Goal: Information Seeking & Learning: Learn about a topic

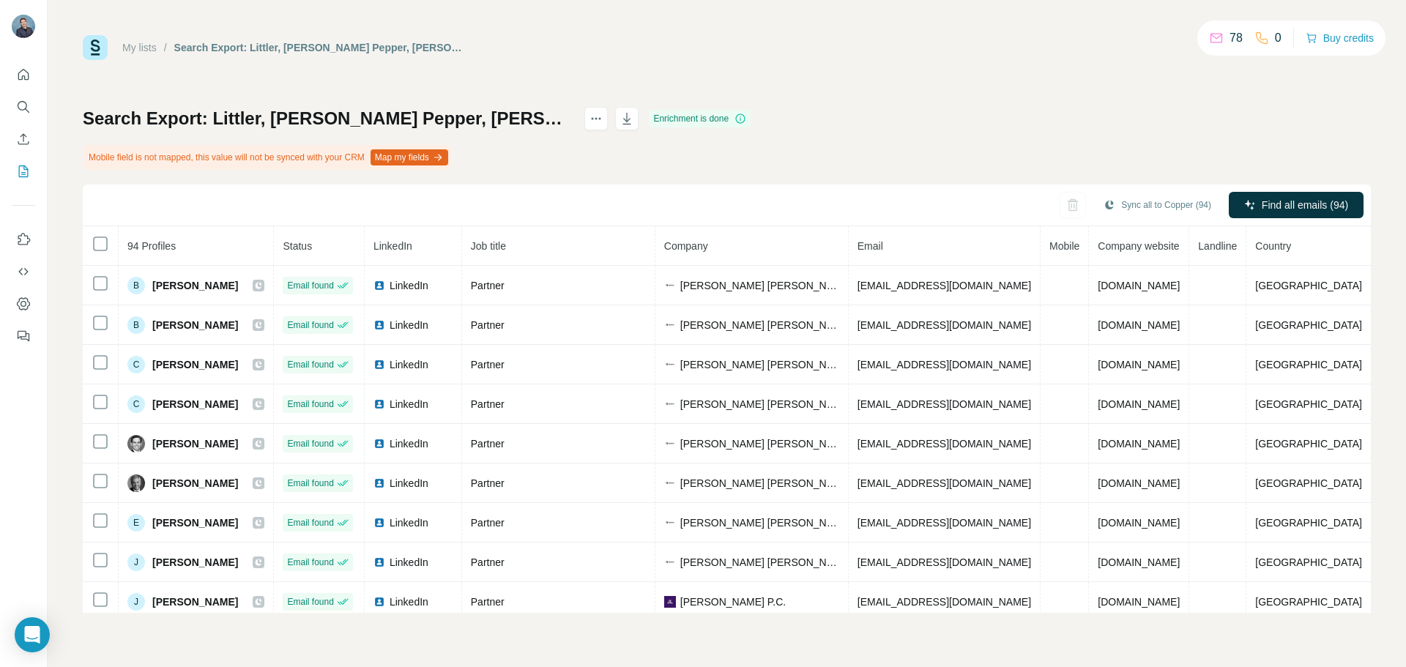
click at [963, 78] on div "My lists / Search Export: Littler, [PERSON_NAME] Pepper, [PERSON_NAME] [PERSON_…" at bounding box center [727, 324] width 1288 height 578
click at [30, 164] on icon "My lists" at bounding box center [23, 171] width 15 height 15
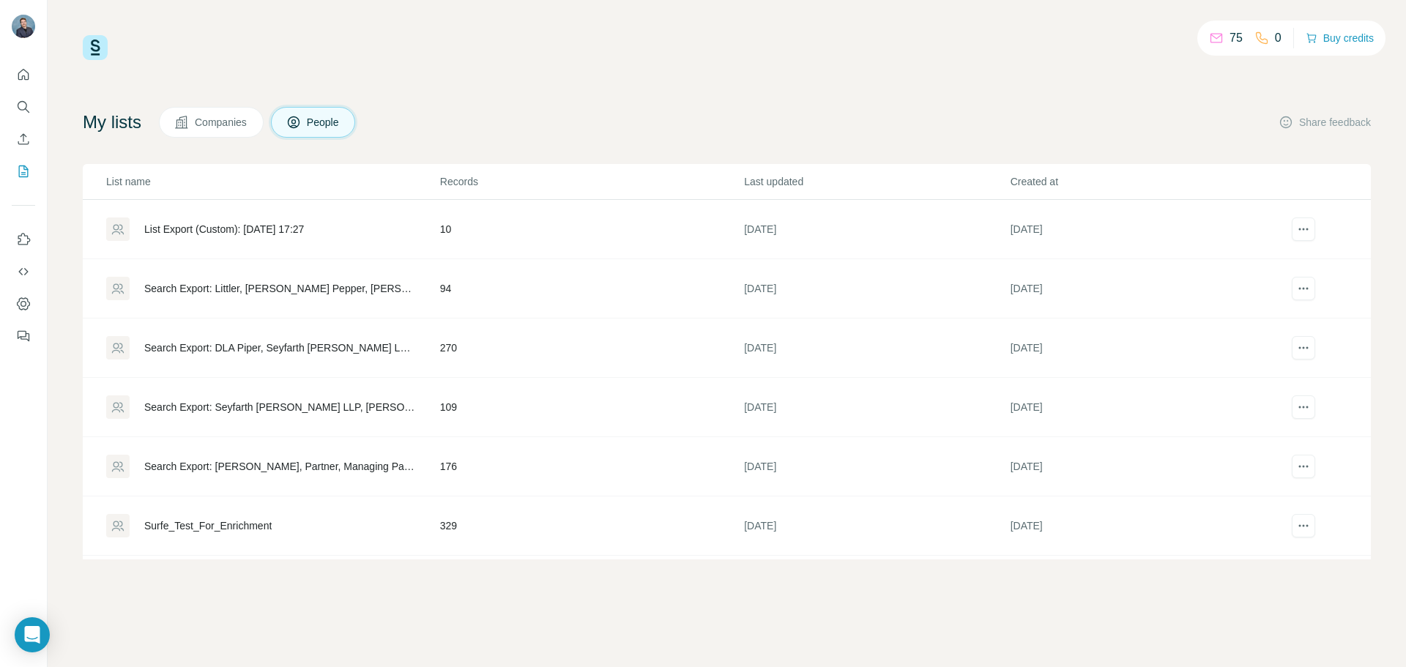
click at [642, 95] on div "75 0 Buy credits My lists Companies People Share feedback List name Records Las…" at bounding box center [727, 297] width 1288 height 524
click at [902, 87] on div "75 0 Buy credits My lists Companies People Share feedback List name Records Las…" at bounding box center [727, 297] width 1288 height 524
click at [1220, 38] on div "74" at bounding box center [1226, 38] width 34 height 18
click at [19, 76] on icon "Quick start" at bounding box center [23, 74] width 11 height 11
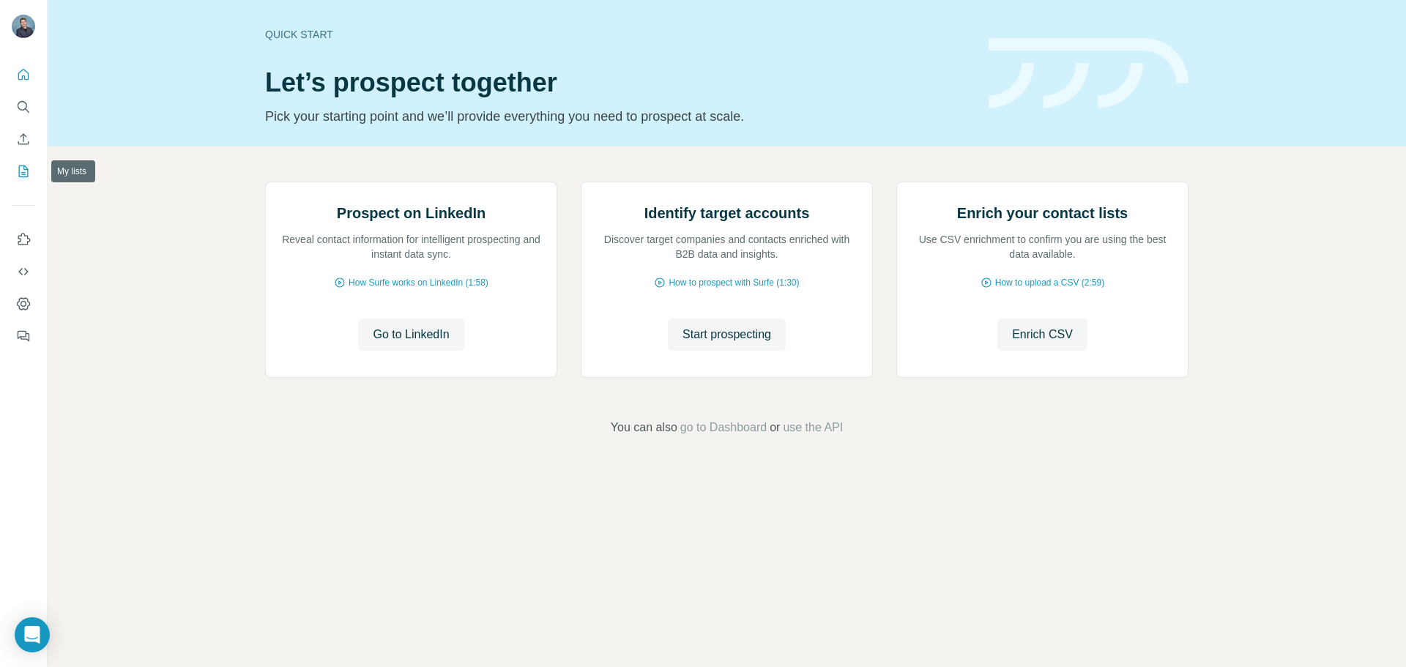
click at [21, 162] on button "My lists" at bounding box center [23, 171] width 23 height 26
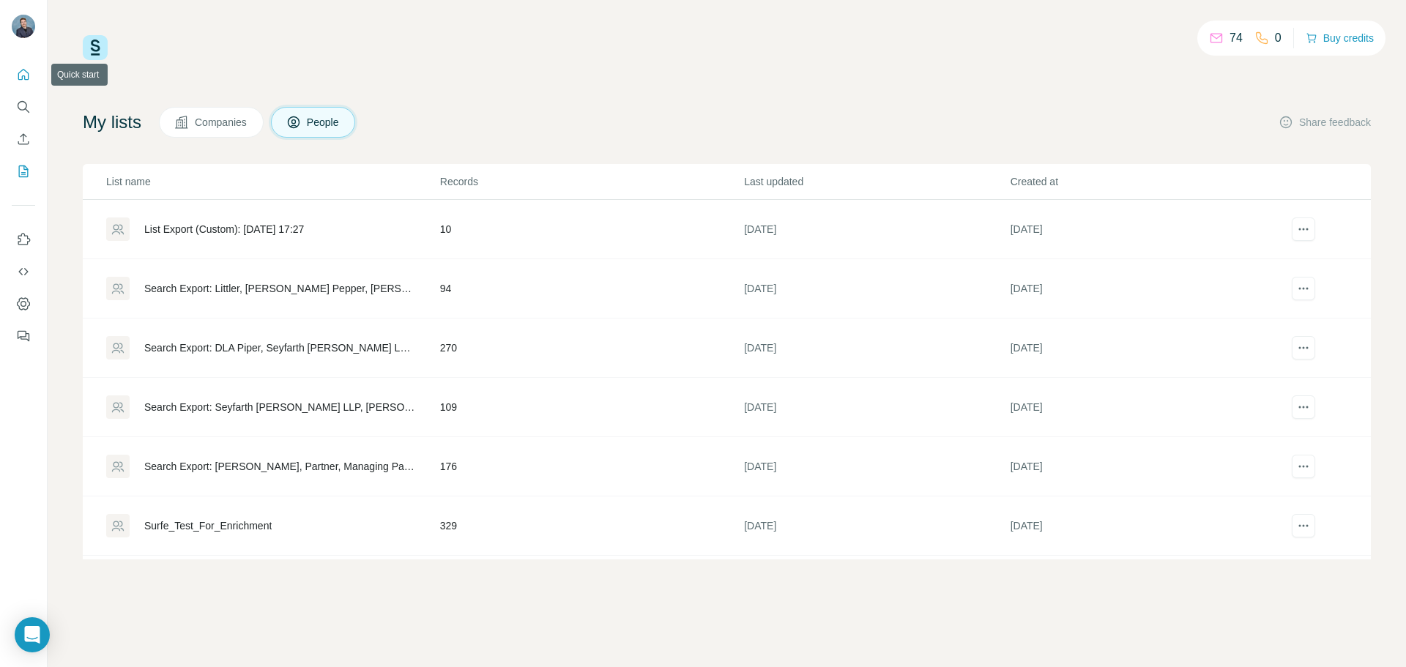
click at [22, 68] on icon "Quick start" at bounding box center [23, 74] width 15 height 15
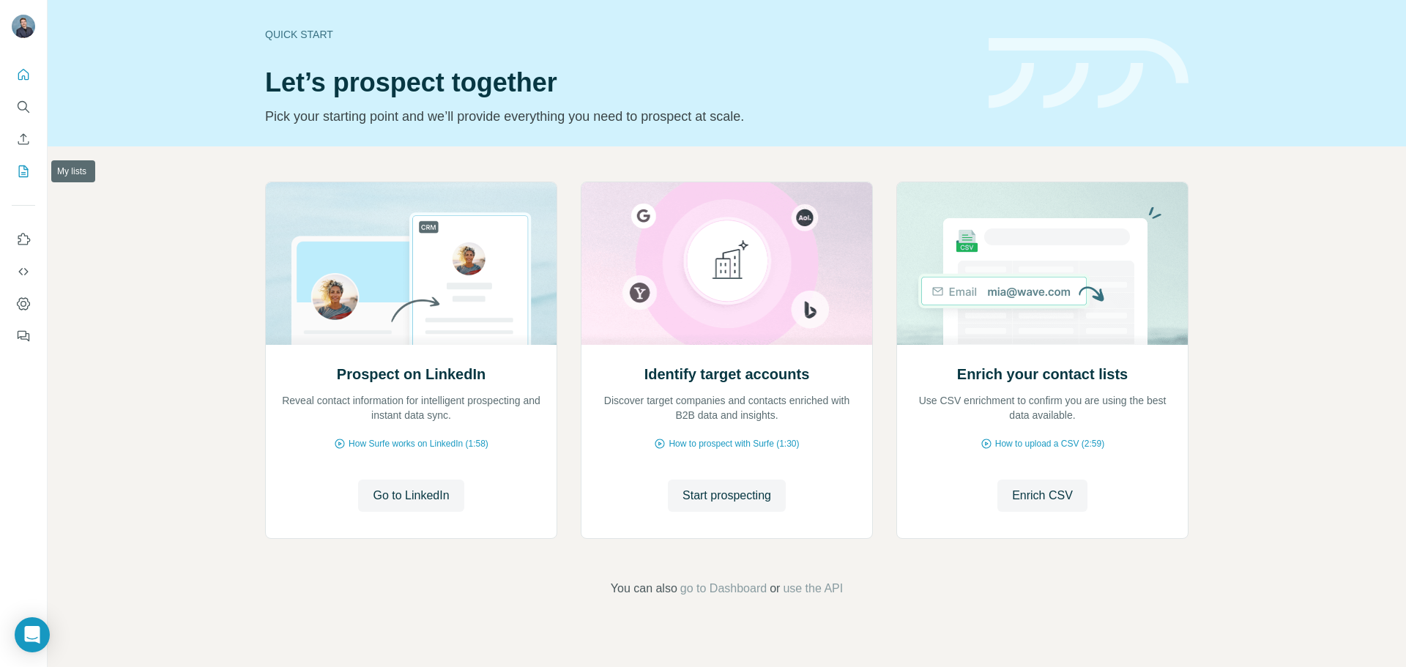
click at [16, 171] on icon "My lists" at bounding box center [23, 171] width 15 height 15
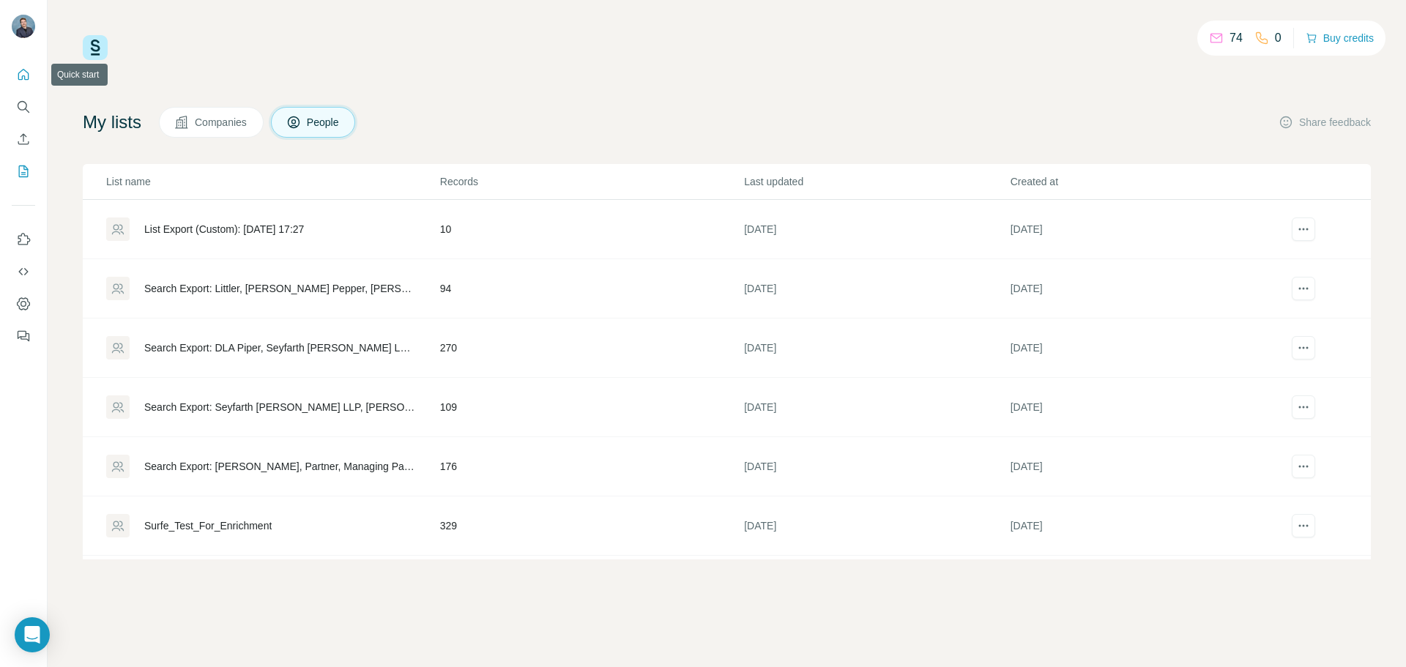
click at [17, 68] on icon "Quick start" at bounding box center [23, 74] width 15 height 15
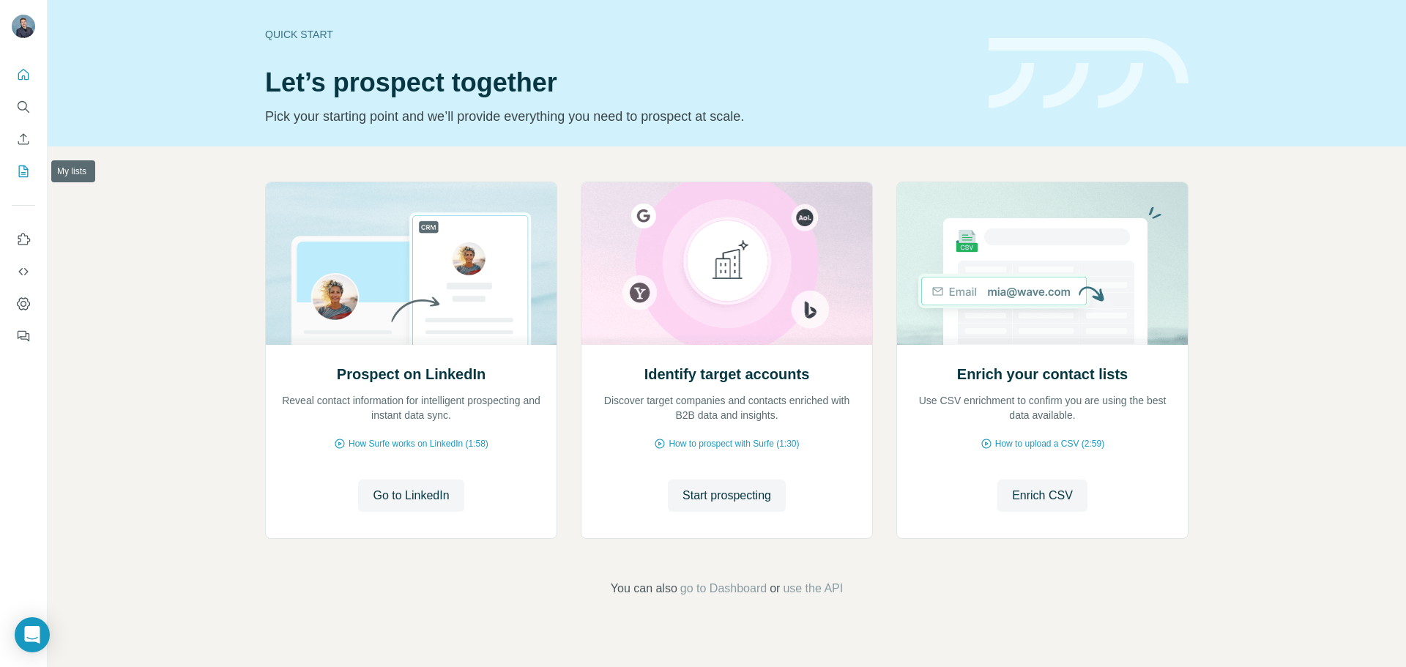
click at [32, 174] on button "My lists" at bounding box center [23, 171] width 23 height 26
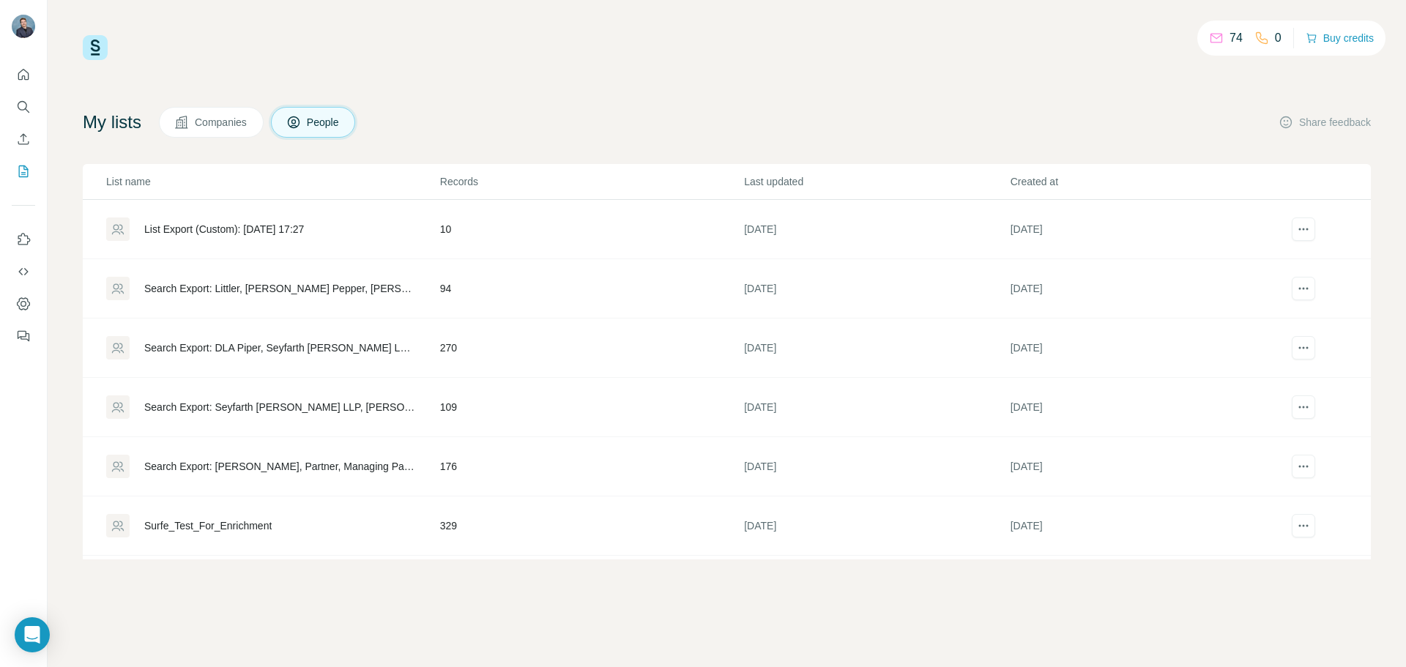
click at [514, 62] on div "74 0 Buy credits My lists Companies People Share feedback List name Records Las…" at bounding box center [727, 297] width 1288 height 524
click at [1308, 35] on icon "button" at bounding box center [1312, 37] width 8 height 6
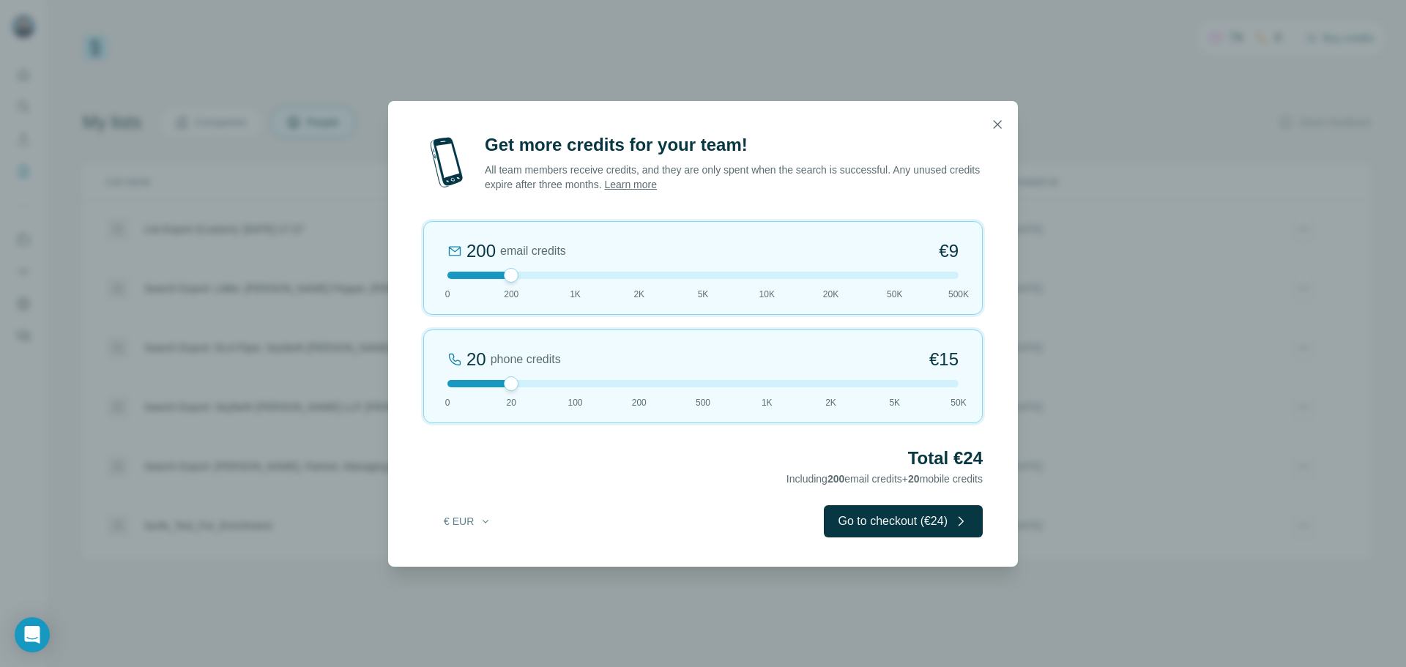
drag, startPoint x: 513, startPoint y: 269, endPoint x: 543, endPoint y: 277, distance: 31.1
click at [543, 277] on div at bounding box center [703, 275] width 511 height 7
click at [657, 188] on link "Learn more" at bounding box center [630, 185] width 53 height 12
drag, startPoint x: 505, startPoint y: 275, endPoint x: 444, endPoint y: 318, distance: 74.2
click at [444, 318] on div "0 email credits €0 0 200 1K 2K 5K 10K 20K 50K 500K 20 phone credits €[PHONE_NUM…" at bounding box center [703, 322] width 560 height 202
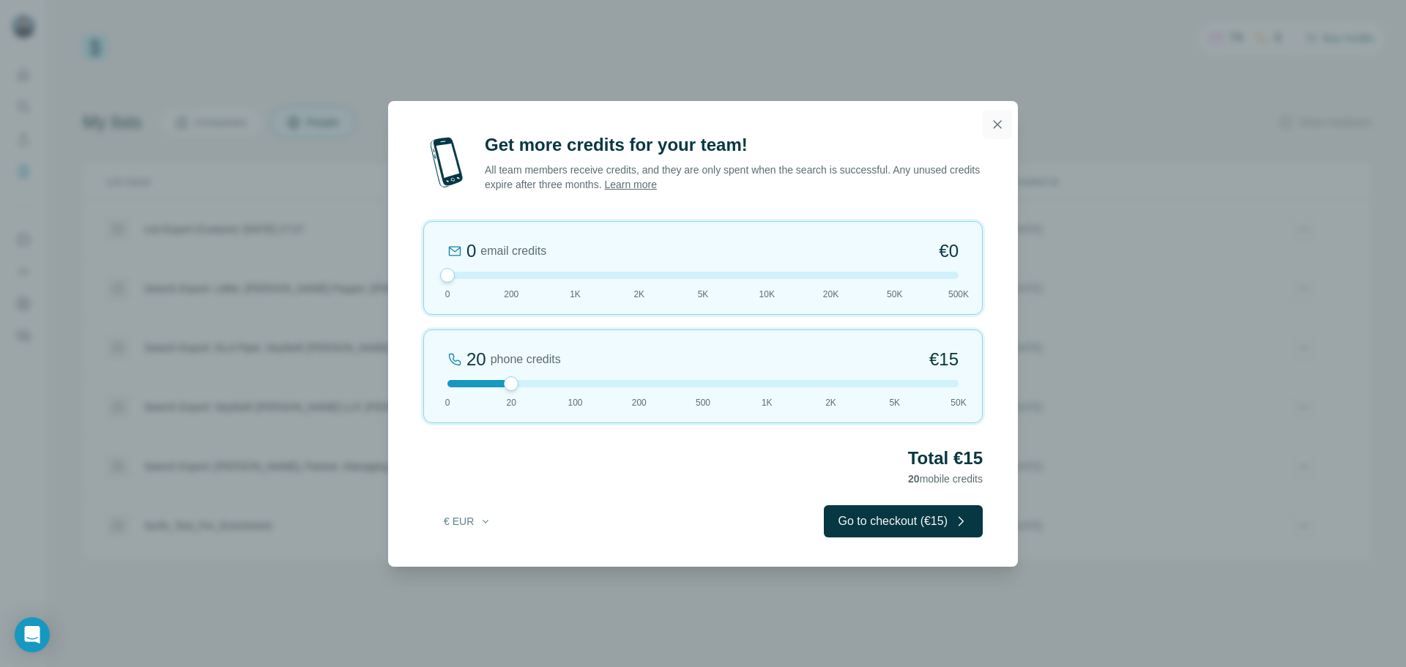
click at [1003, 128] on icon "button" at bounding box center [997, 124] width 15 height 15
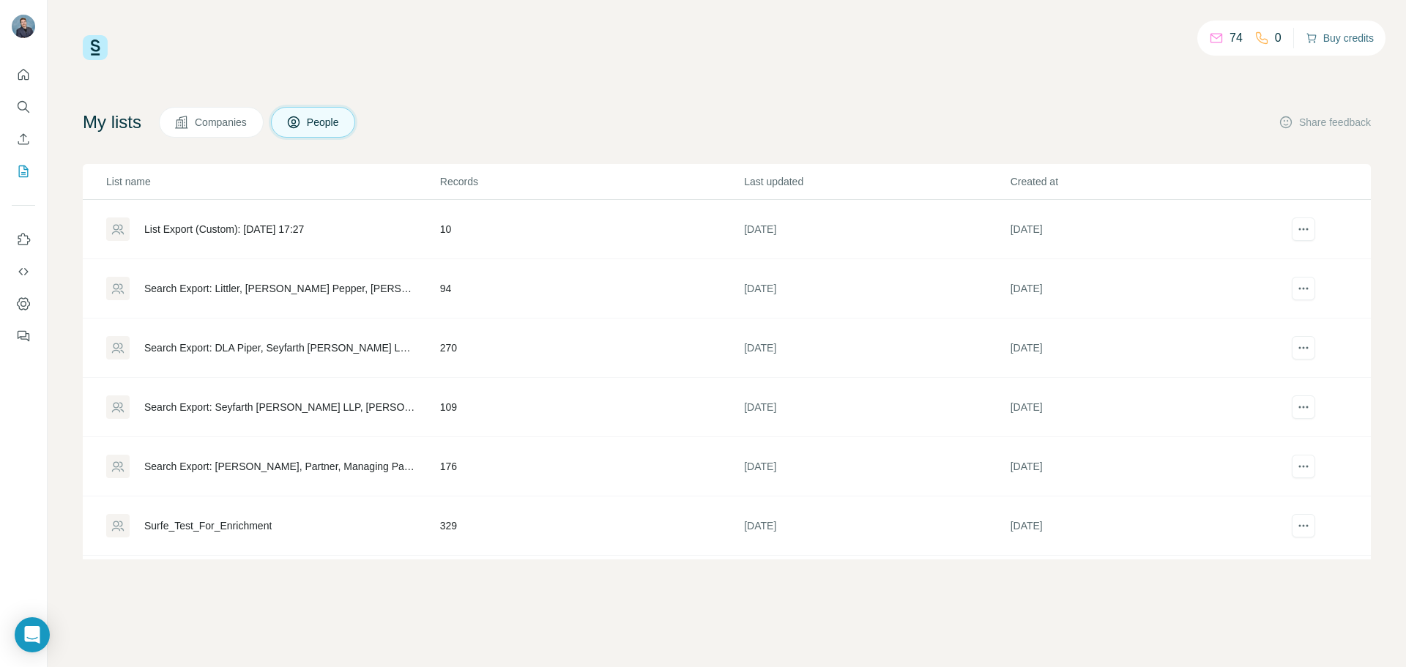
click at [1212, 39] on icon at bounding box center [1216, 38] width 15 height 15
click at [209, 119] on span "Companies" at bounding box center [221, 122] width 53 height 15
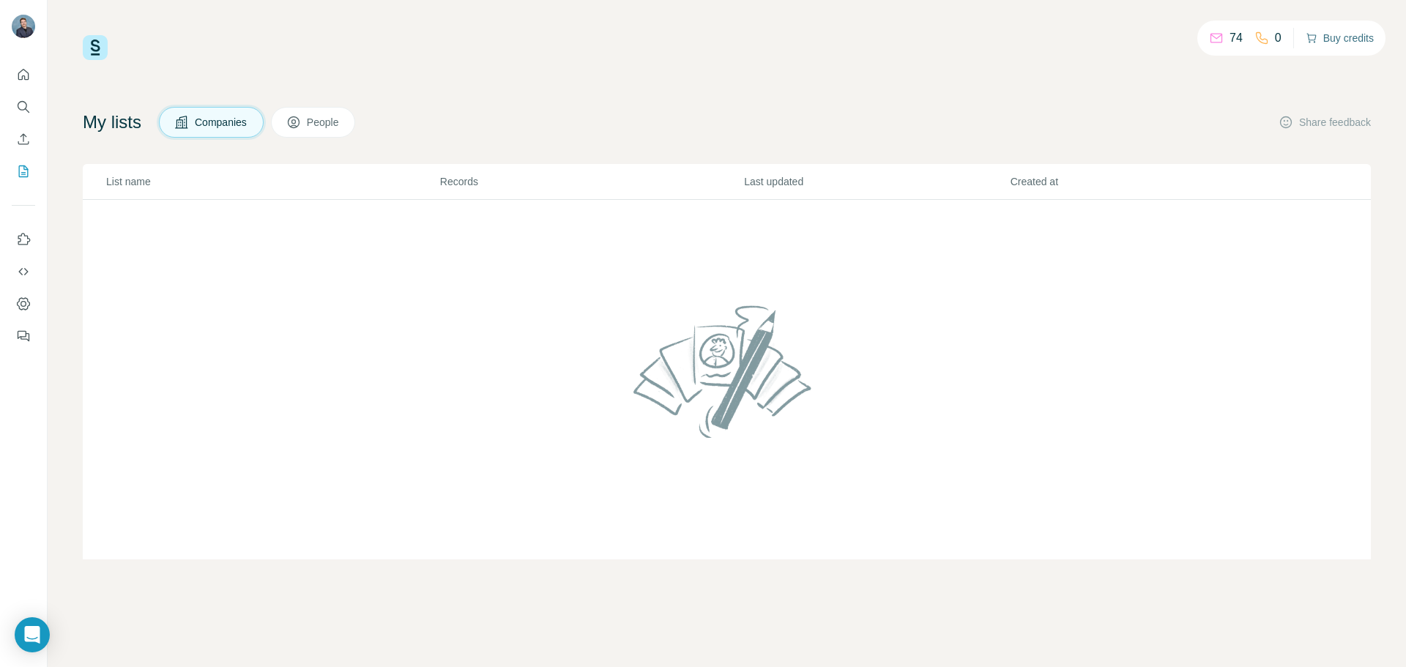
click at [297, 126] on icon at bounding box center [293, 123] width 7 height 8
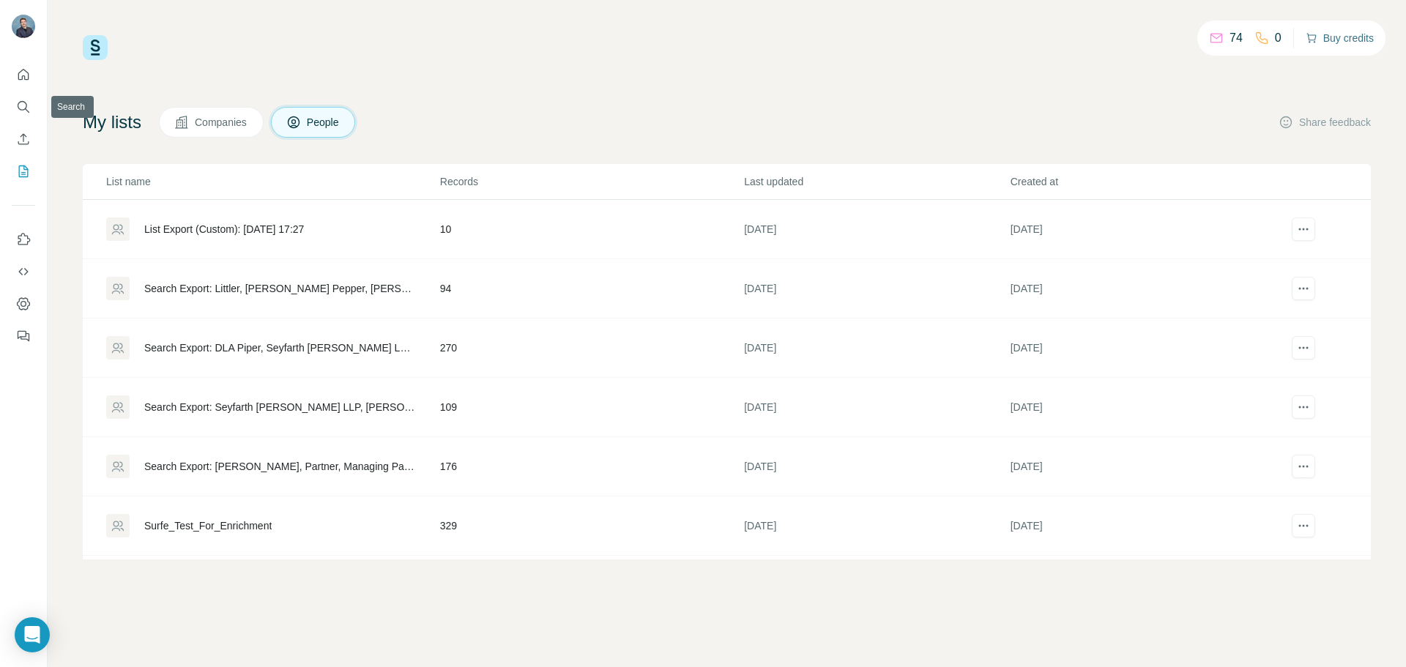
click at [20, 80] on icon "Quick start" at bounding box center [23, 74] width 11 height 11
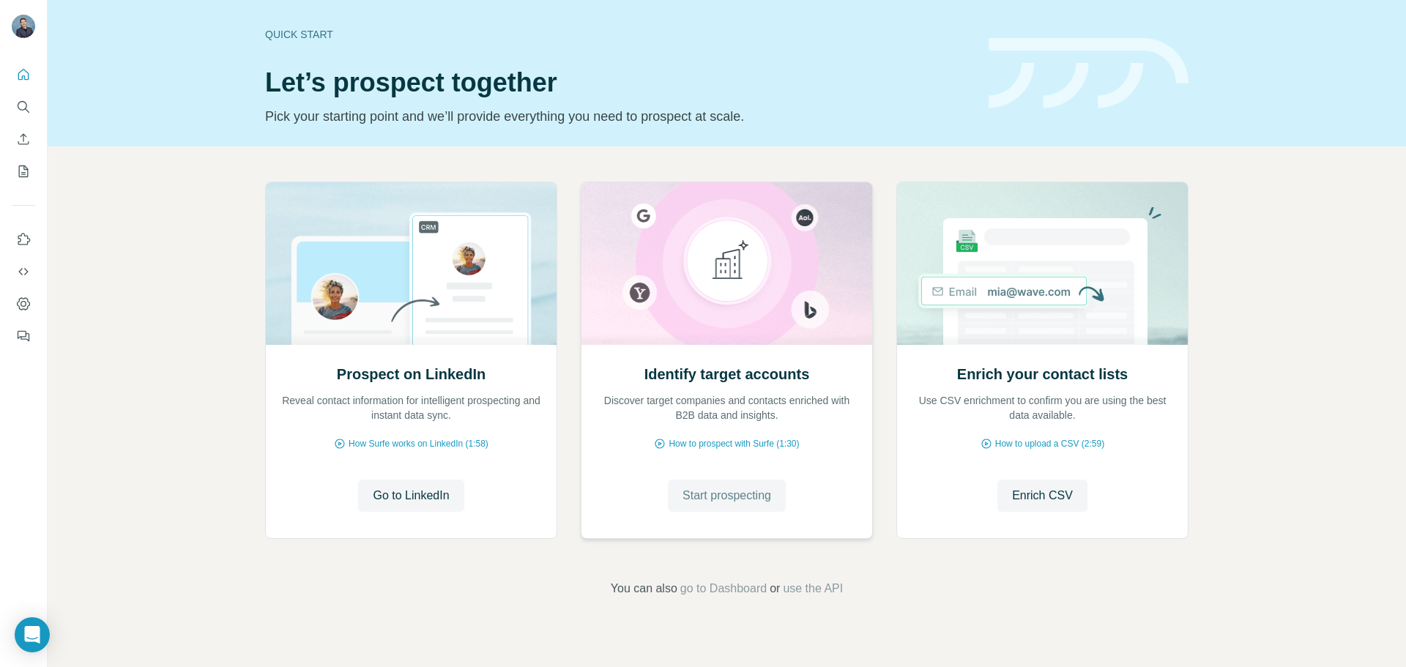
click at [742, 489] on span "Start prospecting" at bounding box center [727, 496] width 89 height 18
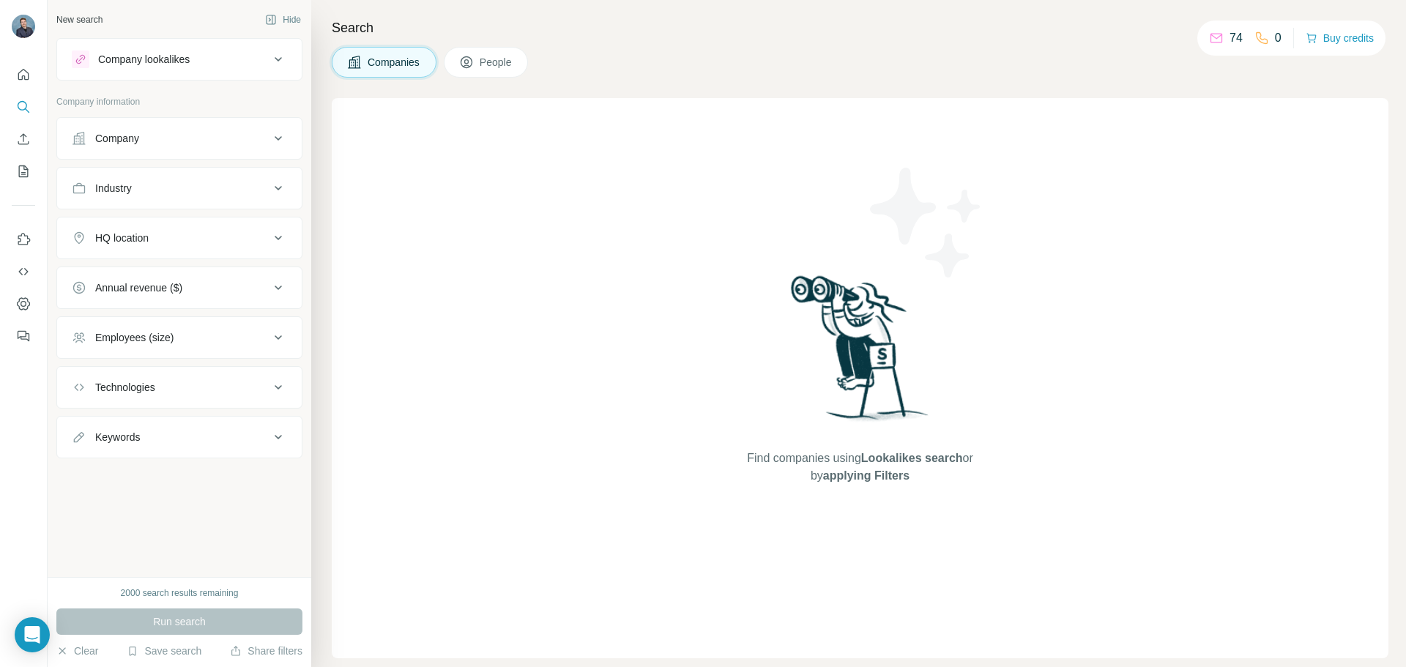
click at [193, 131] on div "Company" at bounding box center [171, 138] width 198 height 15
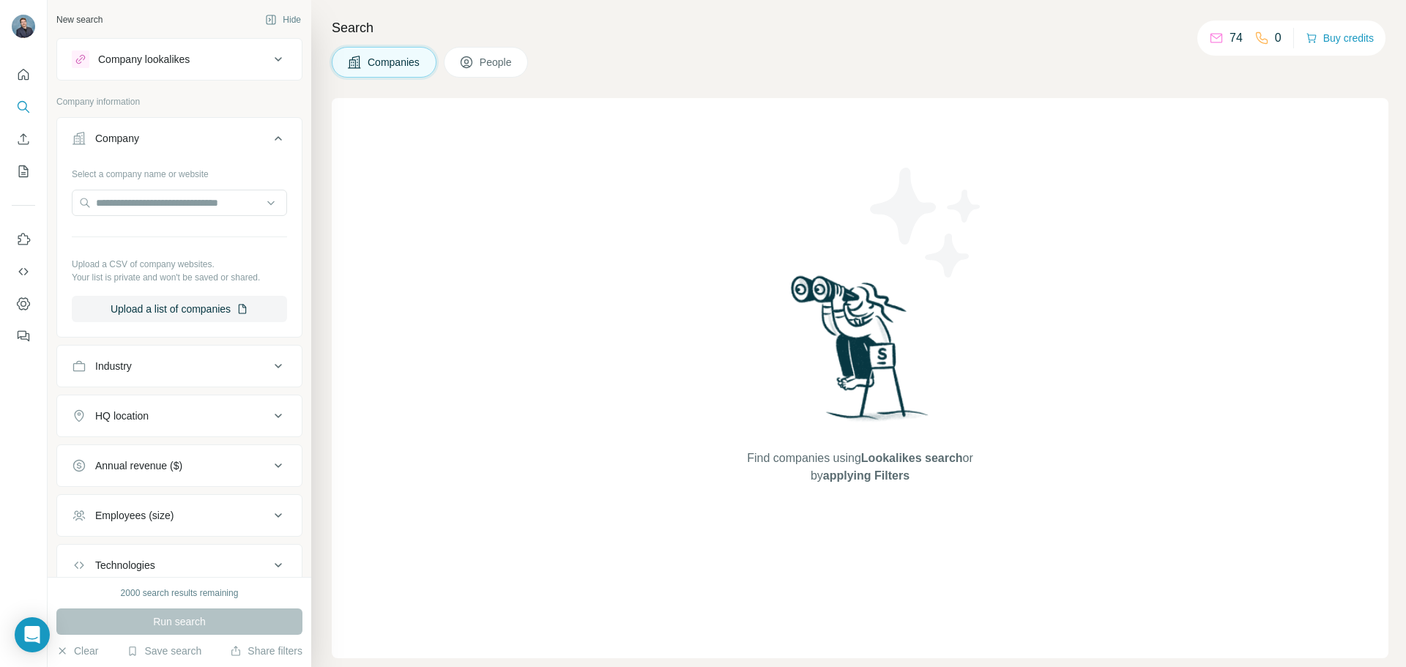
click at [144, 376] on button "Industry" at bounding box center [179, 366] width 245 height 35
click at [190, 145] on div "Company" at bounding box center [171, 138] width 198 height 15
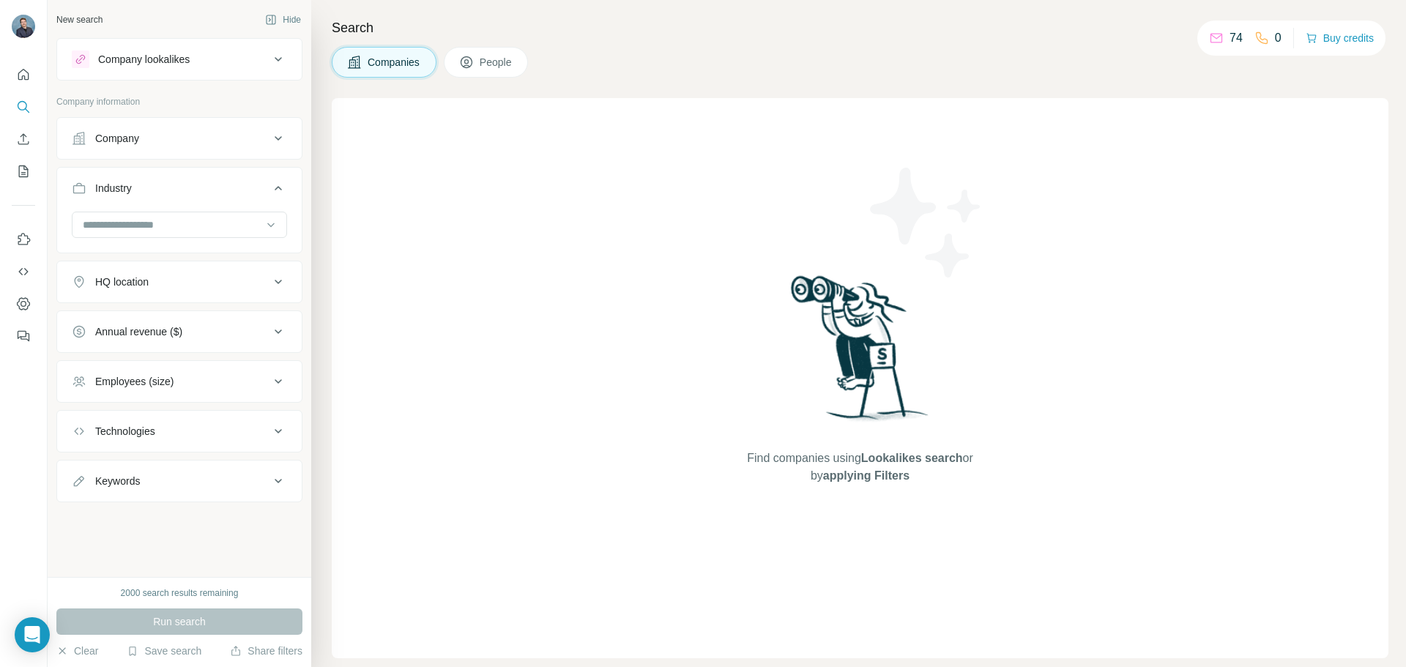
click at [175, 193] on div "Industry" at bounding box center [171, 188] width 198 height 15
click at [185, 147] on button "Company" at bounding box center [179, 138] width 245 height 35
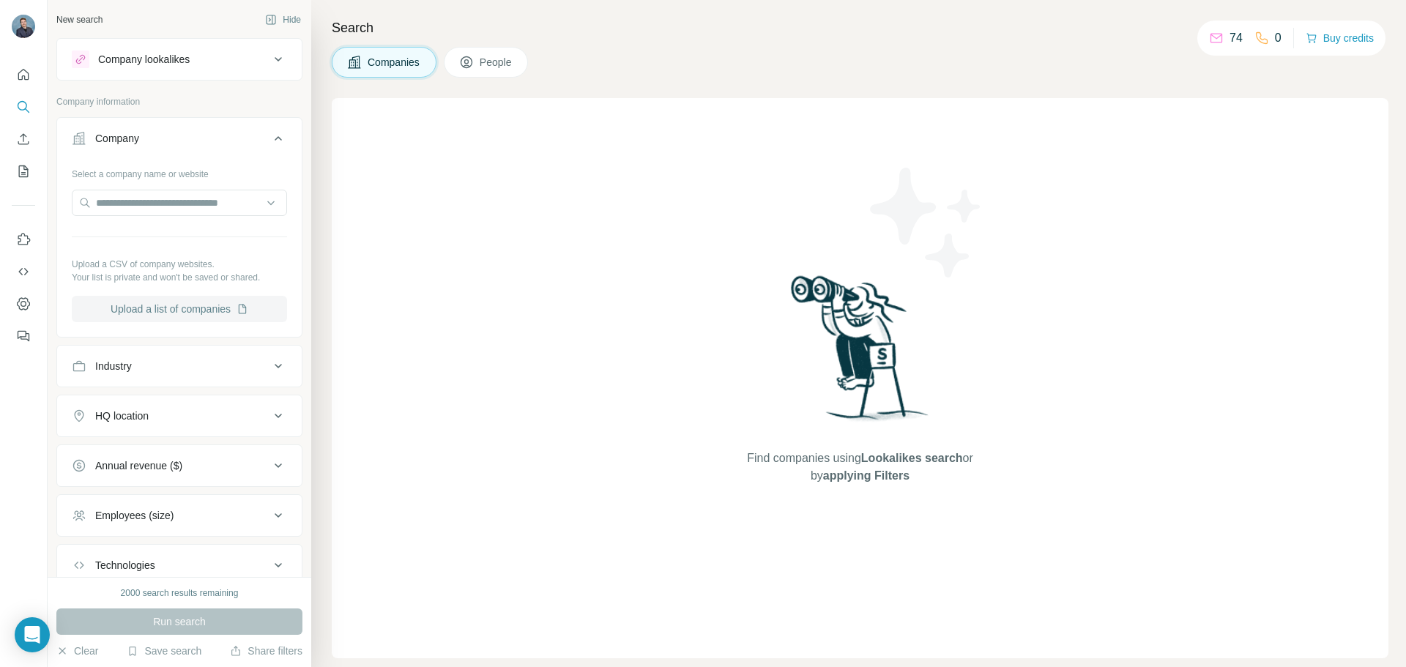
click at [181, 309] on button "Upload a list of companies" at bounding box center [179, 309] width 215 height 26
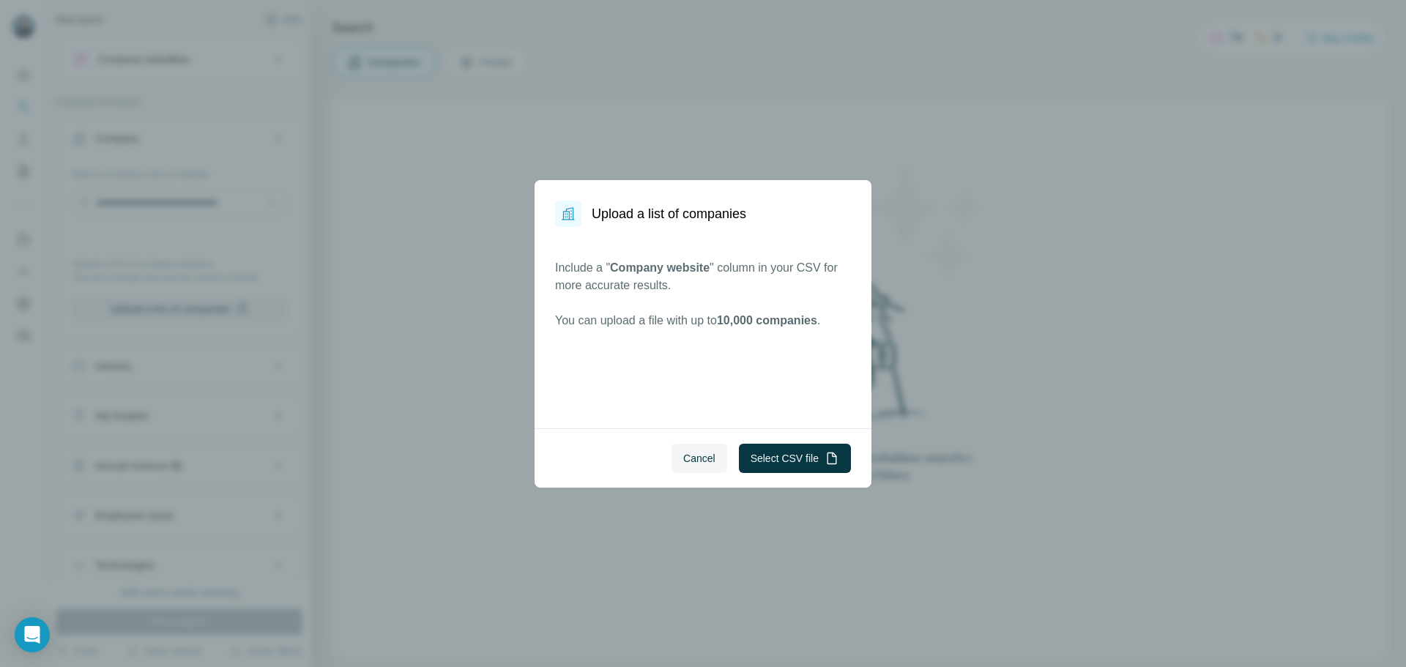
click at [771, 473] on div "Cancel Select CSV file" at bounding box center [703, 458] width 337 height 59
click at [771, 470] on button "Select CSV file" at bounding box center [795, 458] width 112 height 29
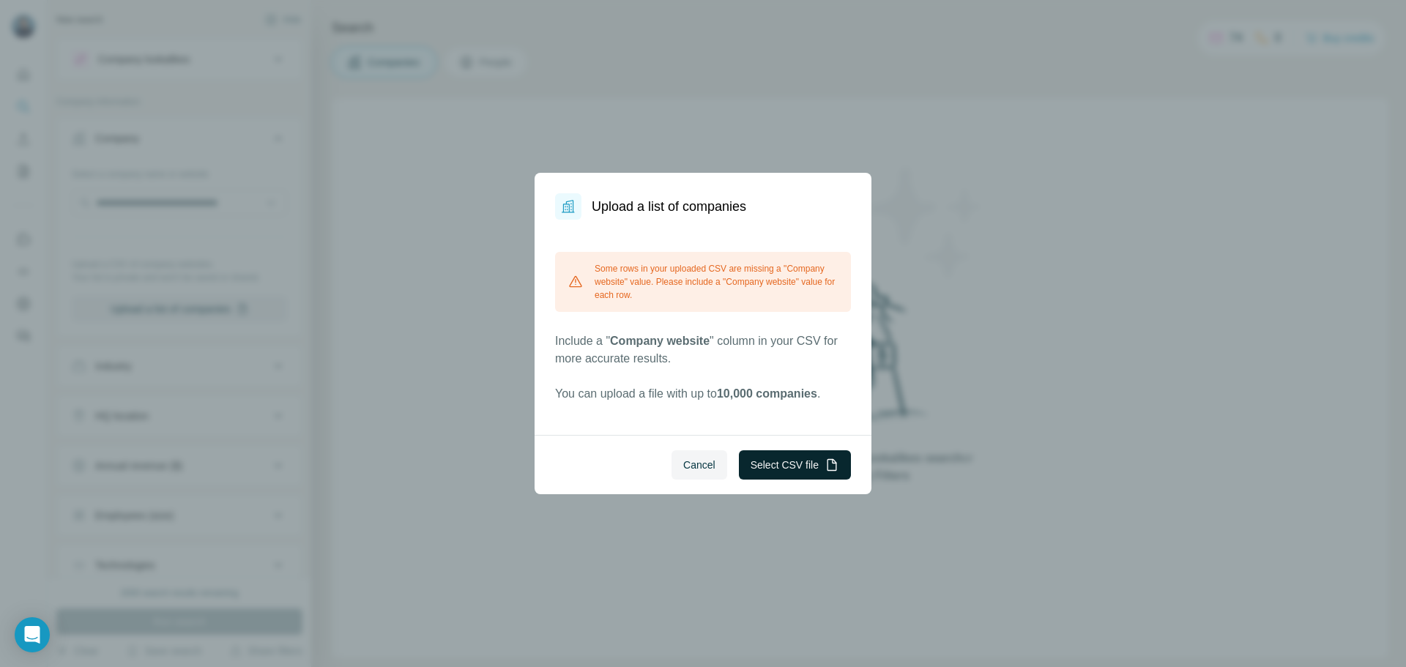
click at [752, 460] on button "Select CSV file" at bounding box center [795, 464] width 112 height 29
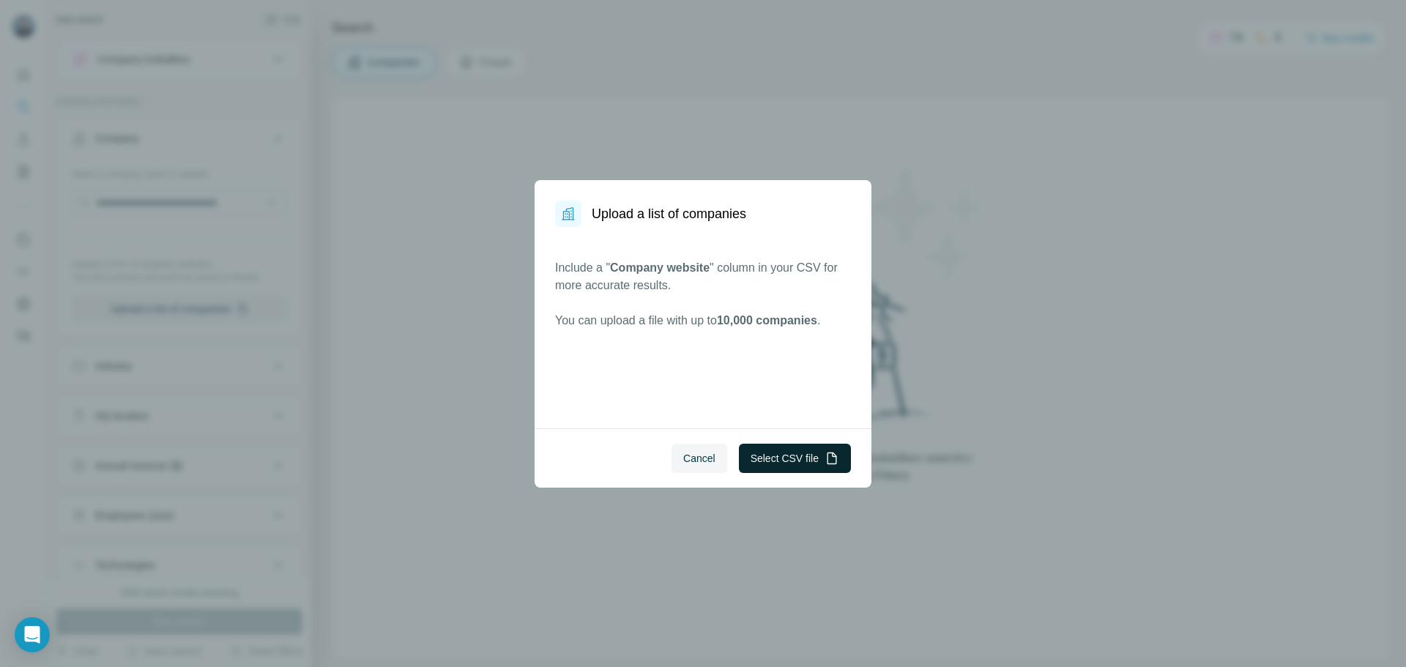
click at [804, 460] on button "Select CSV file" at bounding box center [795, 458] width 112 height 29
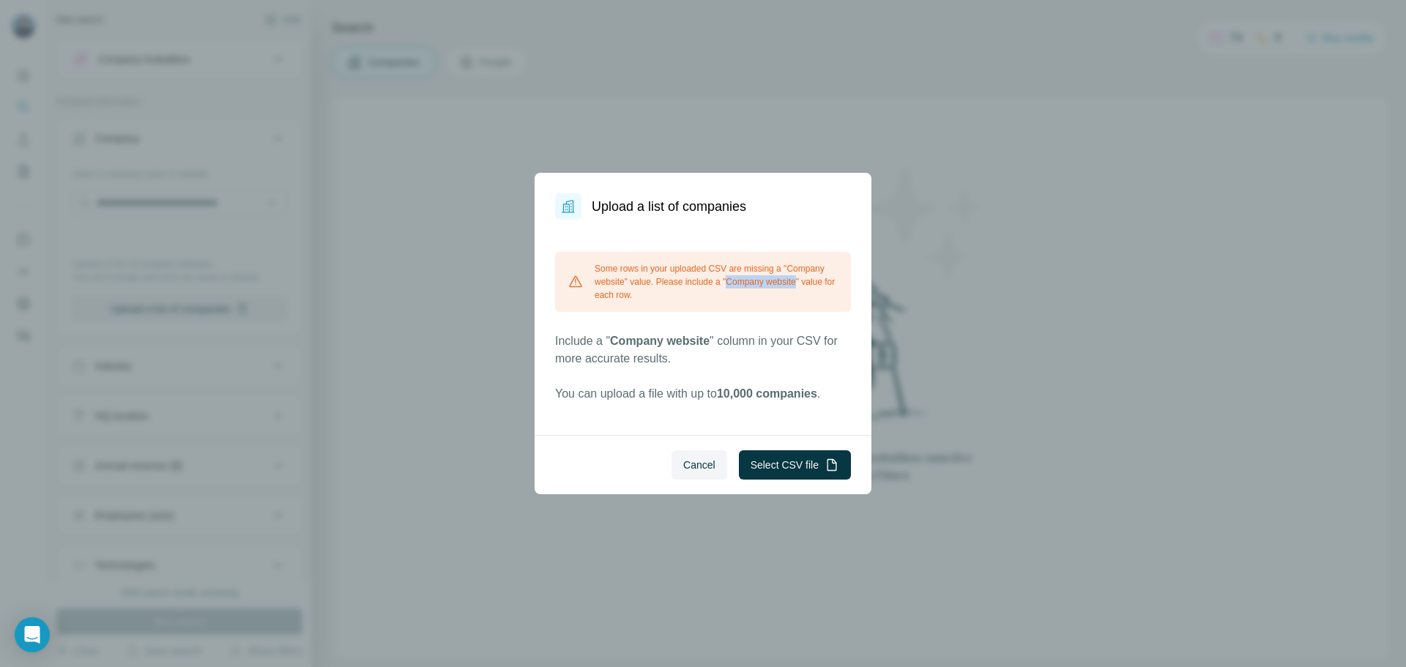
drag, startPoint x: 733, startPoint y: 281, endPoint x: 806, endPoint y: 277, distance: 74.1
click at [806, 277] on div "Some rows in your uploaded CSV are missing a "Company website" value. Please in…" at bounding box center [703, 282] width 296 height 60
copy div "Company website"
click at [768, 459] on button "Select CSV file" at bounding box center [795, 464] width 112 height 29
click at [742, 349] on p "Include a " Company website " column in your CSV for more accurate results." at bounding box center [703, 350] width 296 height 35
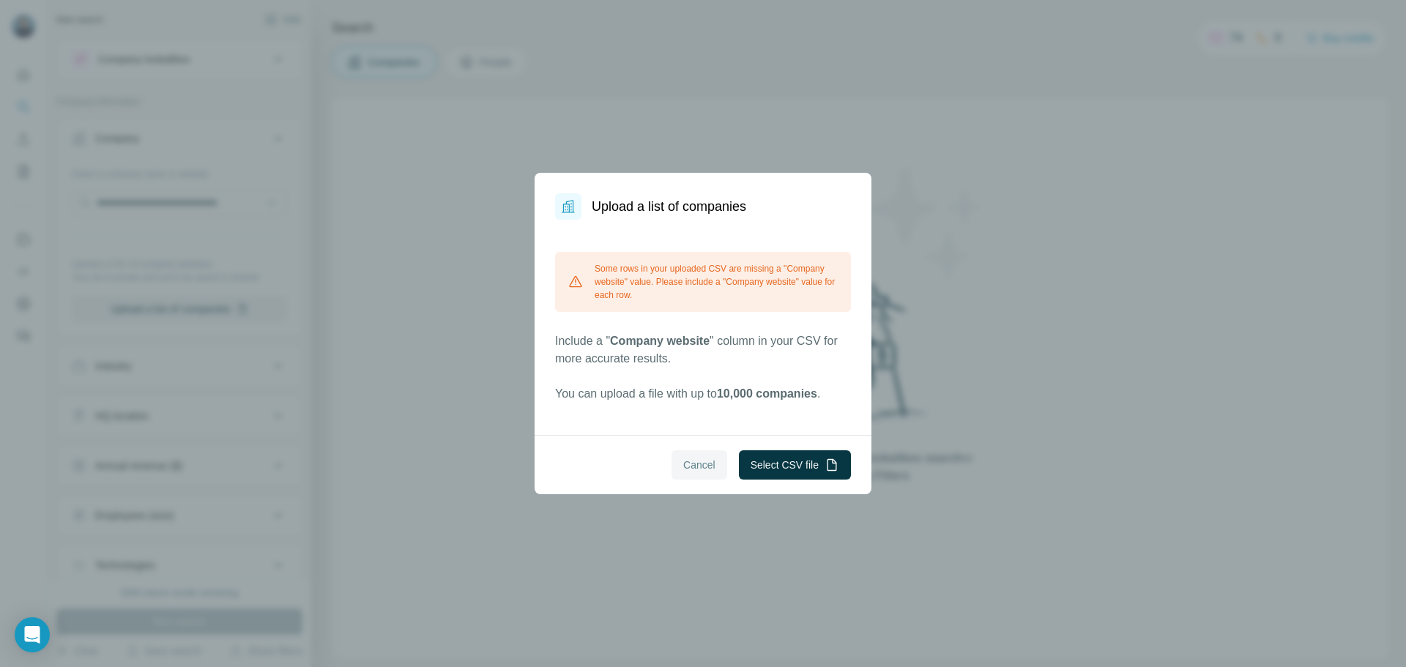
click at [675, 475] on button "Cancel" at bounding box center [700, 464] width 56 height 29
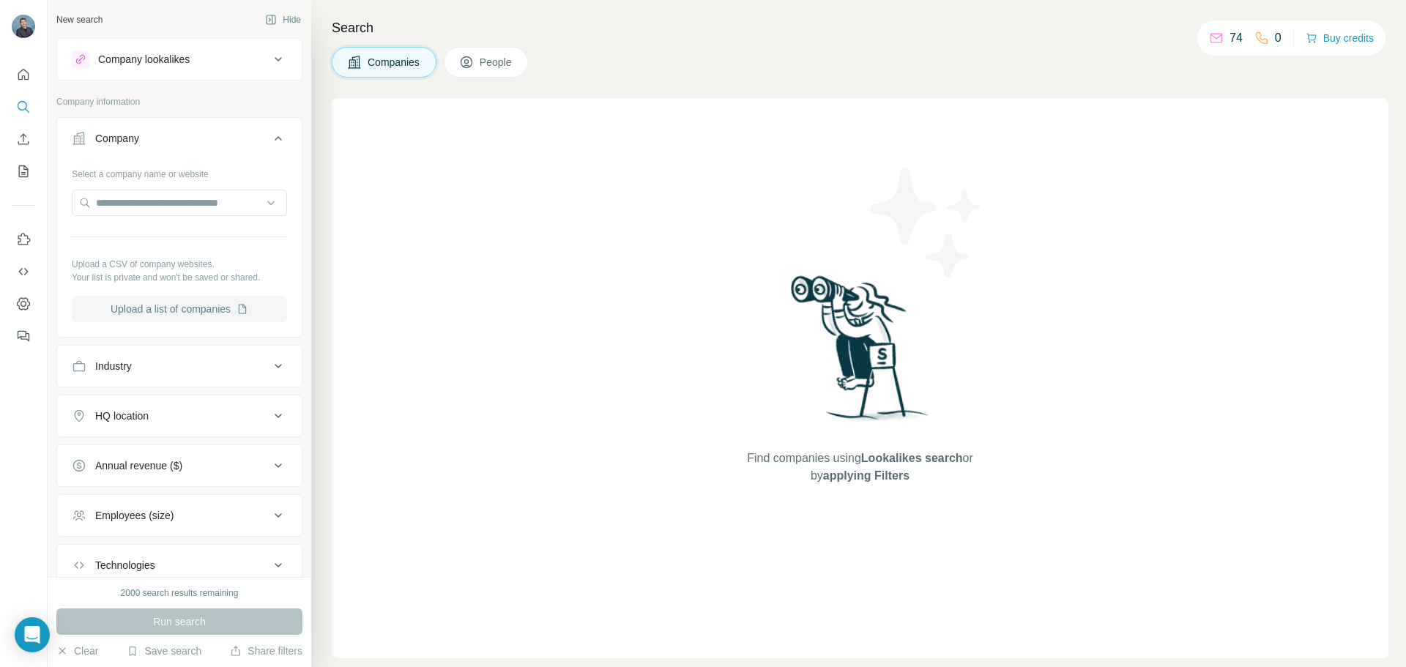
click at [149, 308] on button "Upload a list of companies" at bounding box center [179, 309] width 215 height 26
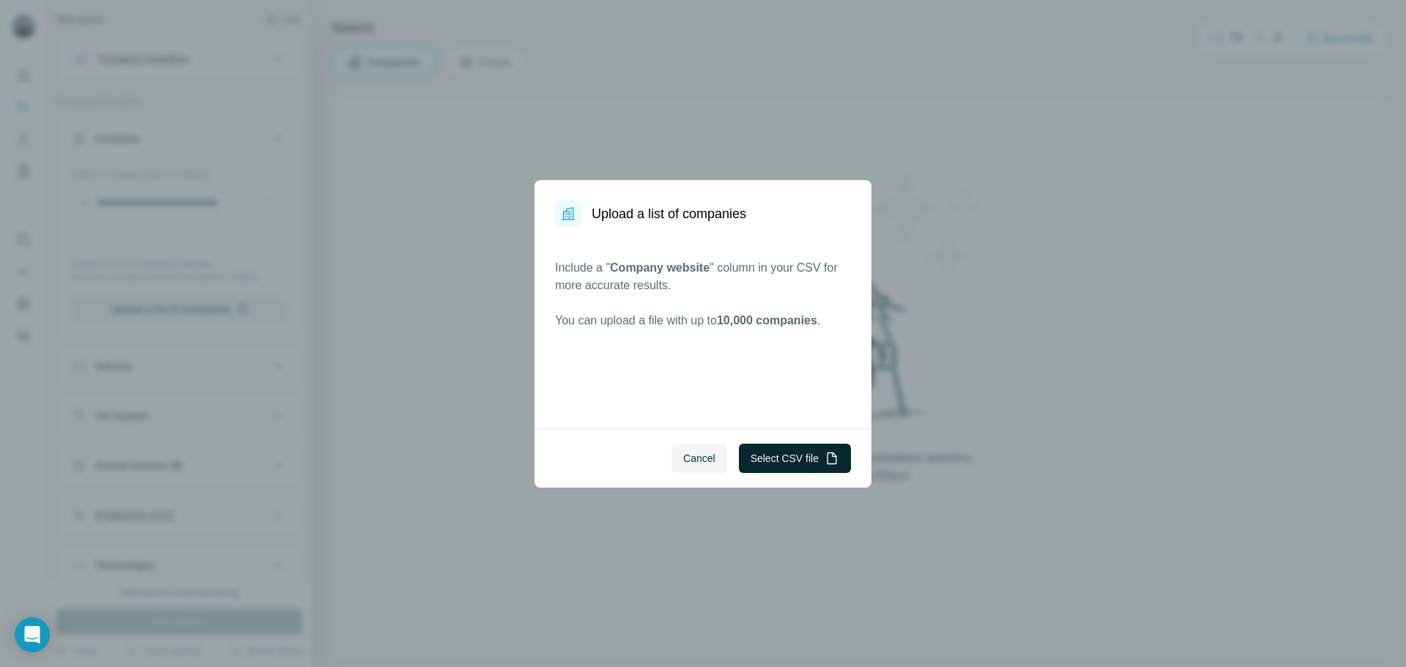
click at [770, 453] on button "Select CSV file" at bounding box center [795, 458] width 112 height 29
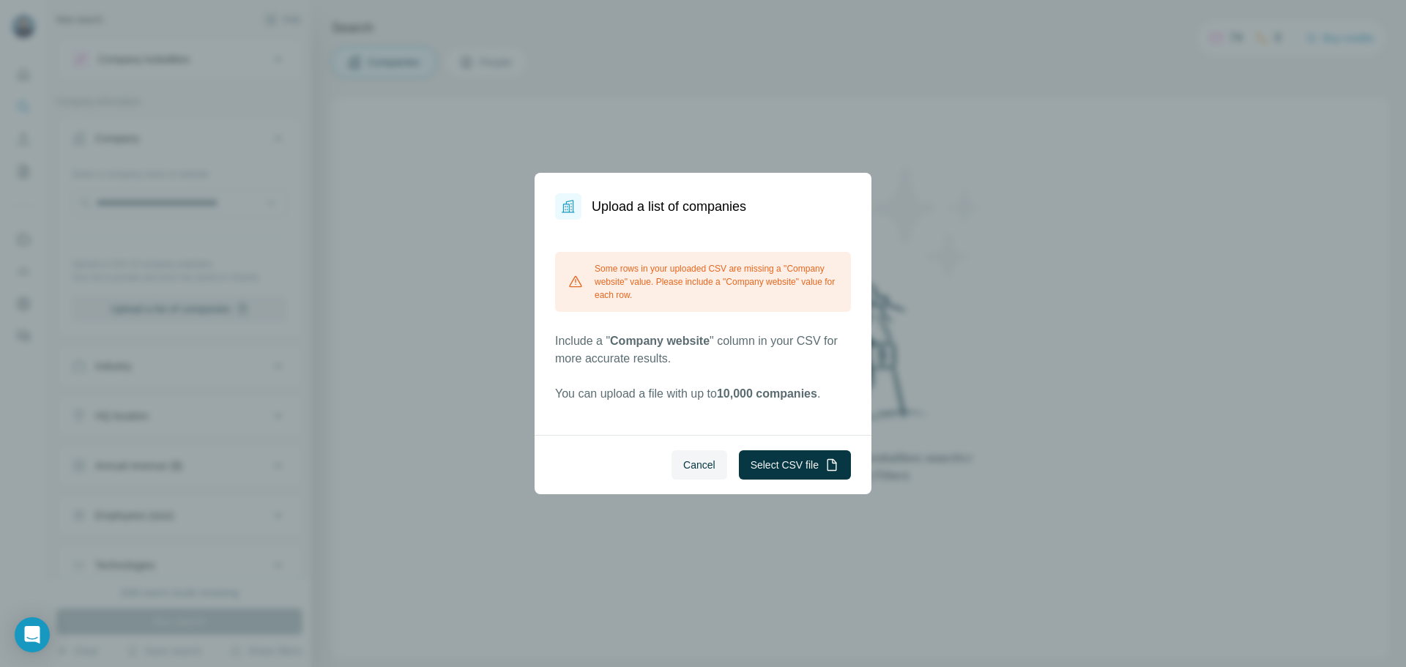
click at [686, 290] on div "Some rows in your uploaded CSV are missing a "Company website" value. Please in…" at bounding box center [703, 282] width 296 height 60
click at [730, 271] on div "Some rows in your uploaded CSV are missing a "Company website" value. Please in…" at bounding box center [703, 282] width 296 height 60
click at [673, 273] on div "Some rows in your uploaded CSV are missing a "Company website" value. Please in…" at bounding box center [703, 282] width 296 height 60
click at [681, 295] on div "Some rows in your uploaded CSV are missing a "Company website" value. Please in…" at bounding box center [703, 282] width 296 height 60
click at [686, 458] on span "Cancel" at bounding box center [699, 465] width 32 height 15
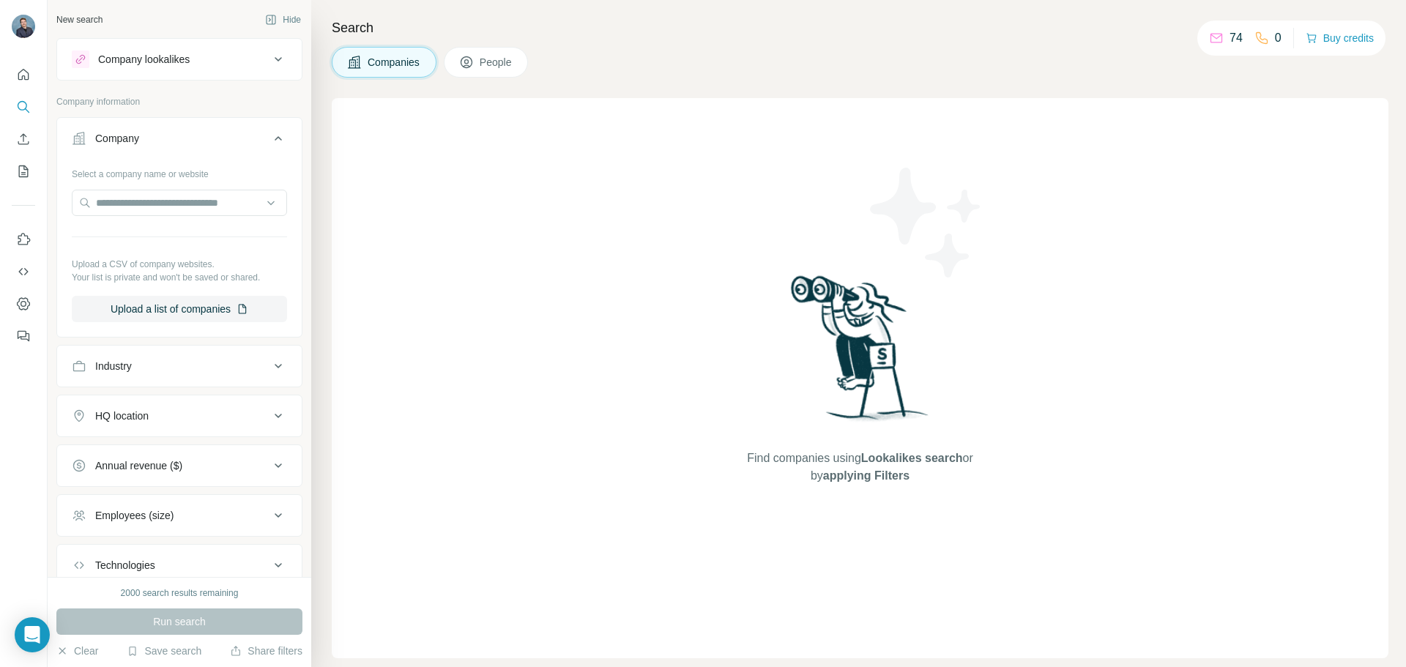
click at [190, 70] on button "Company lookalikes" at bounding box center [179, 59] width 245 height 35
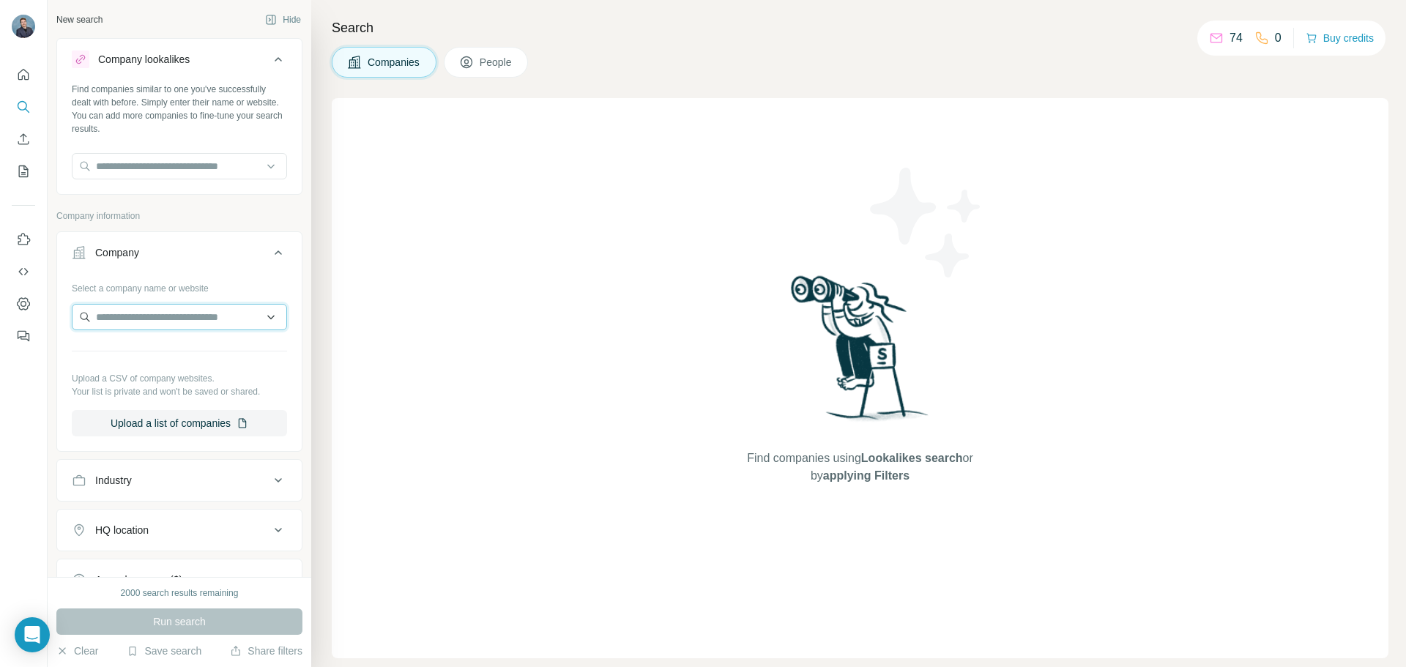
click at [127, 323] on input "text" at bounding box center [179, 317] width 215 height 26
click at [137, 404] on div "Select a company name or website Upload a CSV of company websites. Your list is…" at bounding box center [179, 356] width 215 height 160
click at [148, 433] on button "Upload a list of companies" at bounding box center [179, 423] width 215 height 26
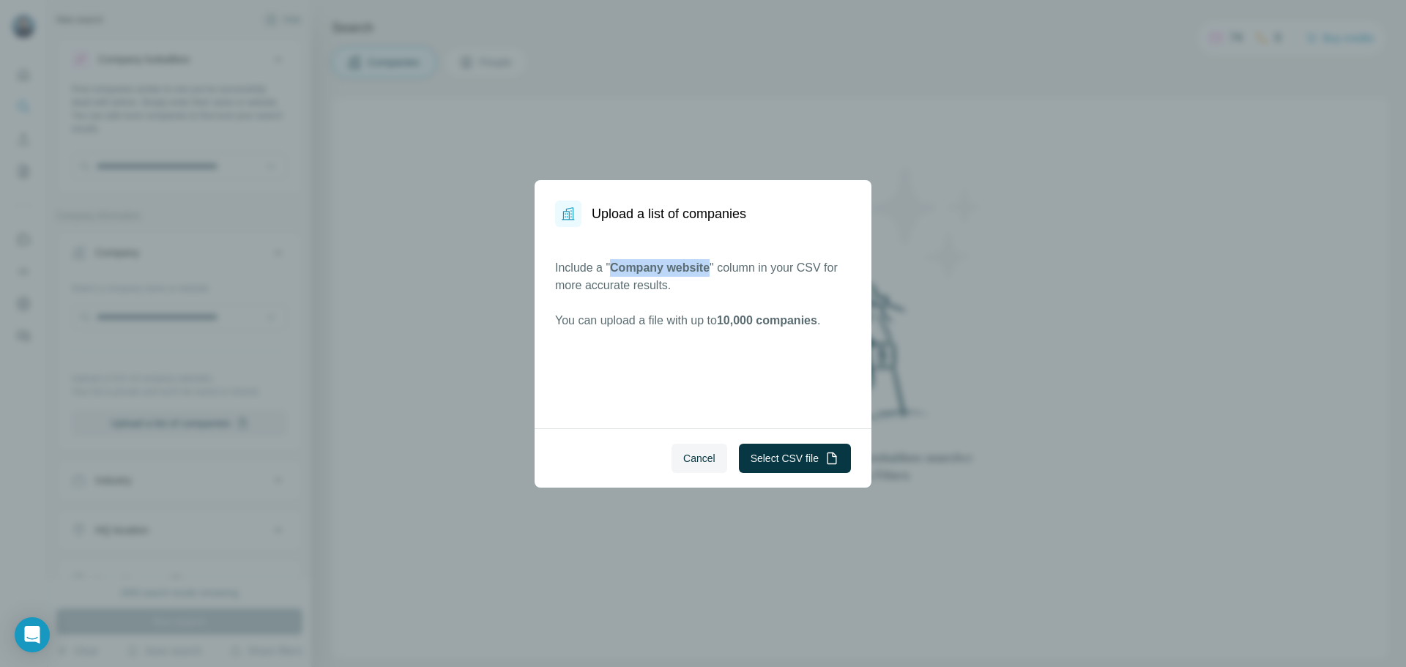
drag, startPoint x: 615, startPoint y: 265, endPoint x: 713, endPoint y: 267, distance: 98.2
click at [710, 267] on span "Company website" at bounding box center [660, 268] width 100 height 12
copy span "Company website"
click at [779, 462] on button "Select CSV file" at bounding box center [795, 458] width 112 height 29
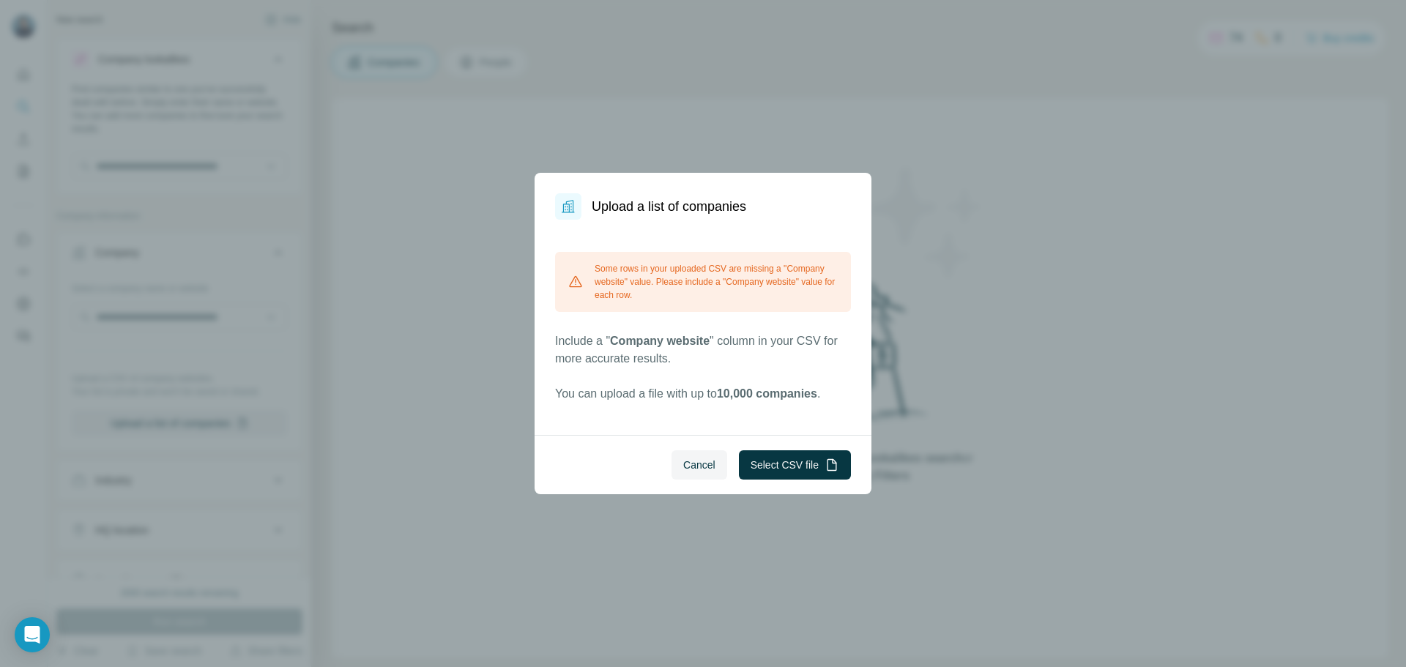
click at [698, 290] on div "Some rows in your uploaded CSV are missing a "Company website" value. Please in…" at bounding box center [703, 282] width 296 height 60
click at [705, 455] on button "Cancel" at bounding box center [700, 464] width 56 height 29
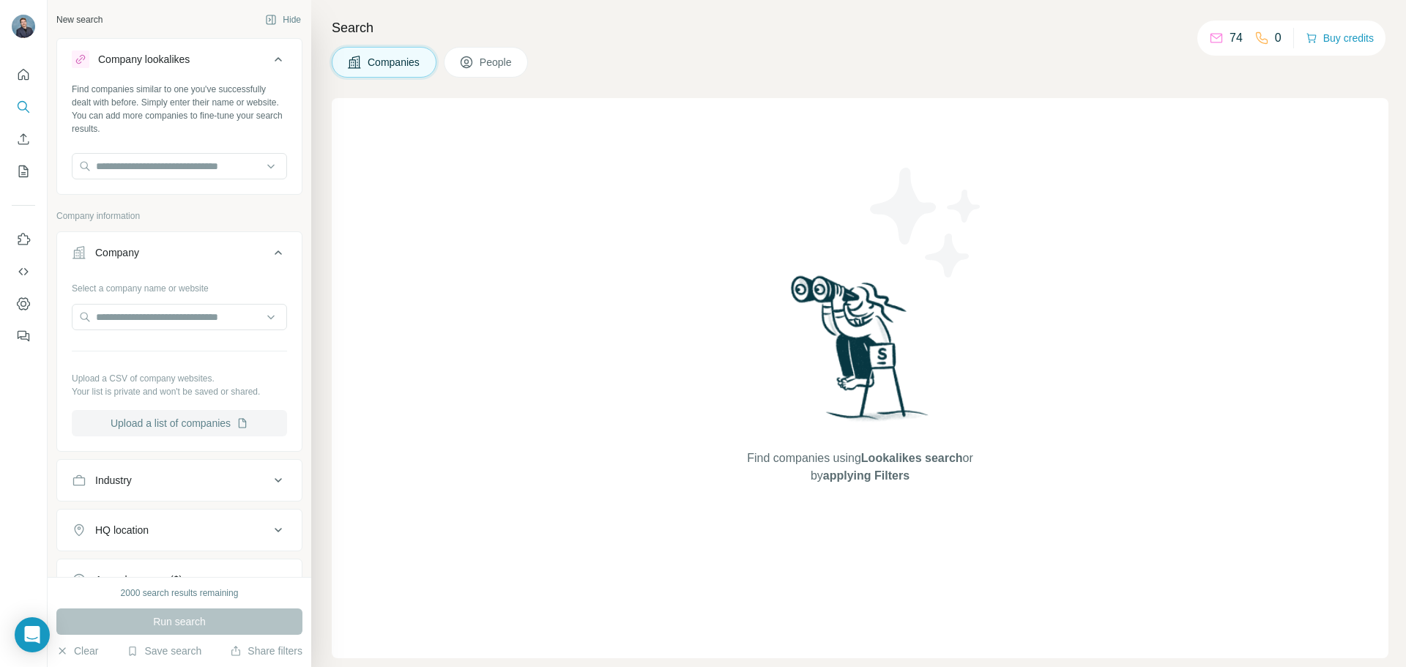
click at [187, 423] on button "Upload a list of companies" at bounding box center [179, 423] width 215 height 26
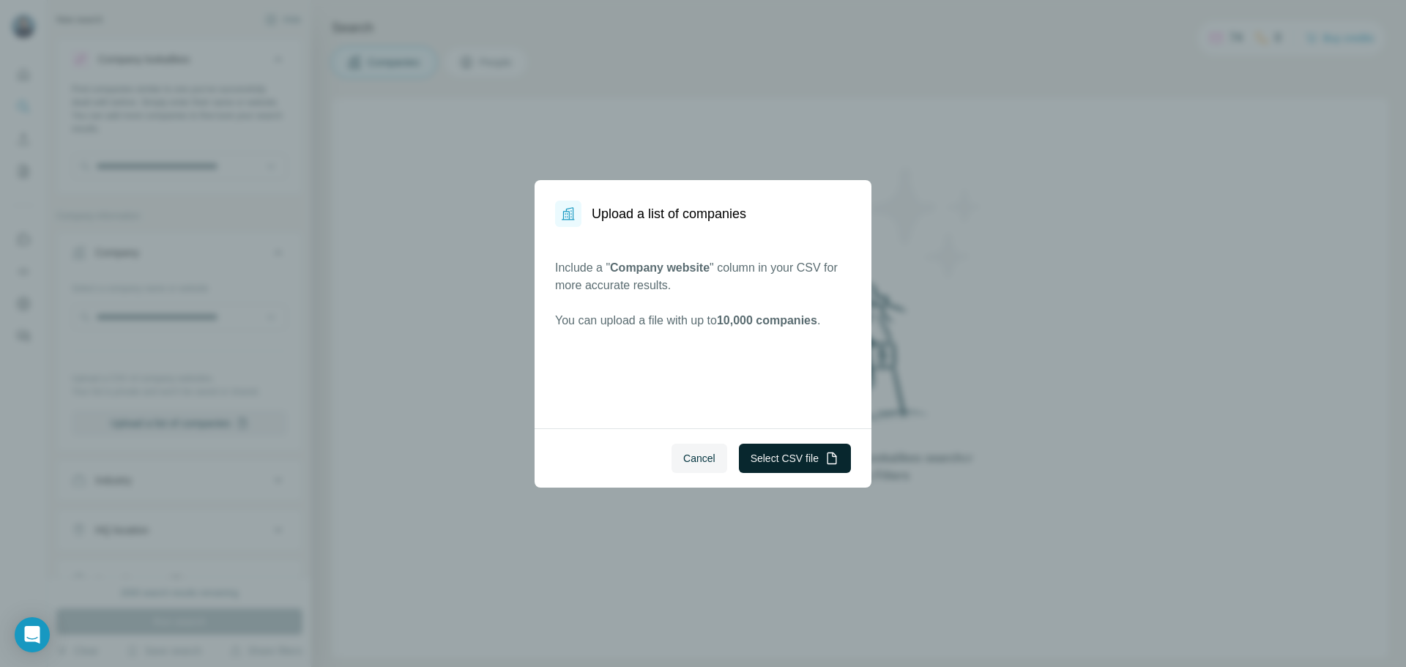
click at [772, 461] on button "Select CSV file" at bounding box center [795, 458] width 112 height 29
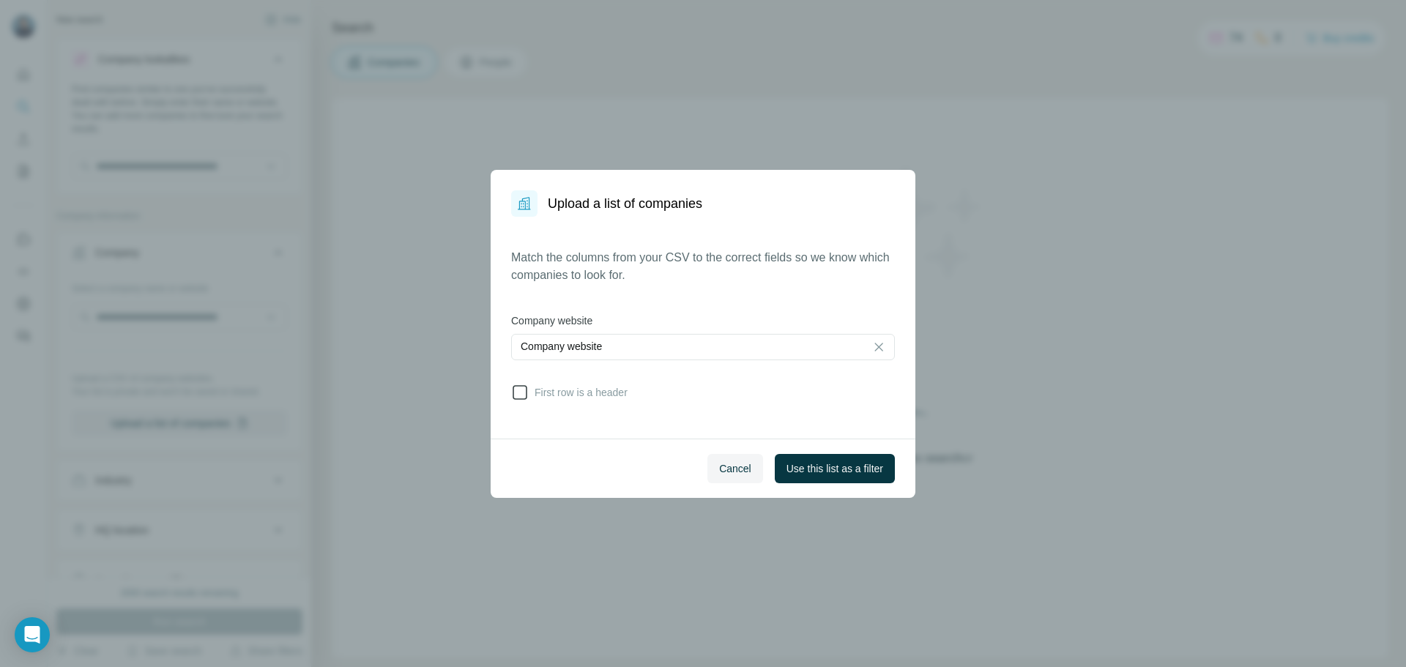
click at [520, 394] on icon at bounding box center [520, 393] width 18 height 18
click at [845, 474] on span "Use this list as a filter" at bounding box center [835, 468] width 97 height 15
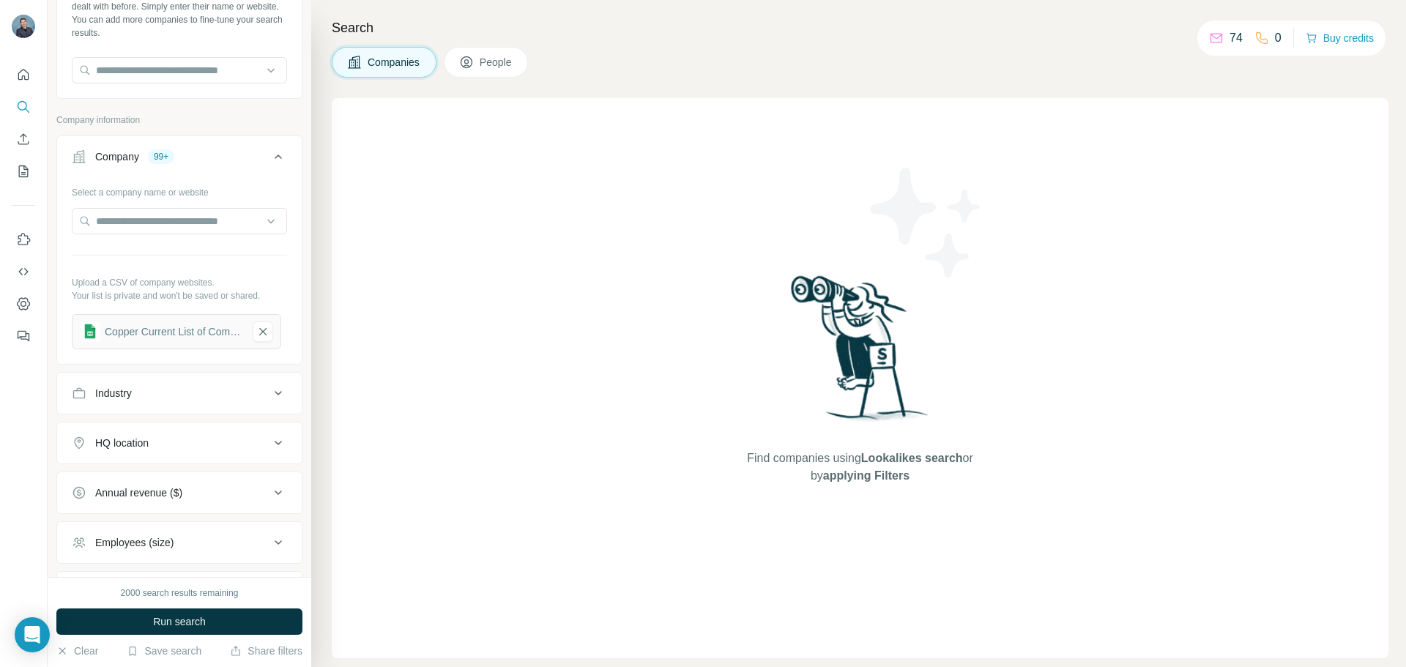
scroll to position [73, 0]
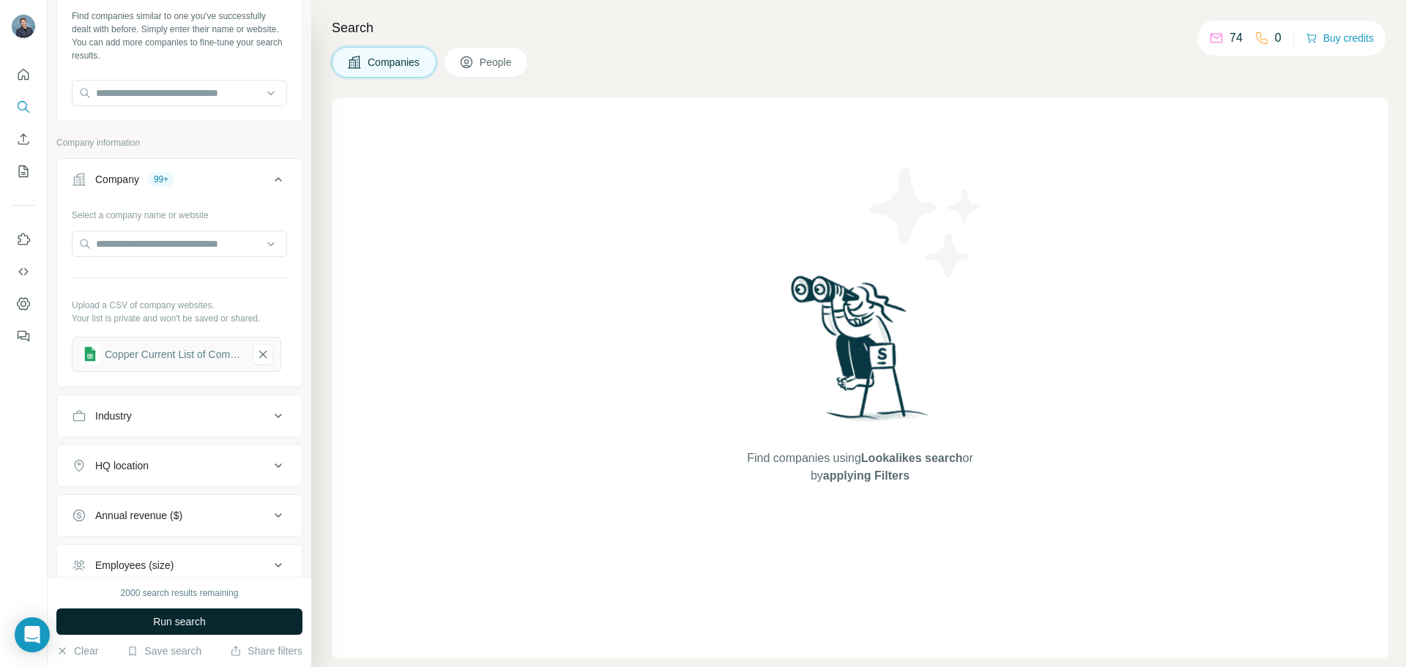
click at [177, 628] on span "Run search" at bounding box center [179, 622] width 53 height 15
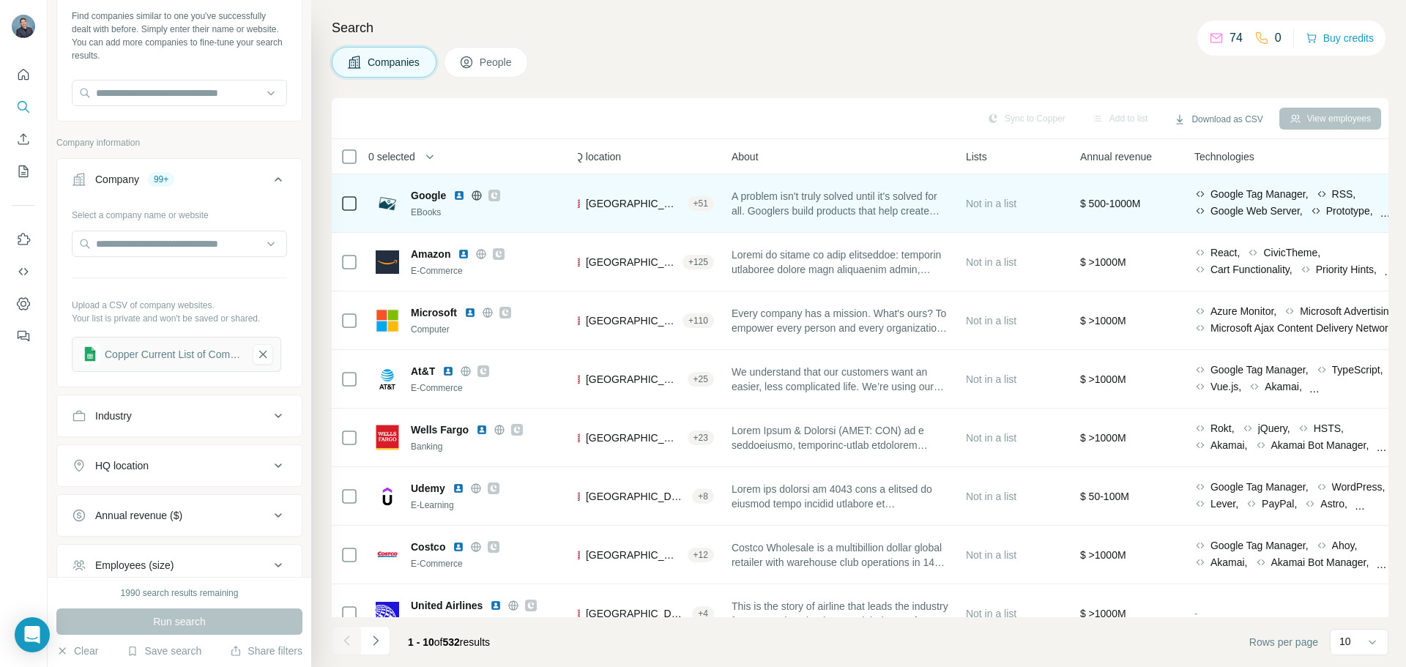
scroll to position [0, 239]
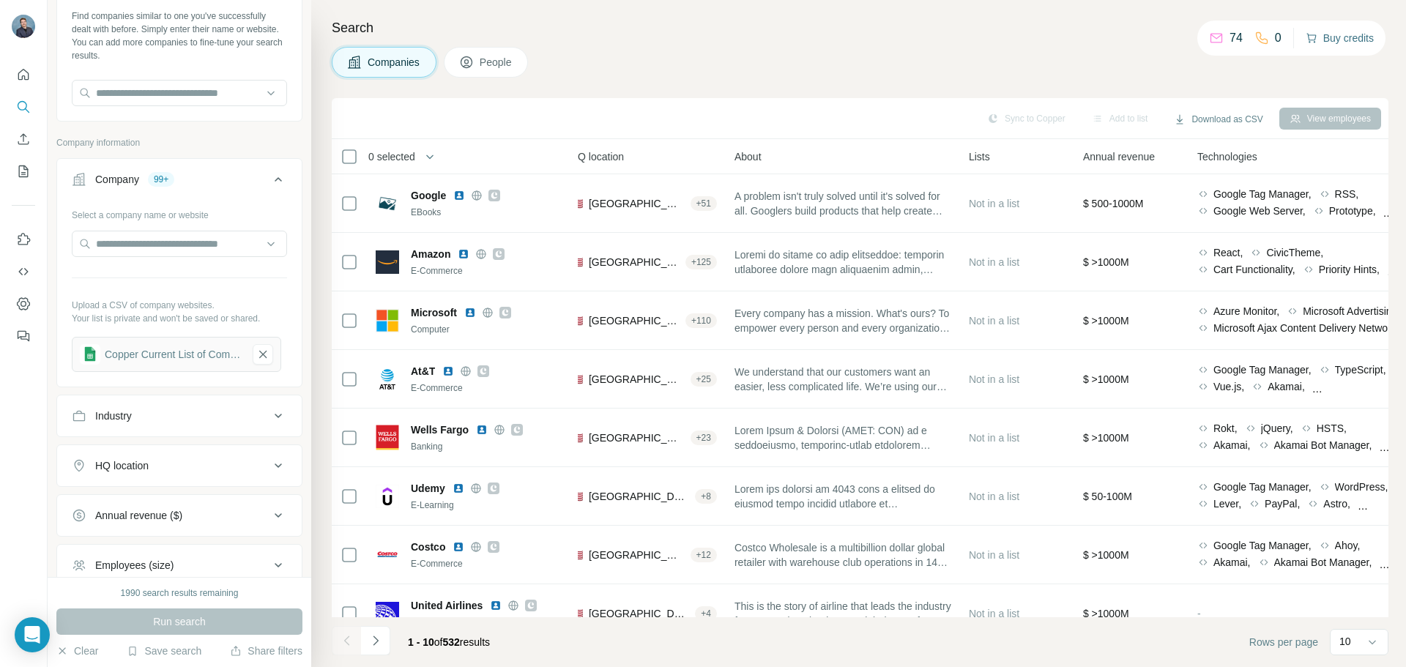
click at [1308, 34] on icon "button" at bounding box center [1312, 38] width 12 height 12
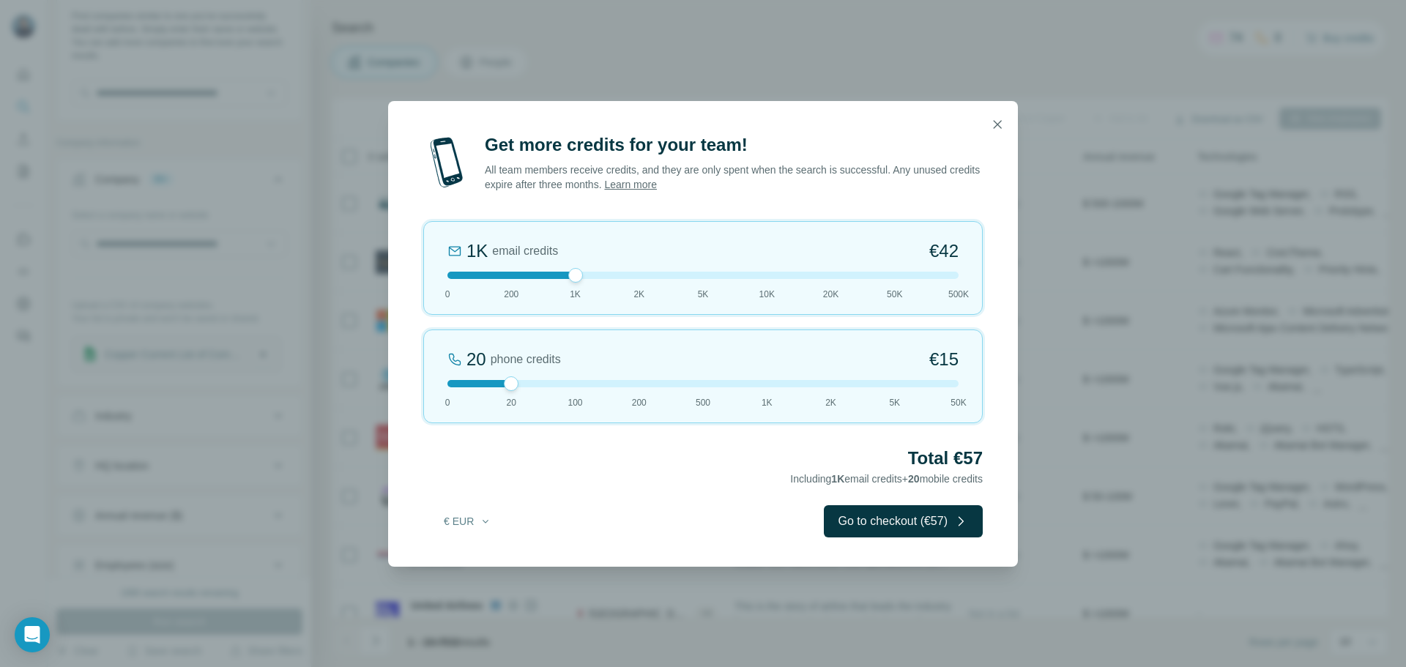
drag, startPoint x: 506, startPoint y: 273, endPoint x: 565, endPoint y: 278, distance: 58.8
click at [565, 278] on div at bounding box center [703, 275] width 511 height 7
click at [474, 519] on button "€ EUR" at bounding box center [468, 521] width 68 height 26
click at [493, 565] on div "$ USD" at bounding box center [497, 554] width 141 height 26
drag, startPoint x: 511, startPoint y: 388, endPoint x: 431, endPoint y: 388, distance: 79.1
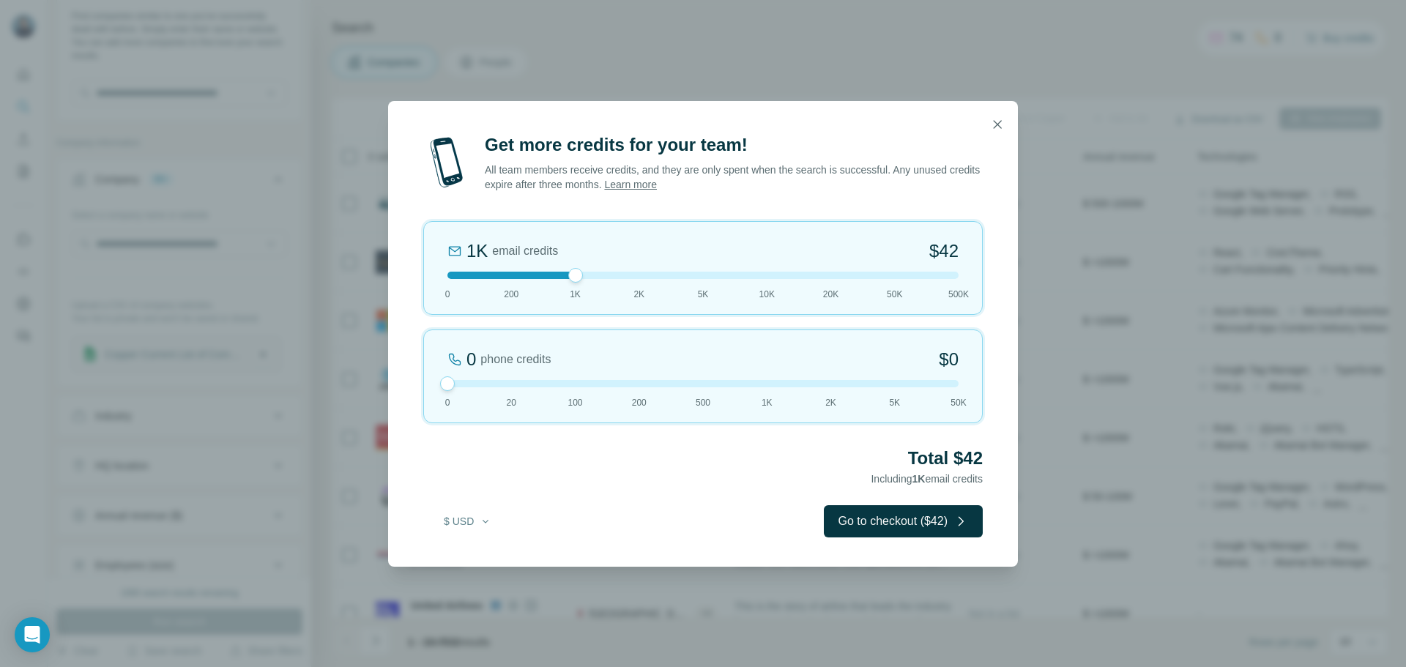
click at [431, 388] on div "0 phone credits $0 [PHONE_NUMBER] 1K 2K 5K 50K" at bounding box center [703, 377] width 560 height 94
click at [561, 481] on div "Total $42 Including 1K email credits" at bounding box center [703, 467] width 560 height 41
click at [584, 276] on div at bounding box center [703, 275] width 511 height 7
drag, startPoint x: 576, startPoint y: 275, endPoint x: 848, endPoint y: 270, distance: 272.5
click at [848, 270] on div "20K email credits 18% Discount $693 0 200 1K 2K 5K 10K 20K 50K 500K" at bounding box center [703, 268] width 560 height 94
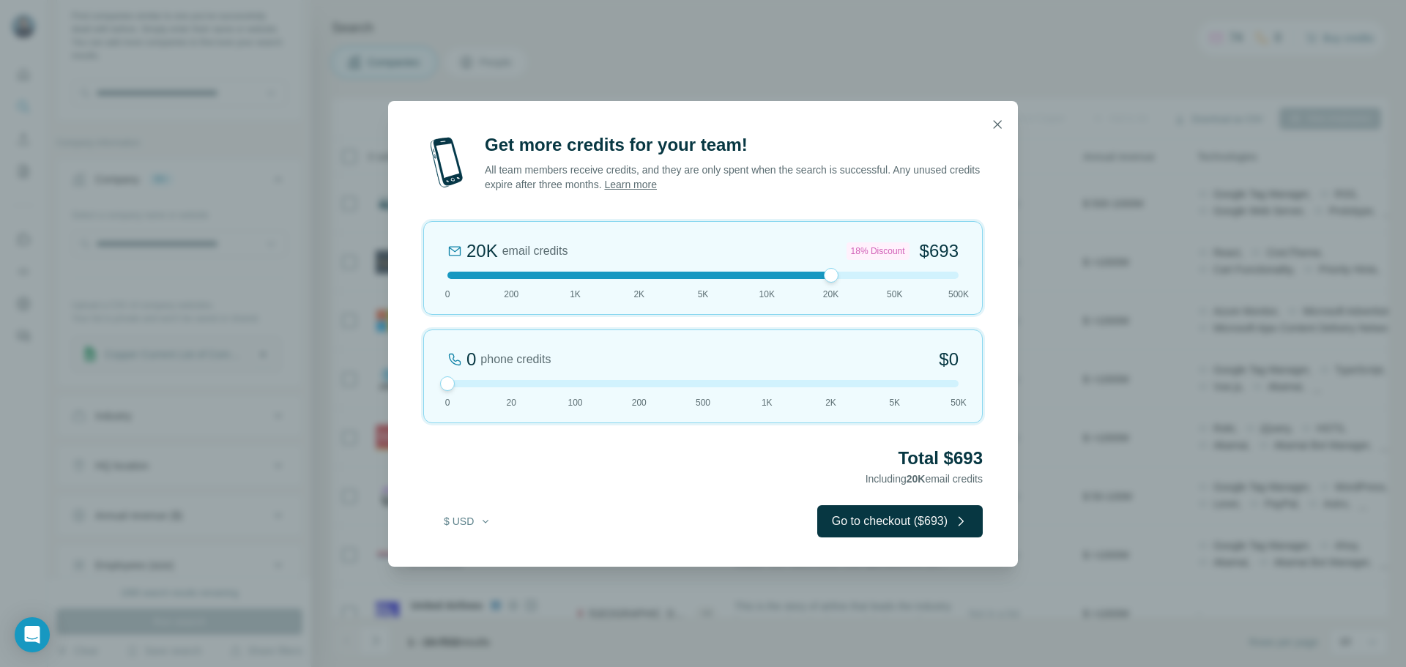
drag, startPoint x: 823, startPoint y: 275, endPoint x: 908, endPoint y: 270, distance: 85.1
click at [908, 270] on div "20K email credits 18% Discount $693 0 200 1K 2K 5K 10K 20K 50K 500K" at bounding box center [703, 268] width 560 height 94
drag, startPoint x: 889, startPoint y: 275, endPoint x: 840, endPoint y: 275, distance: 49.1
click at [840, 275] on div at bounding box center [703, 275] width 511 height 7
drag, startPoint x: 831, startPoint y: 281, endPoint x: 639, endPoint y: 277, distance: 191.2
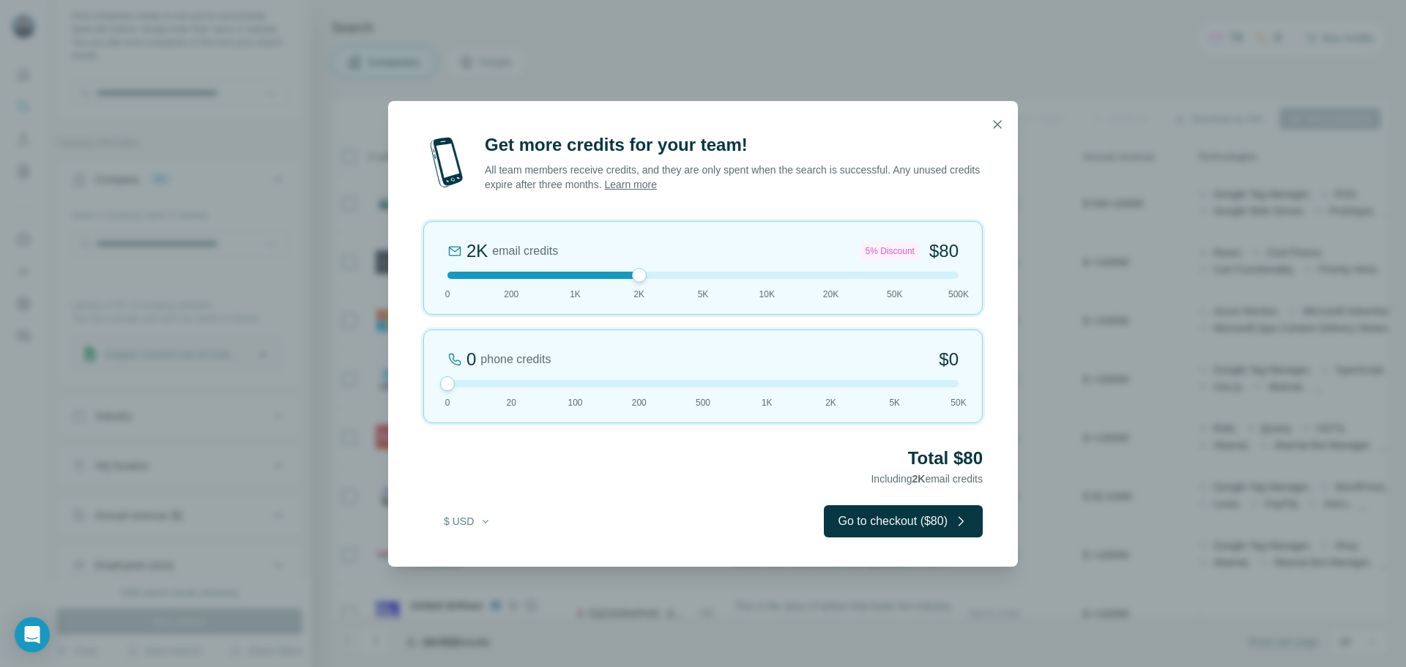
click at [639, 277] on div at bounding box center [639, 275] width 15 height 15
click at [929, 10] on div "Get more credits for your team! All team members receive credits, and they are …" at bounding box center [703, 333] width 1406 height 667
click at [998, 119] on icon "button" at bounding box center [997, 124] width 15 height 15
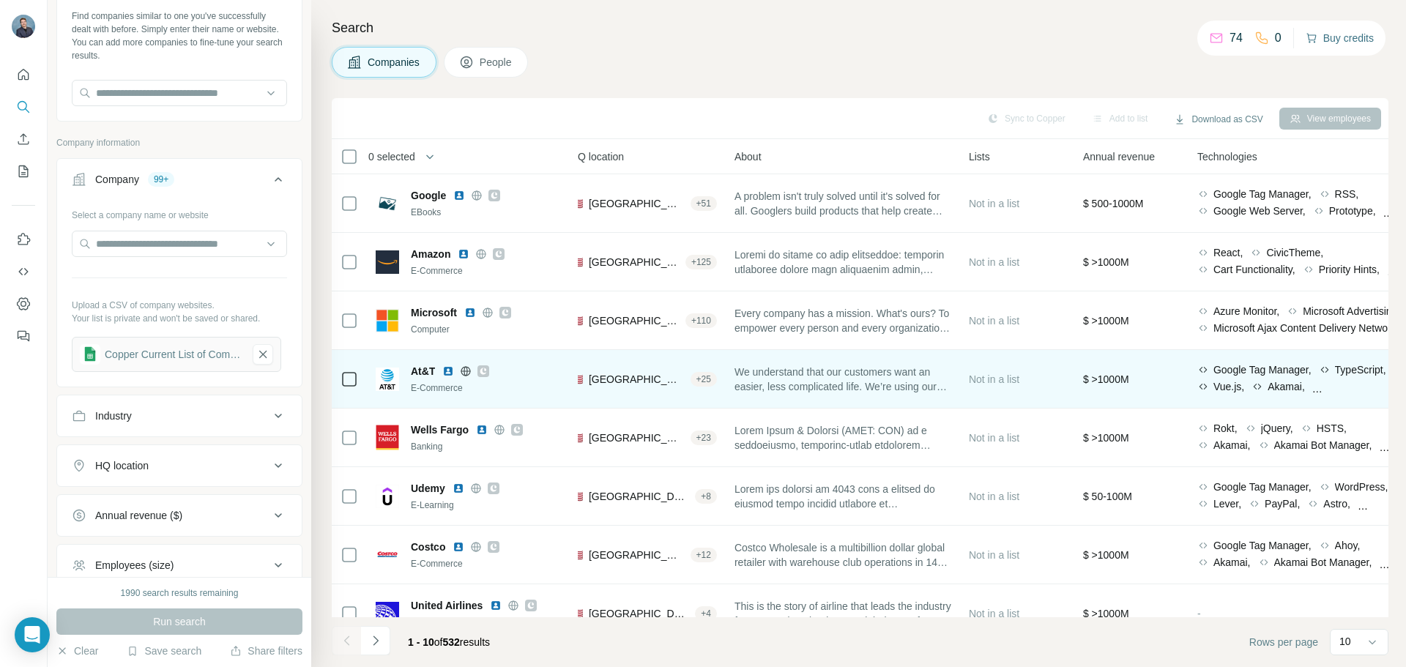
scroll to position [150, 239]
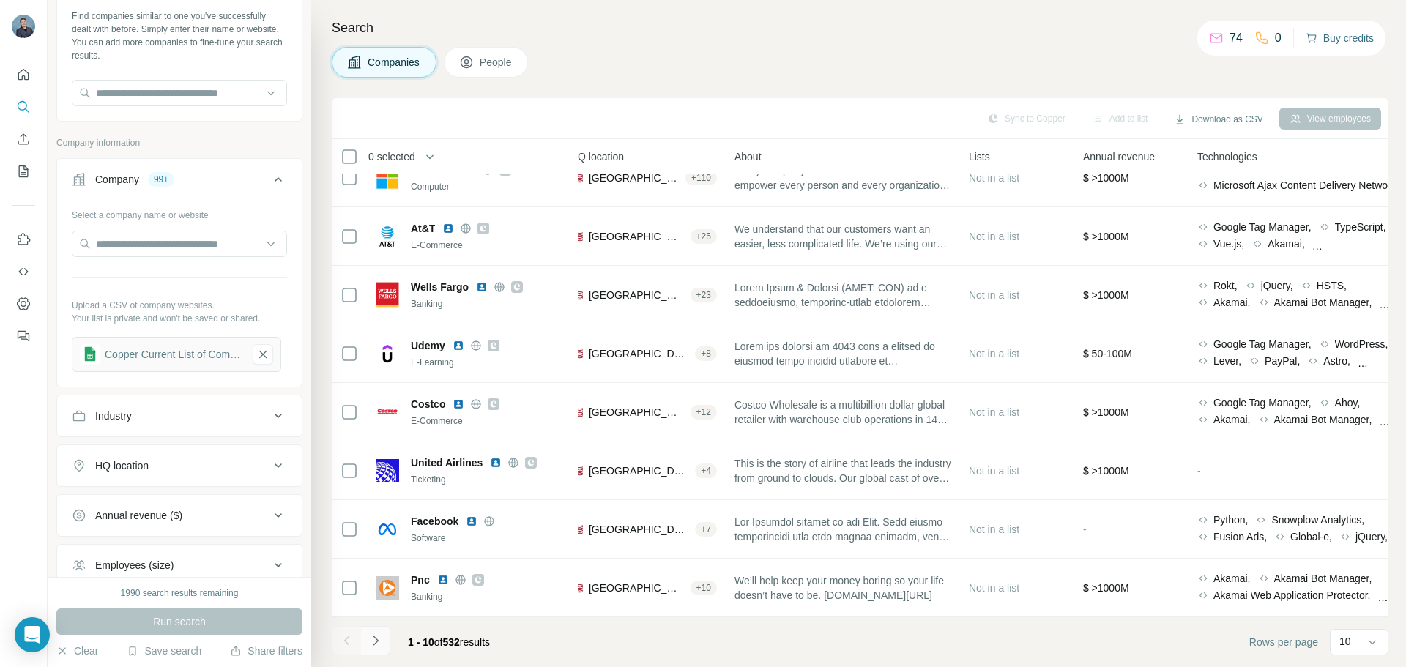
click at [386, 642] on button "Navigate to next page" at bounding box center [375, 640] width 29 height 29
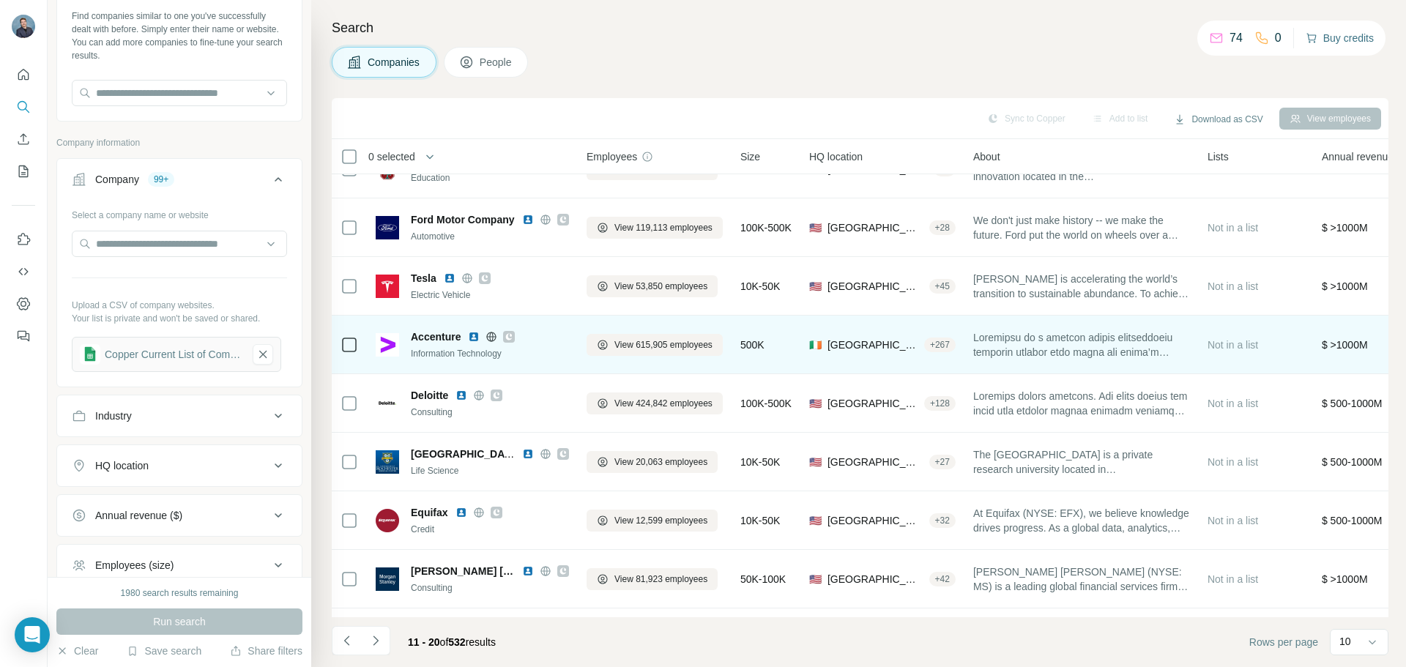
scroll to position [150, 0]
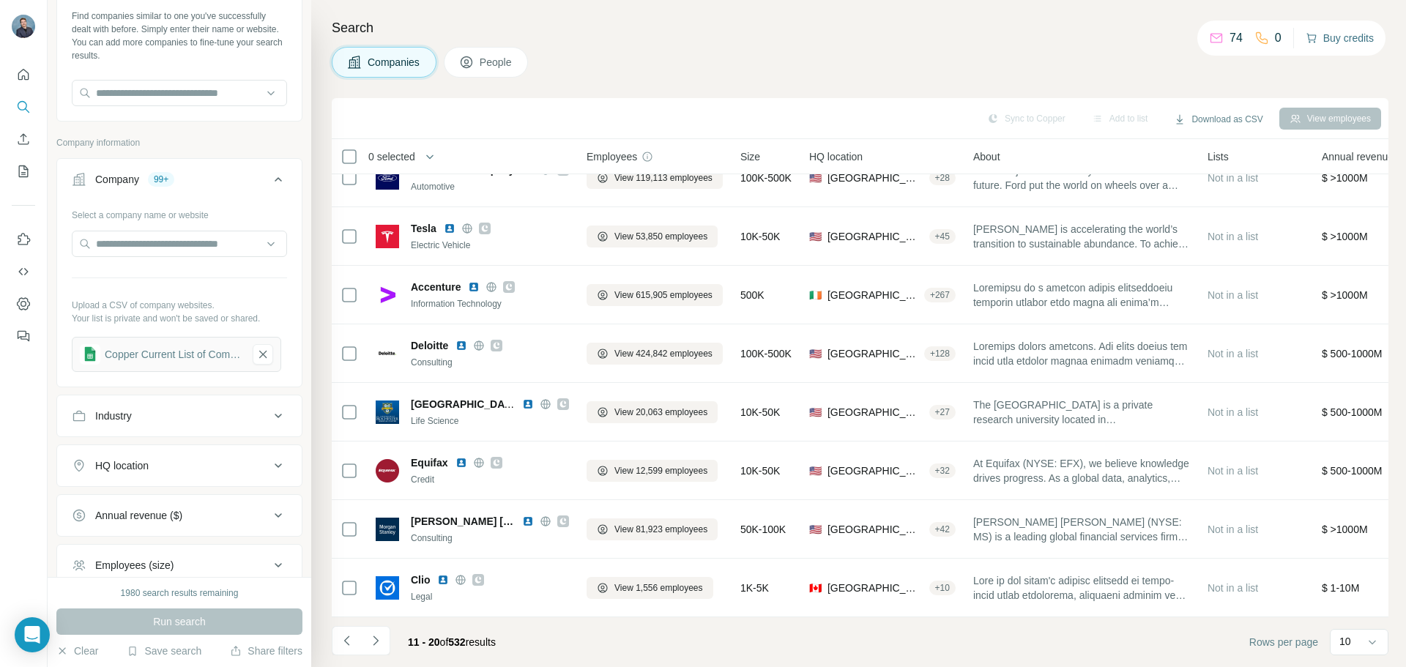
click at [380, 632] on button "Navigate to next page" at bounding box center [375, 640] width 29 height 29
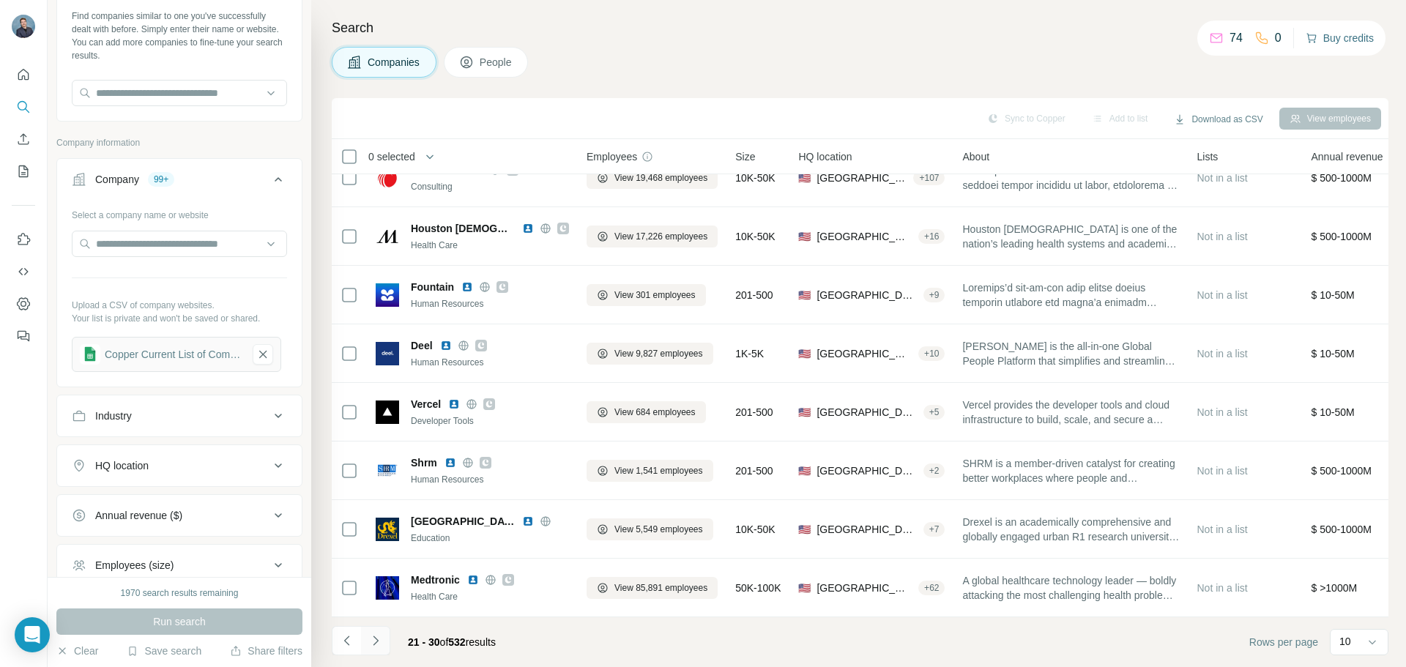
click at [378, 639] on icon "Navigate to next page" at bounding box center [375, 641] width 15 height 15
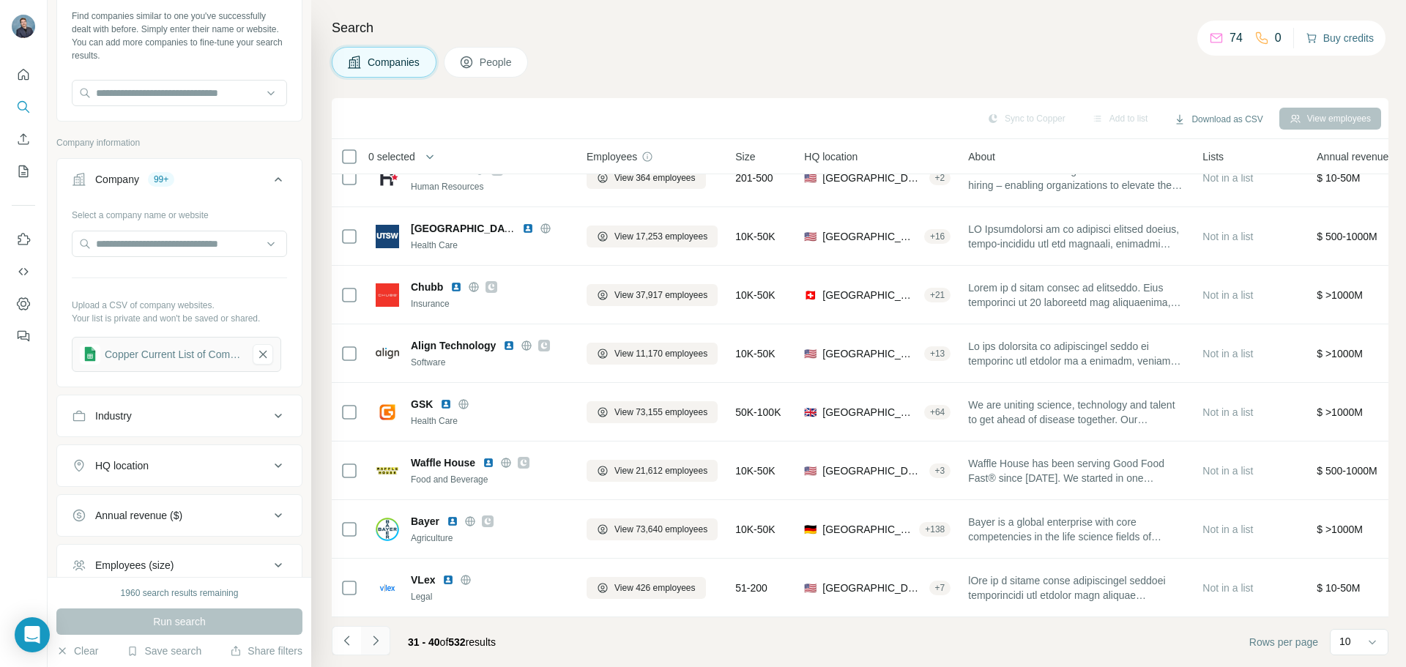
click at [379, 641] on icon "Navigate to next page" at bounding box center [375, 641] width 15 height 15
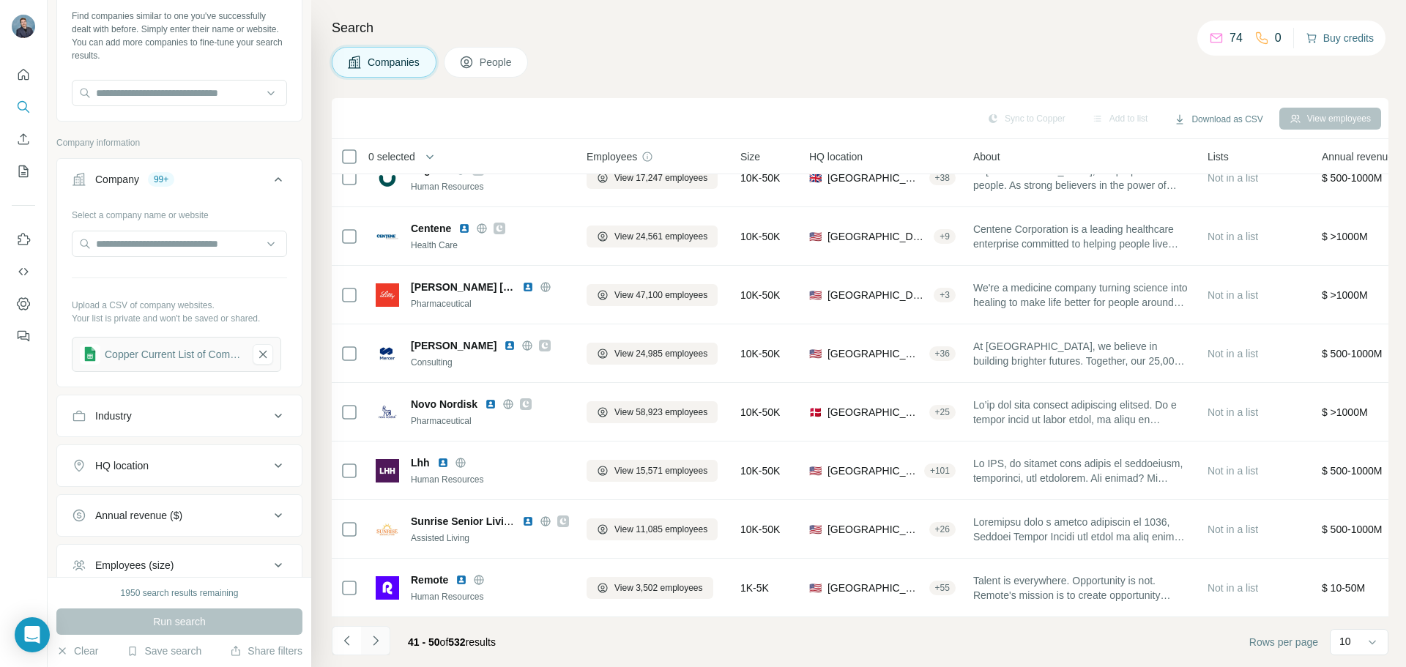
click at [371, 642] on icon "Navigate to next page" at bounding box center [375, 641] width 15 height 15
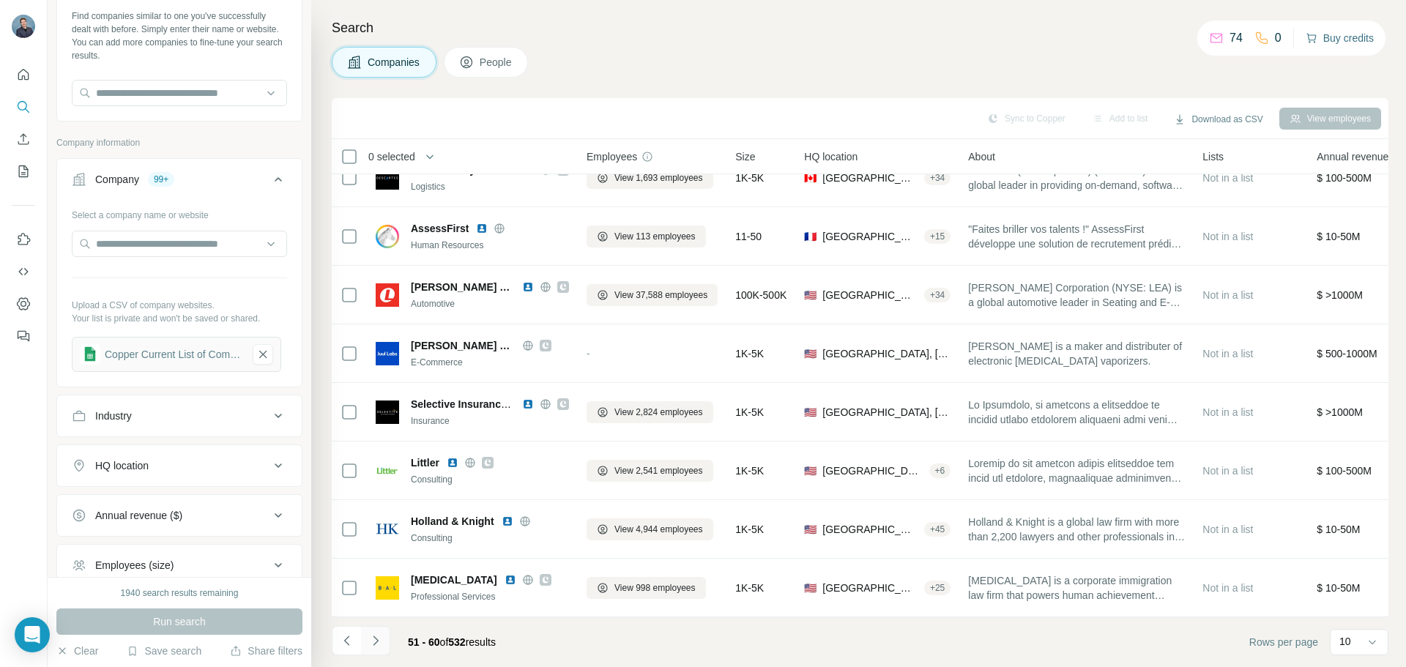
click at [373, 642] on icon "Navigate to next page" at bounding box center [375, 641] width 15 height 15
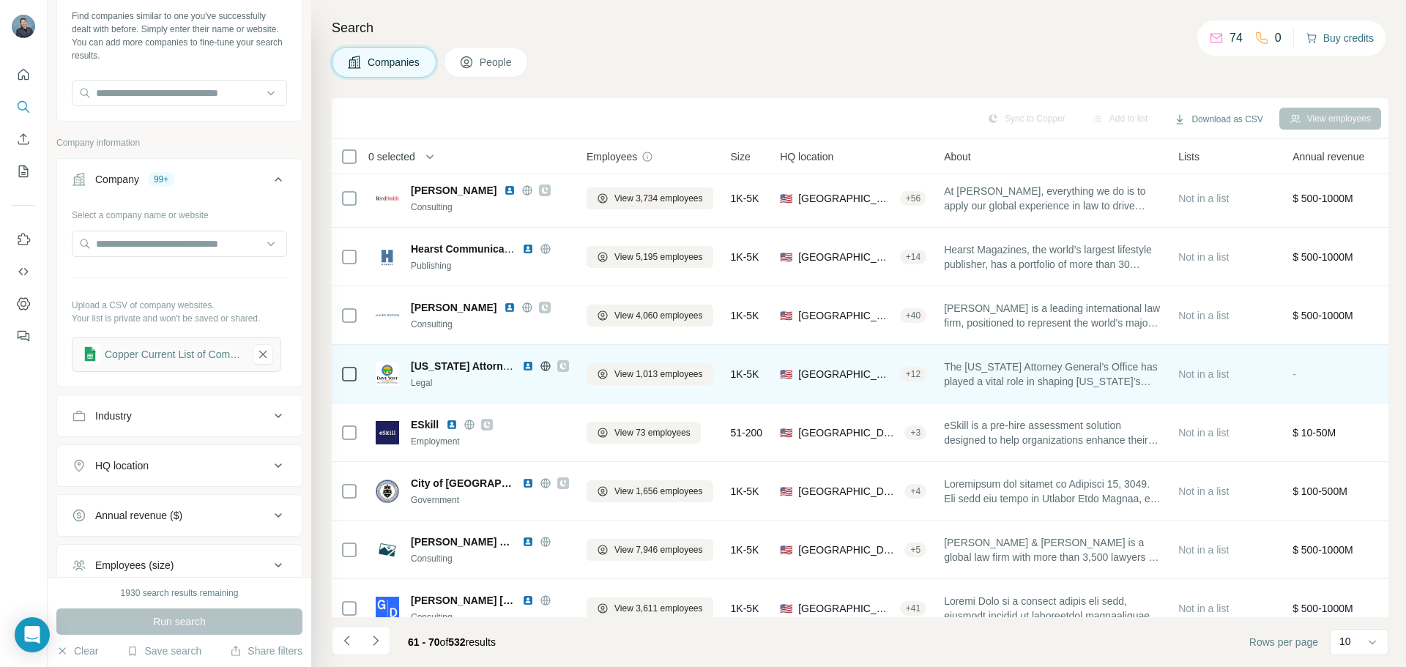
scroll to position [0, 0]
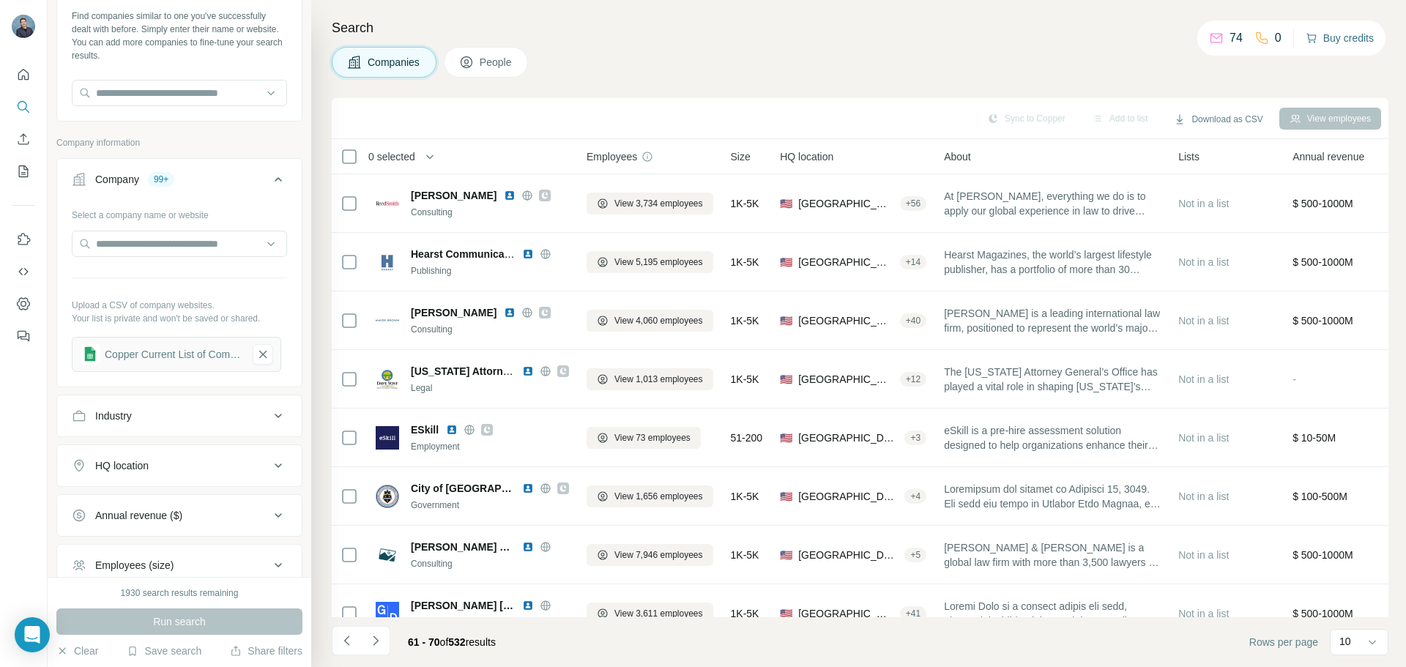
click at [212, 417] on div "Industry" at bounding box center [171, 416] width 198 height 15
click at [180, 456] on input at bounding box center [171, 453] width 181 height 16
click at [176, 446] on div "Legal" at bounding box center [173, 438] width 179 height 15
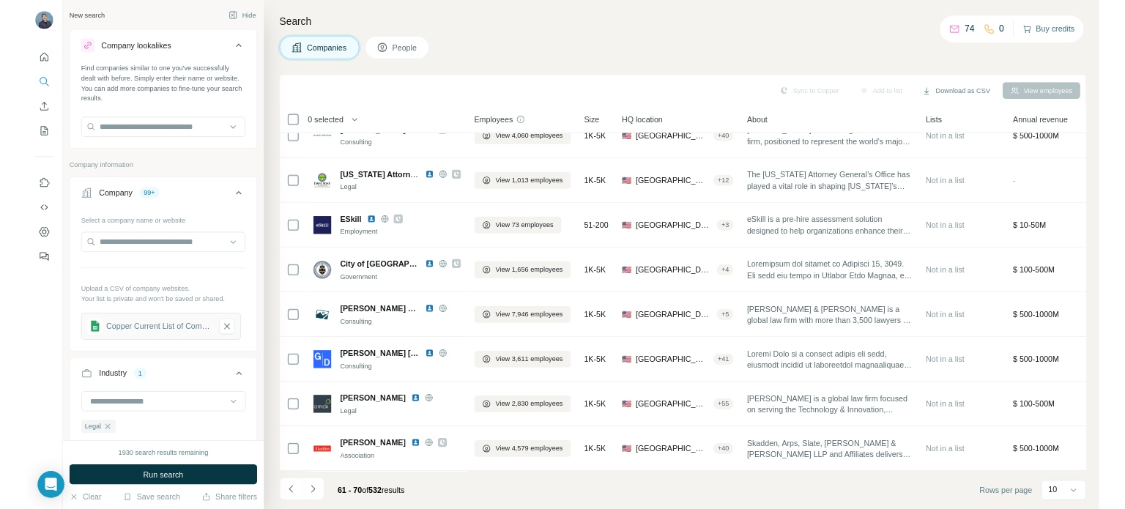
scroll to position [8790, 0]
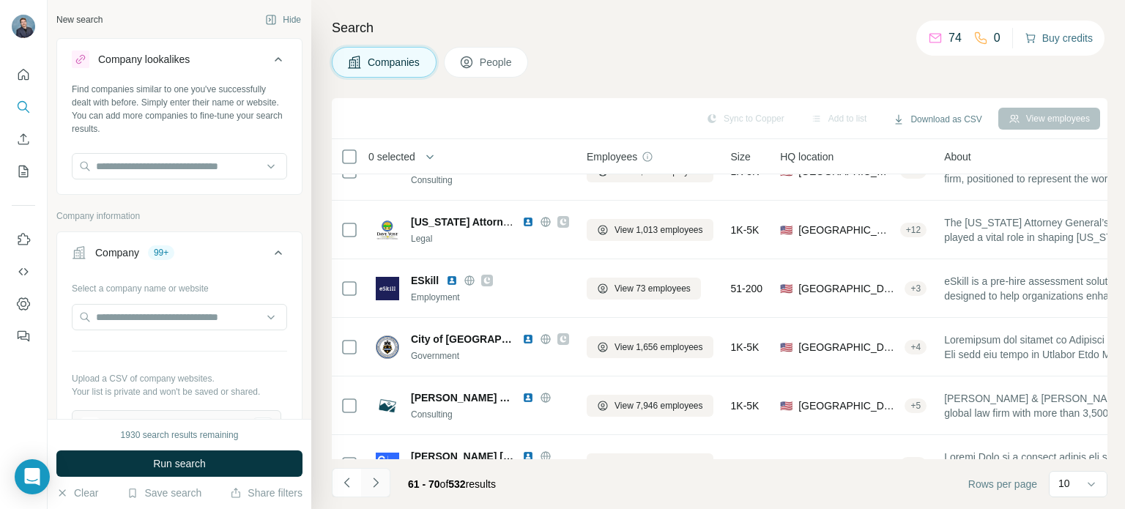
click at [374, 492] on button "Navigate to next page" at bounding box center [375, 482] width 29 height 29
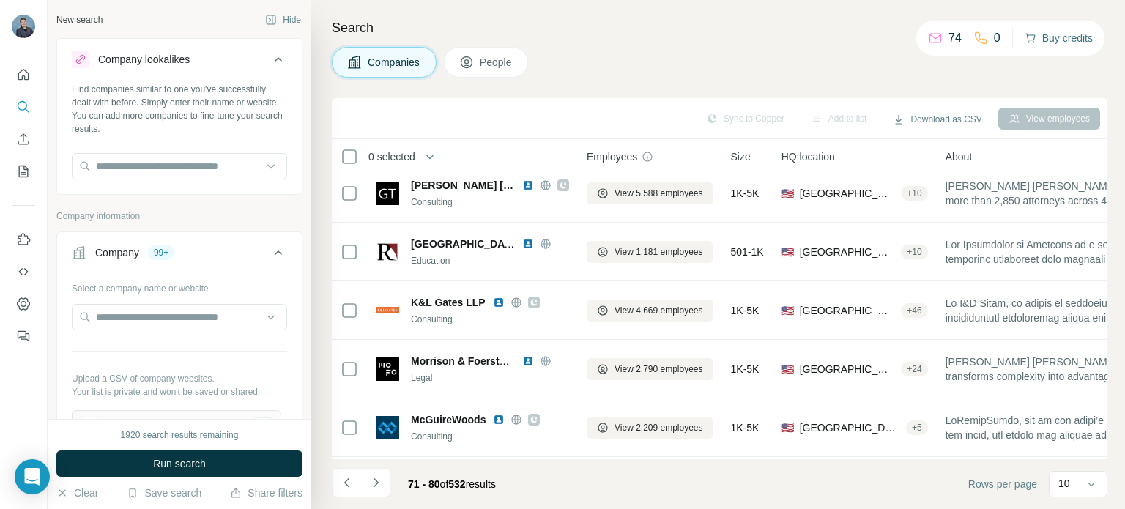
scroll to position [308, 0]
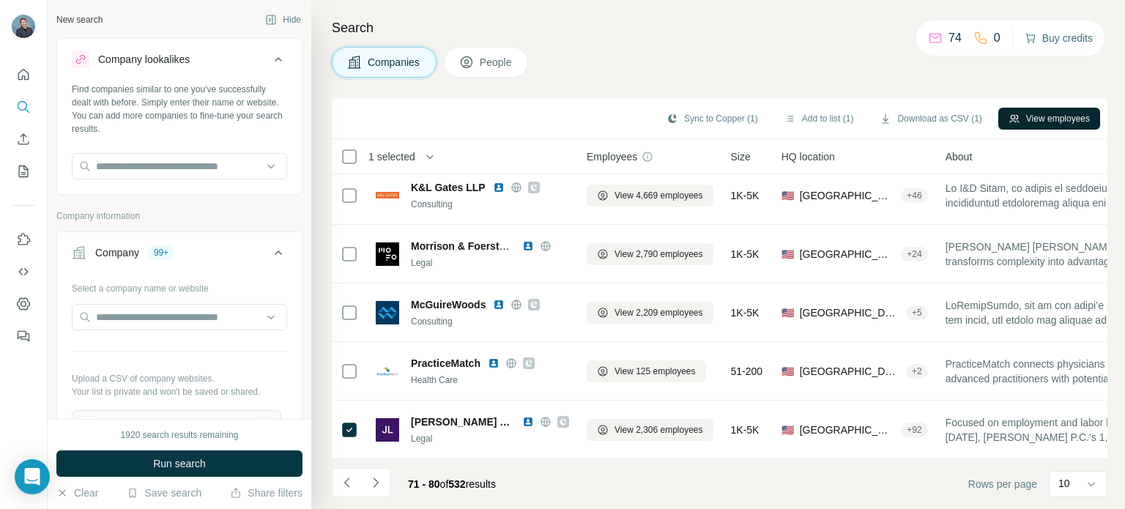
click at [1049, 113] on button "View employees" at bounding box center [1049, 119] width 102 height 22
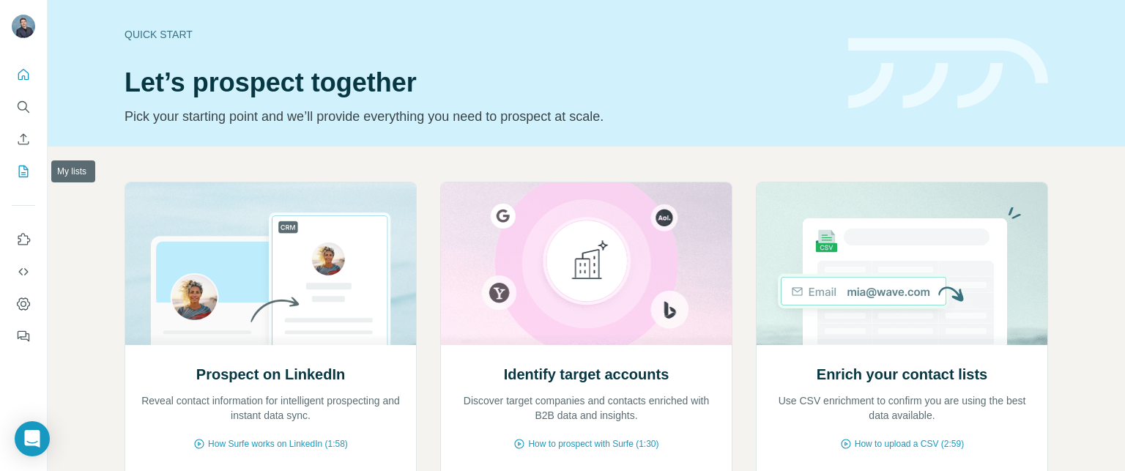
click at [22, 175] on icon "My lists" at bounding box center [23, 171] width 15 height 15
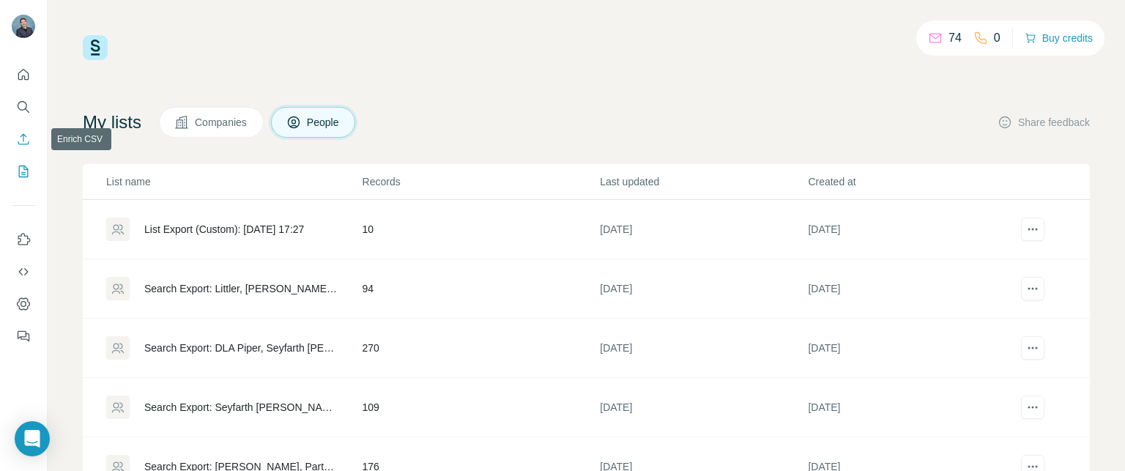
click at [23, 133] on icon "Enrich CSV" at bounding box center [23, 139] width 15 height 15
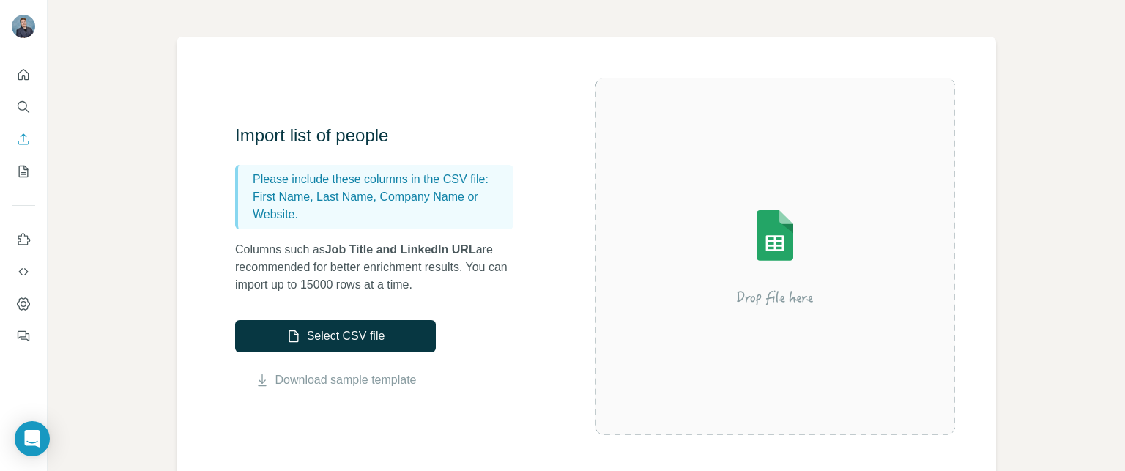
scroll to position [147, 0]
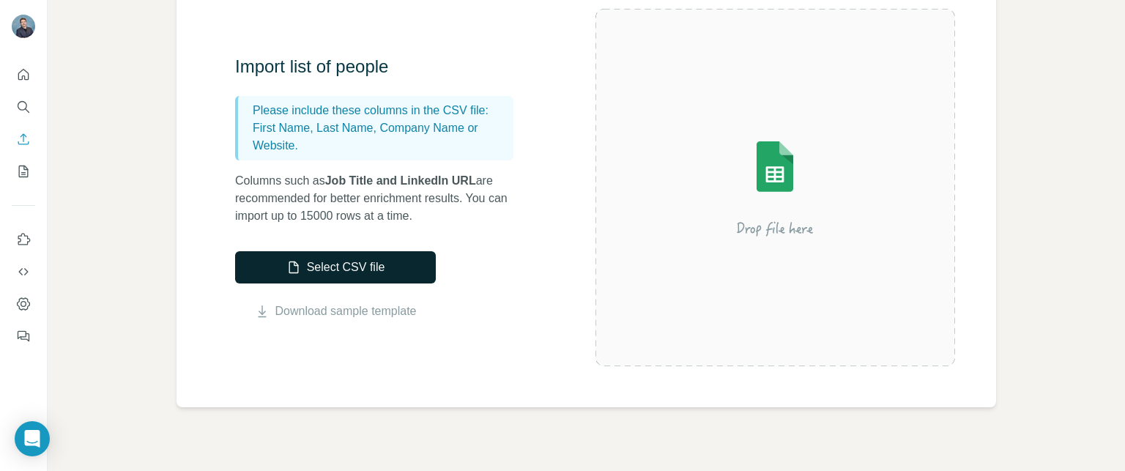
click at [318, 266] on button "Select CSV file" at bounding box center [335, 267] width 201 height 32
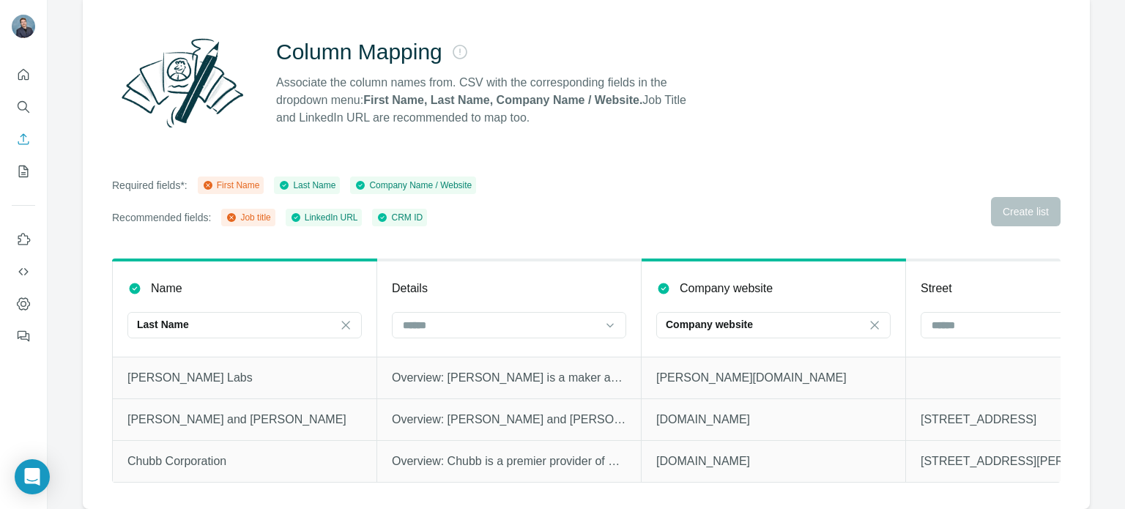
scroll to position [129, 0]
click at [29, 107] on icon "Search" at bounding box center [23, 107] width 15 height 15
click at [28, 78] on icon "Quick start" at bounding box center [23, 74] width 11 height 11
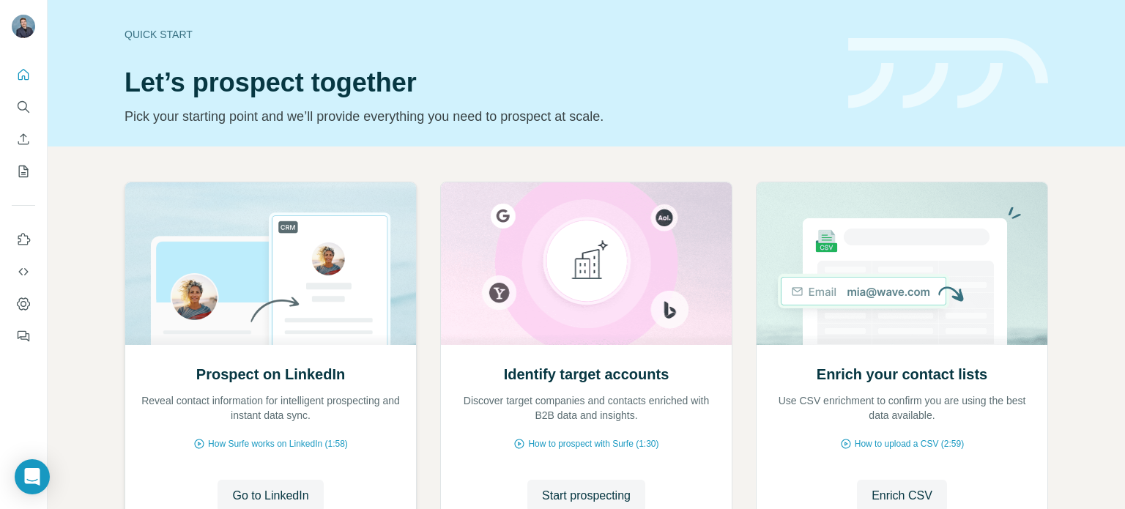
scroll to position [123, 0]
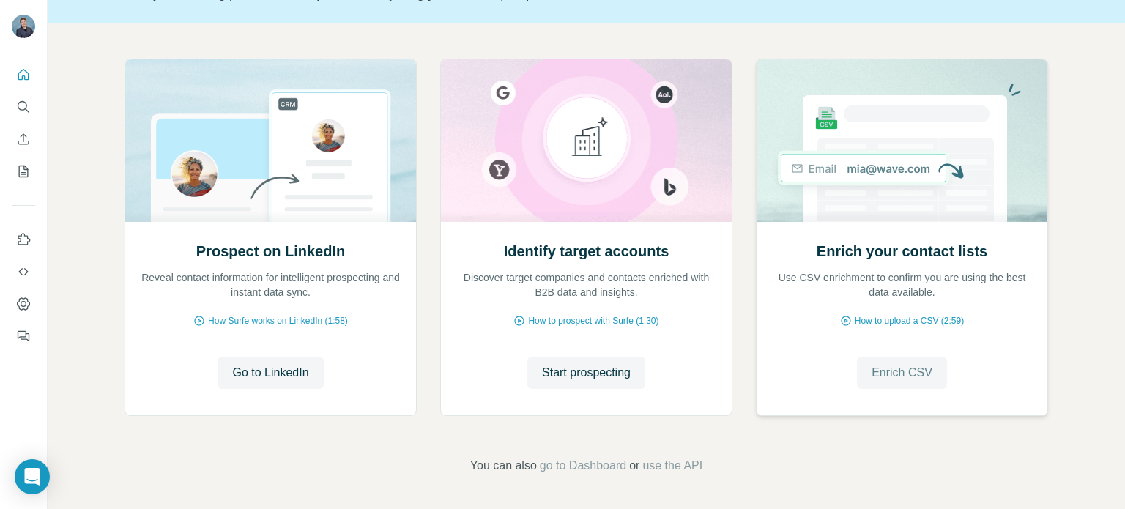
click at [896, 377] on span "Enrich CSV" at bounding box center [902, 373] width 61 height 18
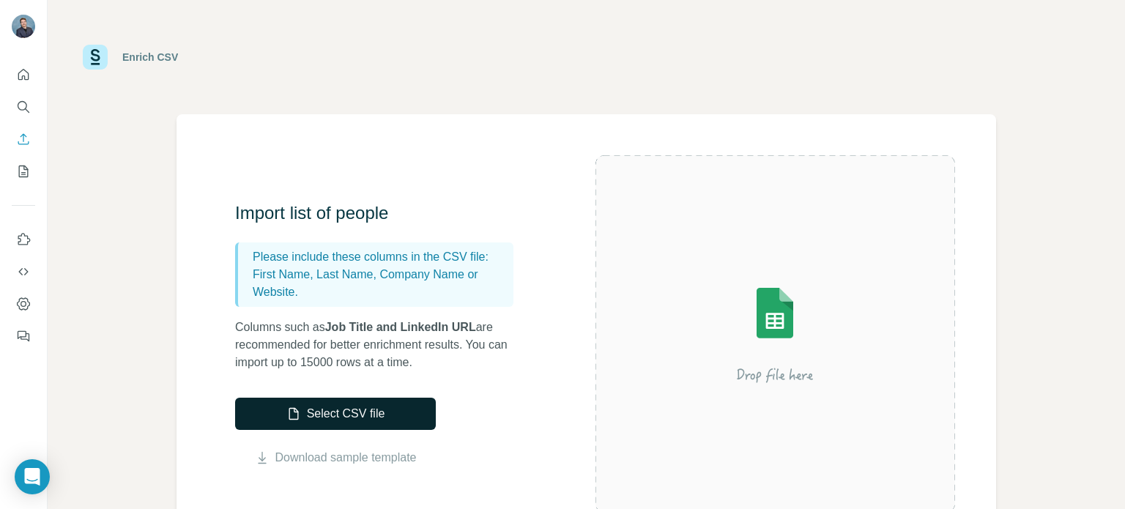
click at [318, 408] on button "Select CSV file" at bounding box center [335, 414] width 201 height 32
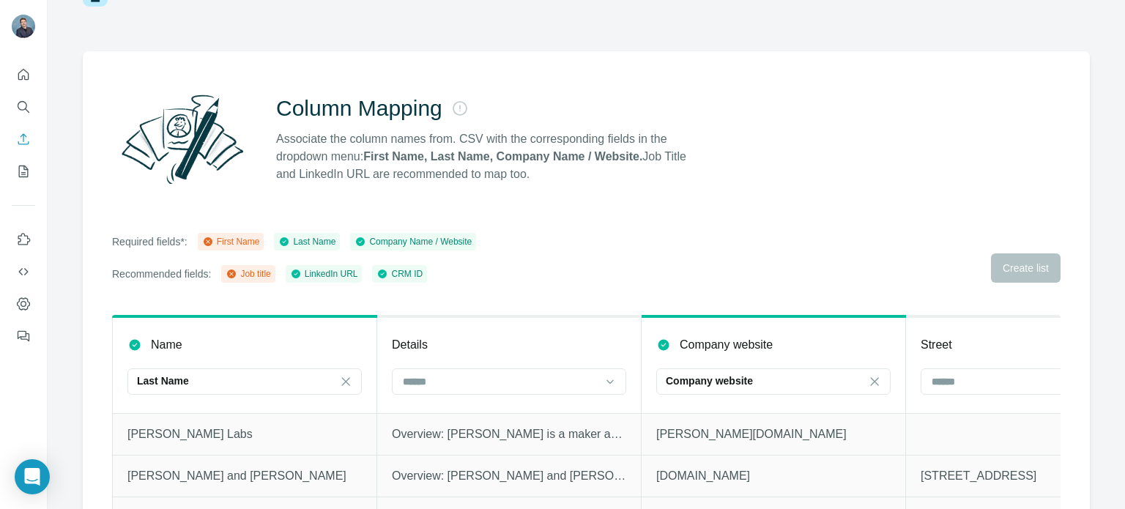
scroll to position [129, 0]
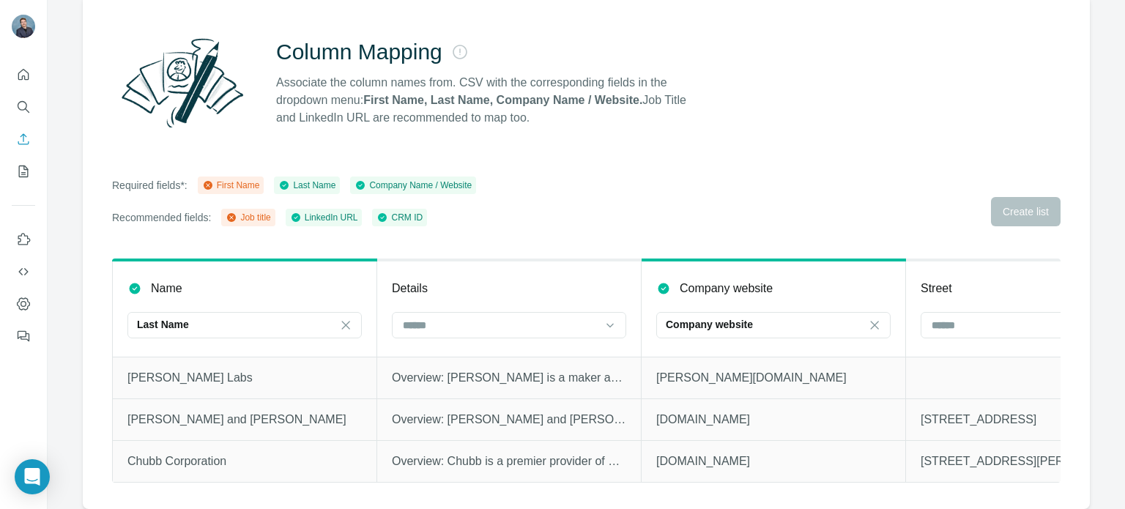
click at [254, 179] on div "First Name" at bounding box center [231, 185] width 58 height 13
click at [32, 74] on button "Quick start" at bounding box center [23, 75] width 23 height 26
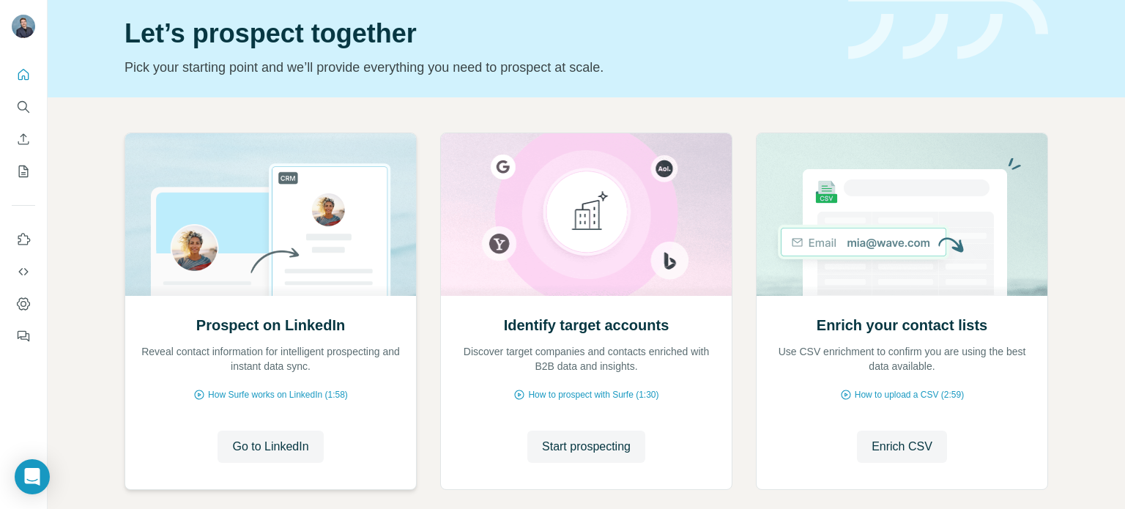
scroll to position [123, 0]
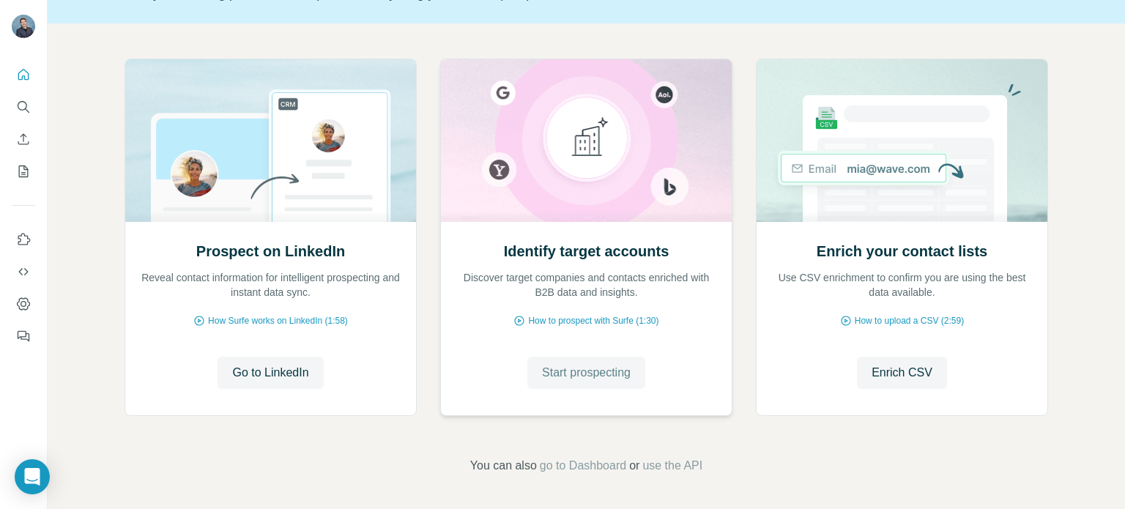
click at [557, 374] on span "Start prospecting" at bounding box center [586, 373] width 89 height 18
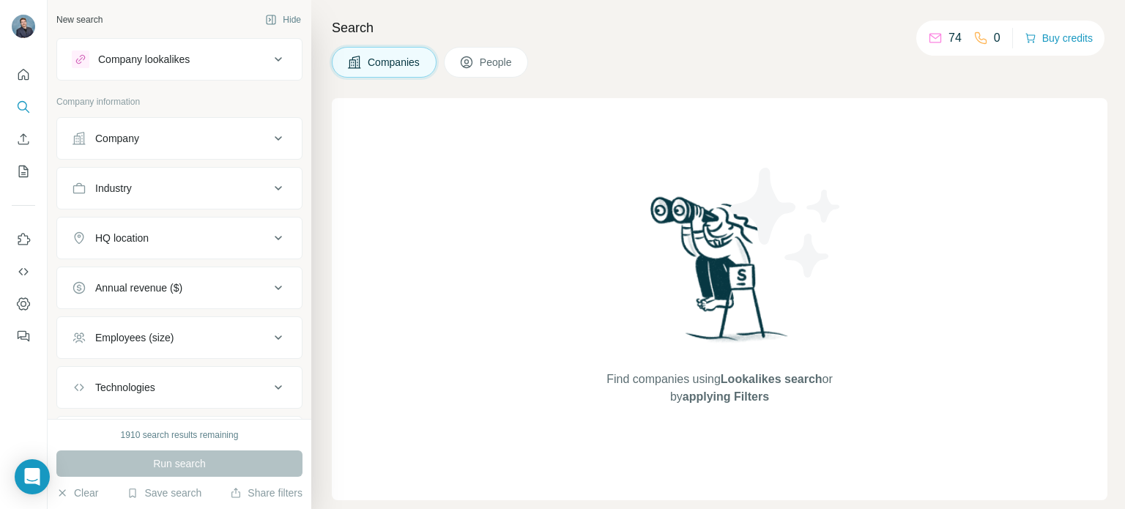
click at [109, 131] on div "Company" at bounding box center [117, 138] width 44 height 15
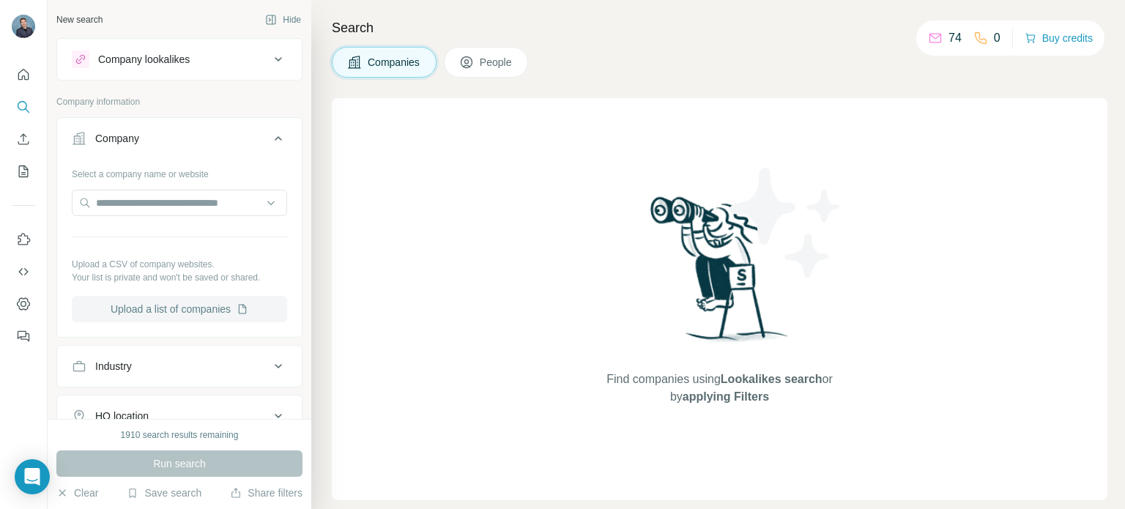
click at [174, 314] on button "Upload a list of companies" at bounding box center [179, 309] width 215 height 26
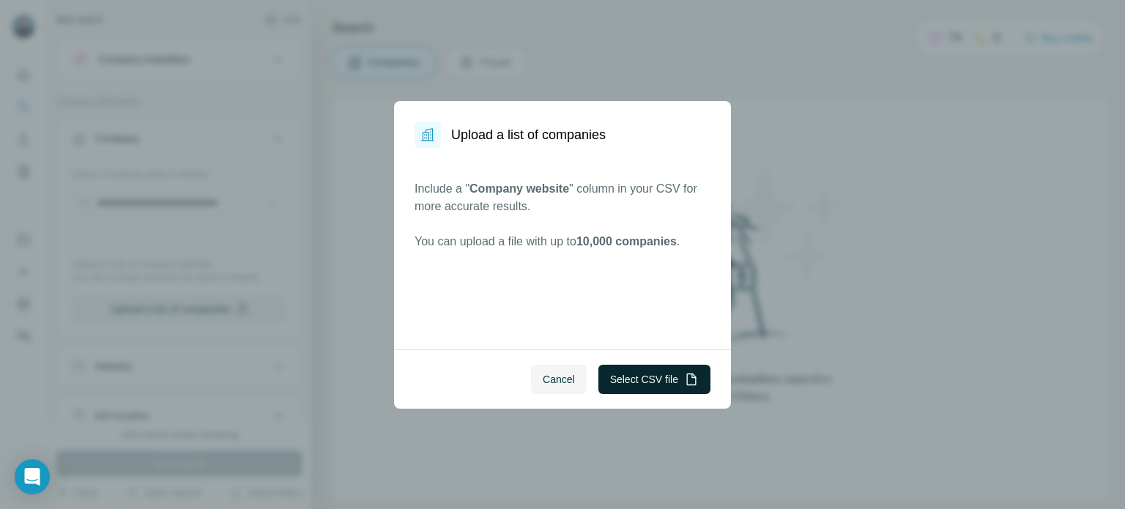
click at [633, 373] on button "Select CSV file" at bounding box center [654, 379] width 112 height 29
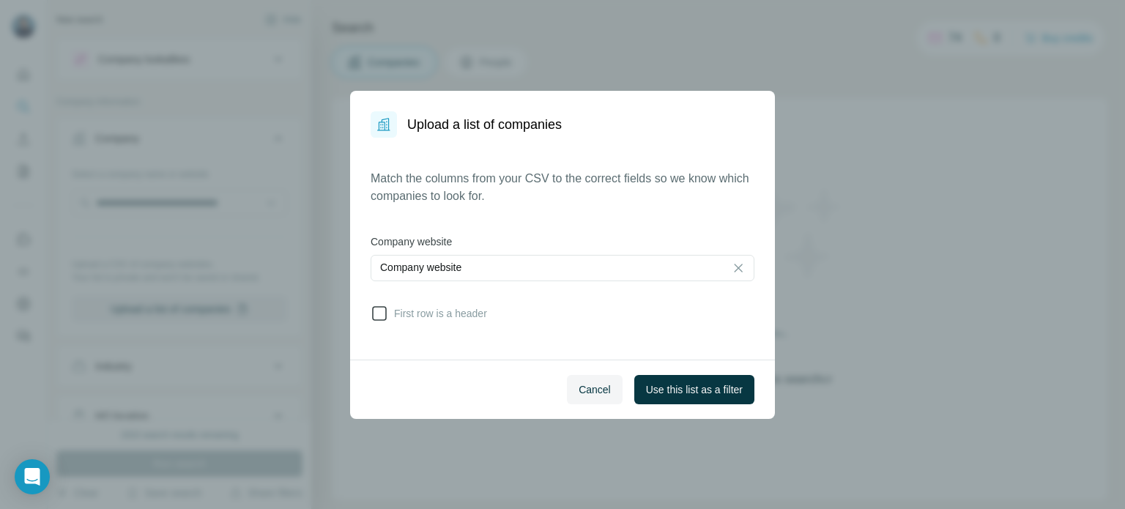
click at [384, 313] on icon at bounding box center [380, 314] width 18 height 18
click at [649, 391] on span "Use this list as a filter" at bounding box center [694, 389] width 97 height 15
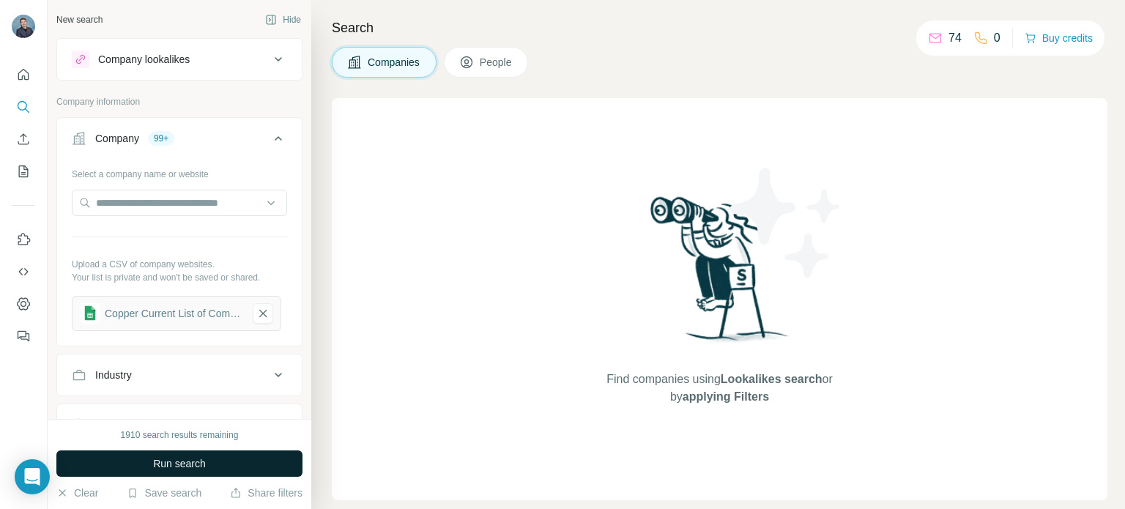
click at [174, 458] on span "Run search" at bounding box center [179, 463] width 53 height 15
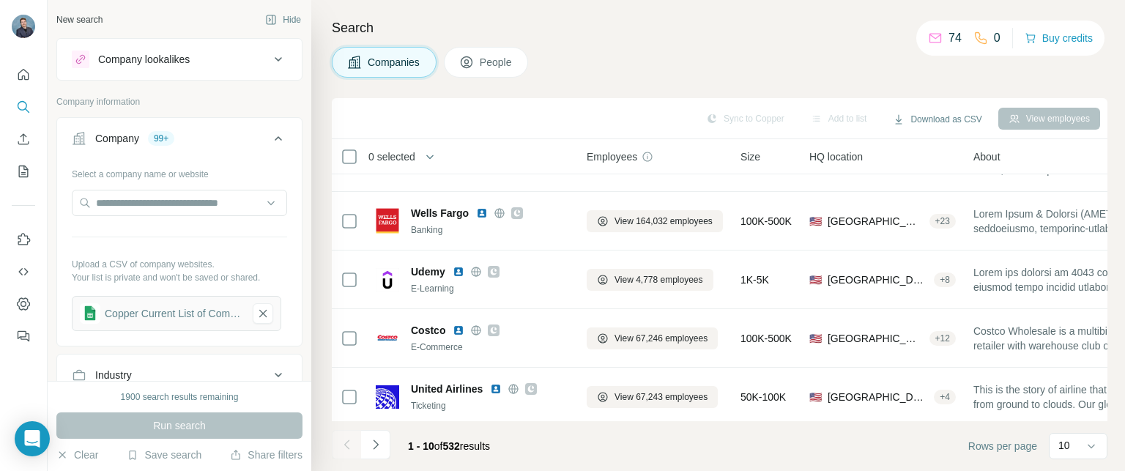
scroll to position [346, 0]
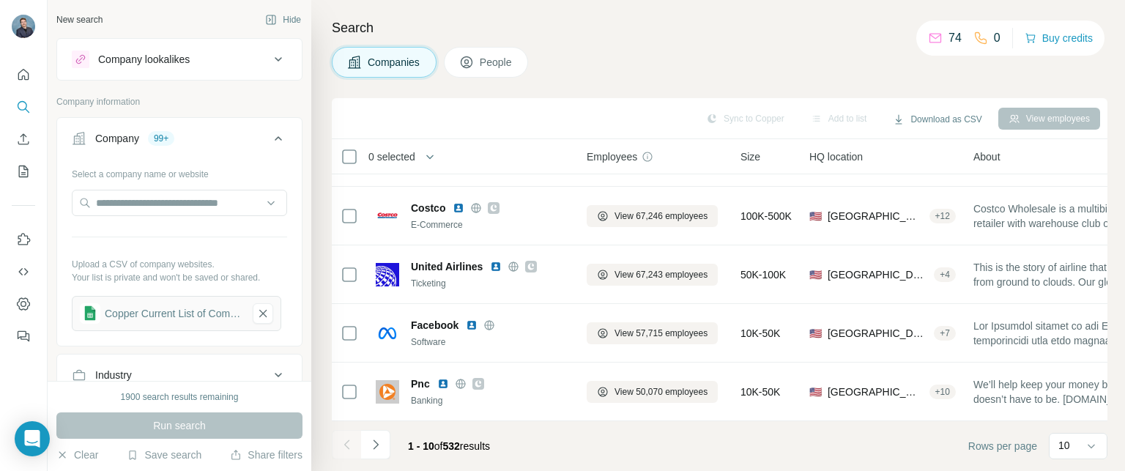
drag, startPoint x: 378, startPoint y: 451, endPoint x: 388, endPoint y: 440, distance: 15.1
click at [378, 451] on icon "Navigate to next page" at bounding box center [375, 444] width 15 height 15
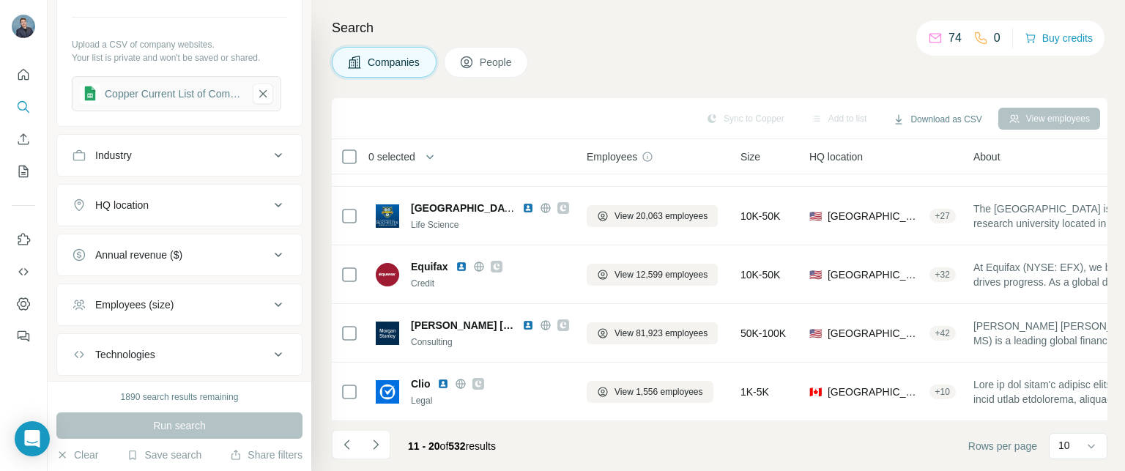
scroll to position [73, 0]
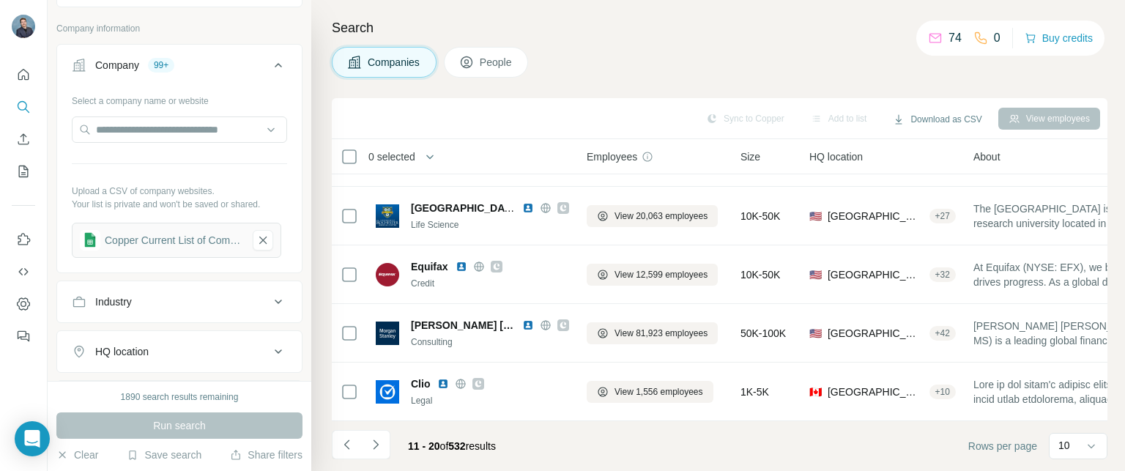
click at [149, 307] on div "Industry" at bounding box center [171, 301] width 198 height 15
click at [155, 335] on input at bounding box center [171, 338] width 181 height 16
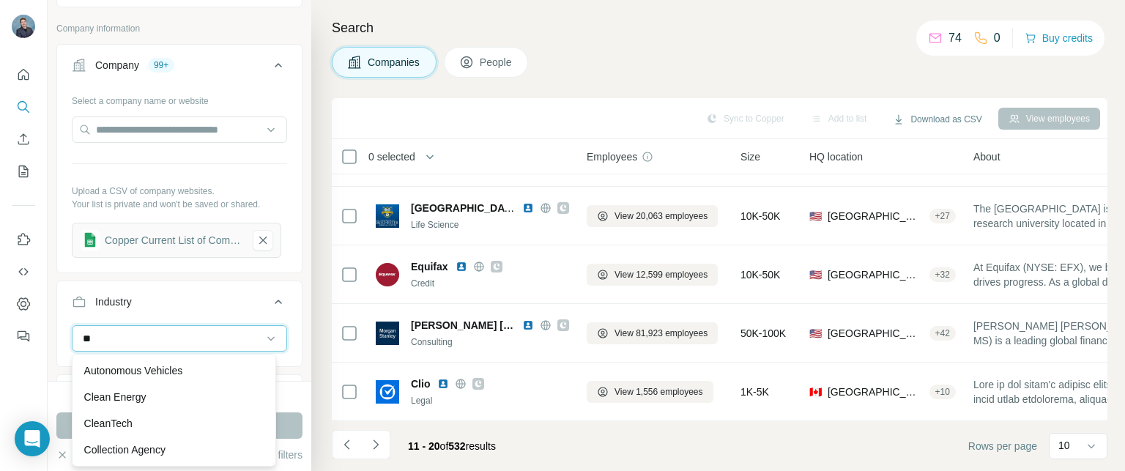
type input "*"
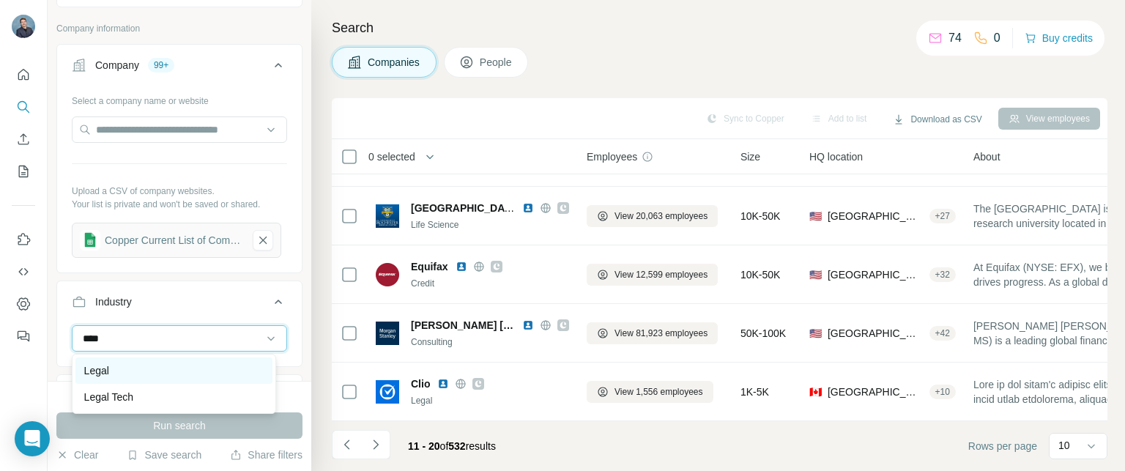
type input "****"
click at [162, 377] on div "Legal" at bounding box center [173, 370] width 179 height 15
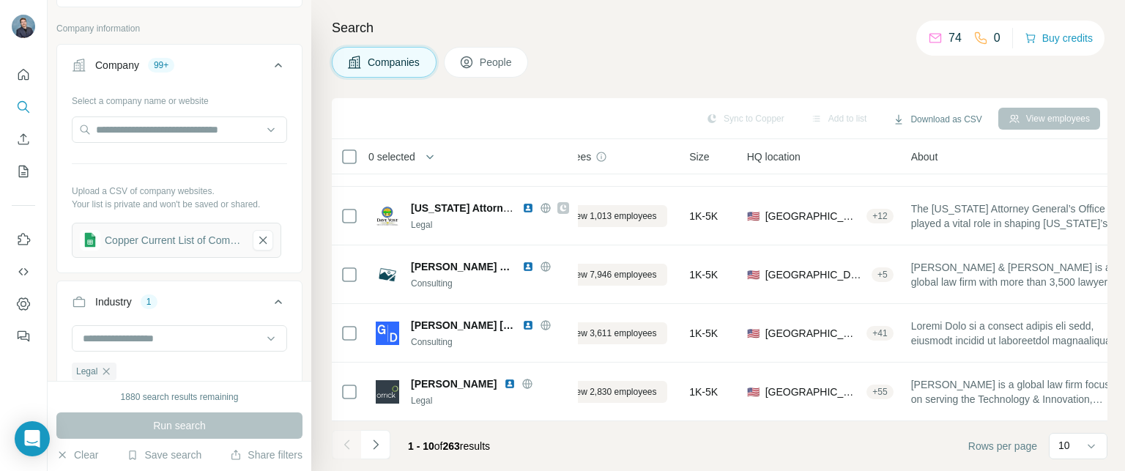
scroll to position [346, 0]
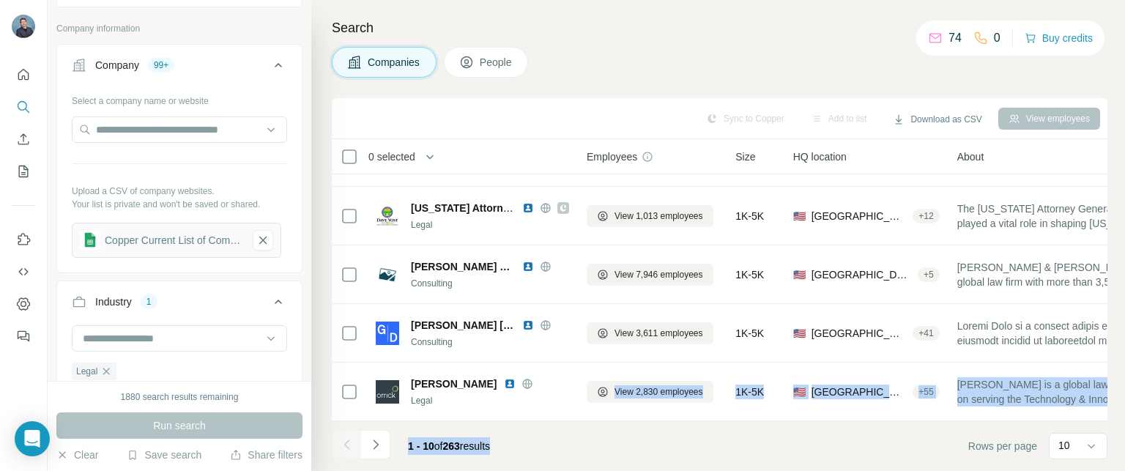
drag, startPoint x: 535, startPoint y: 413, endPoint x: 541, endPoint y: 426, distance: 14.7
click at [541, 426] on div "Sync to Copper Add to list Download as CSV View employees 0 selected Companies …" at bounding box center [720, 284] width 776 height 373
click at [541, 428] on footer "1 - 10 of 263 results Rows per page 10" at bounding box center [720, 446] width 776 height 50
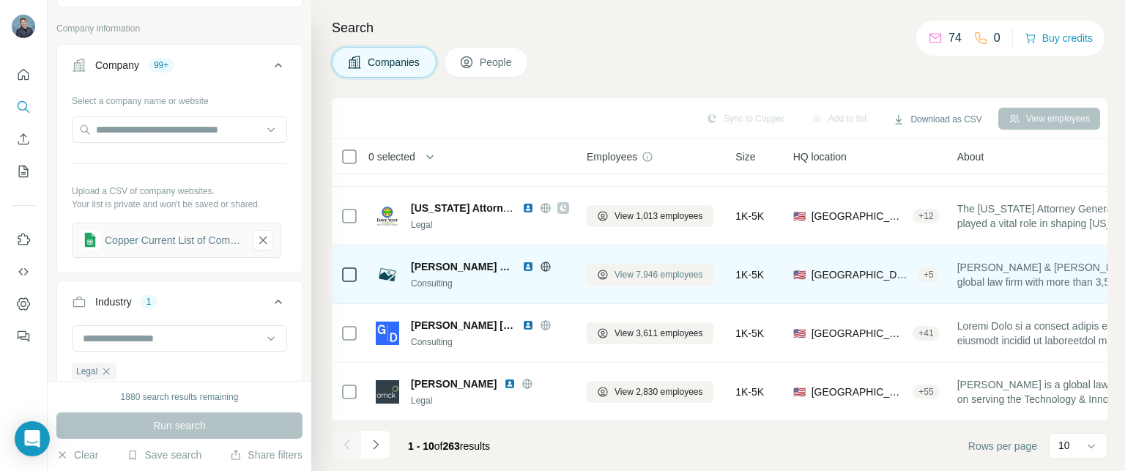
click at [680, 268] on span "View 7,946 employees" at bounding box center [659, 274] width 89 height 13
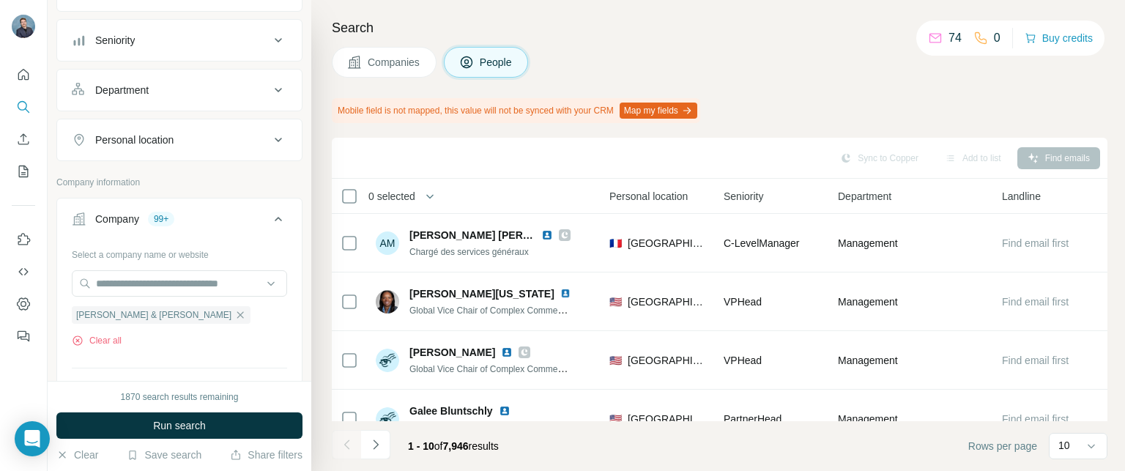
scroll to position [147, 0]
click at [163, 143] on div "Personal location" at bounding box center [134, 141] width 78 height 15
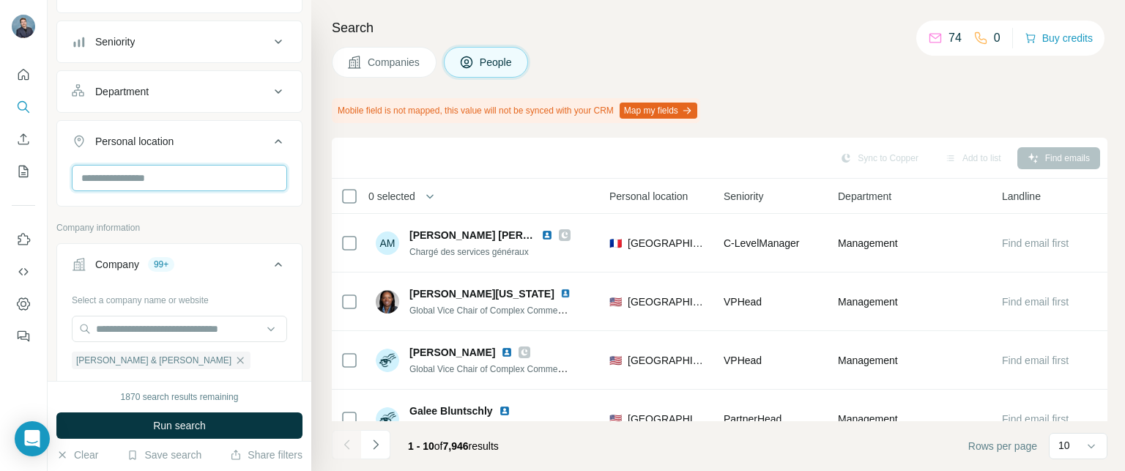
click at [152, 178] on input "text" at bounding box center [179, 178] width 215 height 26
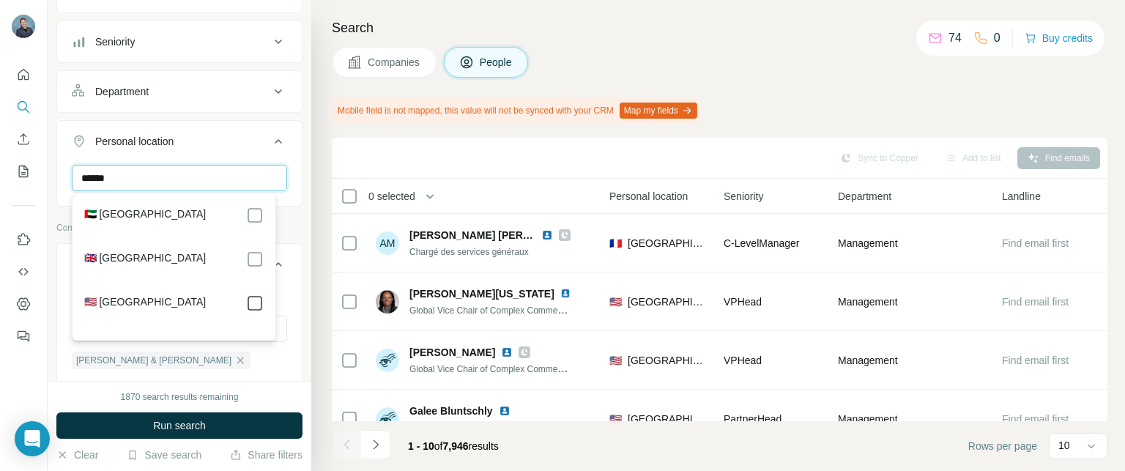
type input "******"
click at [289, 286] on div "Company information" at bounding box center [179, 284] width 246 height 22
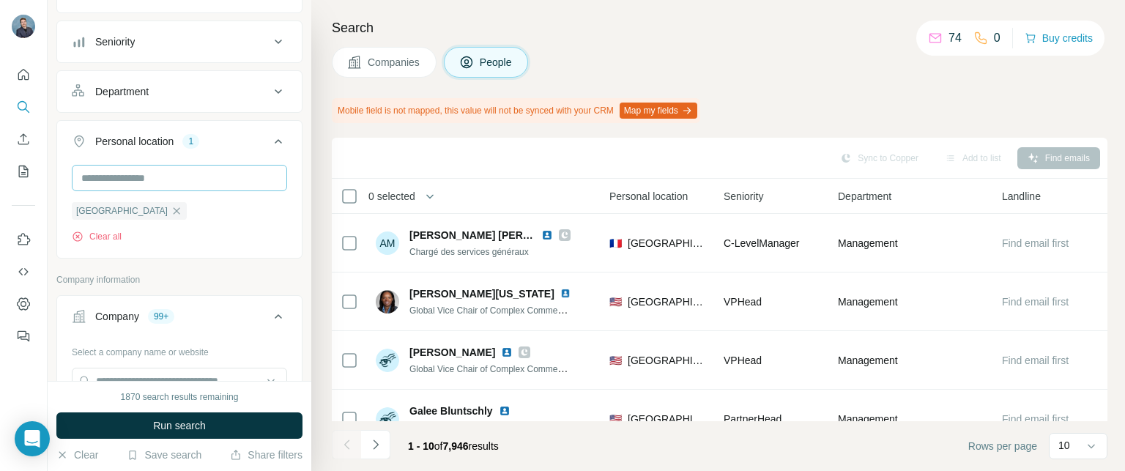
scroll to position [73, 0]
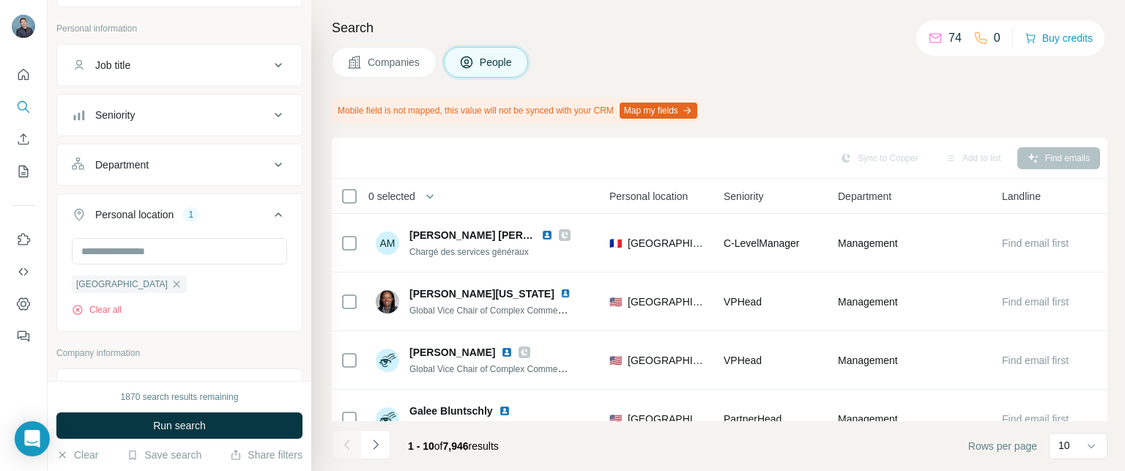
click at [155, 166] on div "Department" at bounding box center [171, 164] width 198 height 15
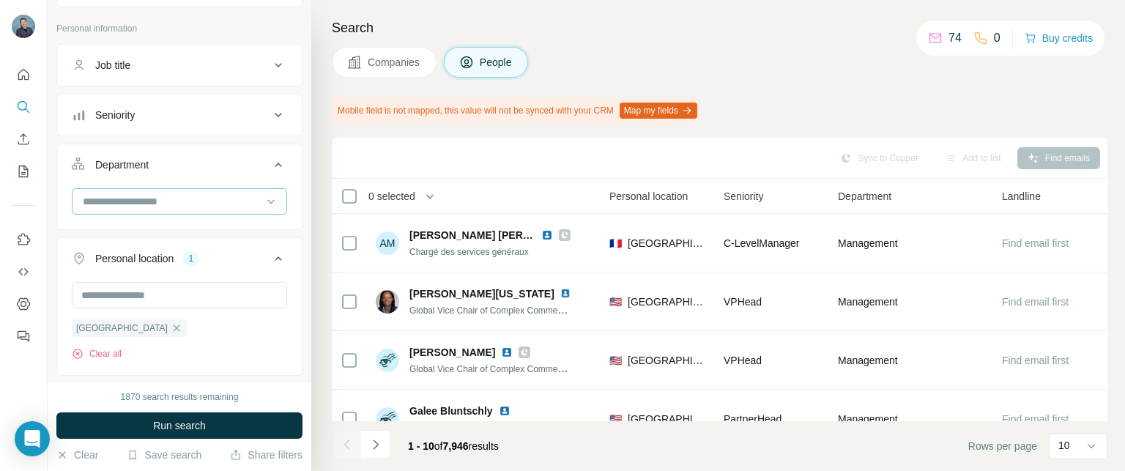
click at [167, 196] on input at bounding box center [171, 201] width 181 height 16
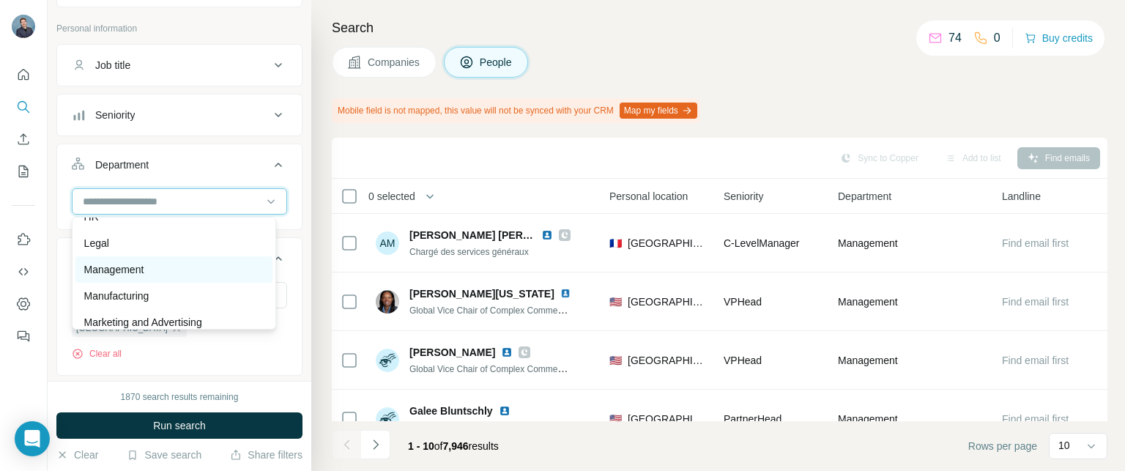
scroll to position [220, 0]
click at [152, 267] on div "Legal" at bounding box center [173, 277] width 197 height 26
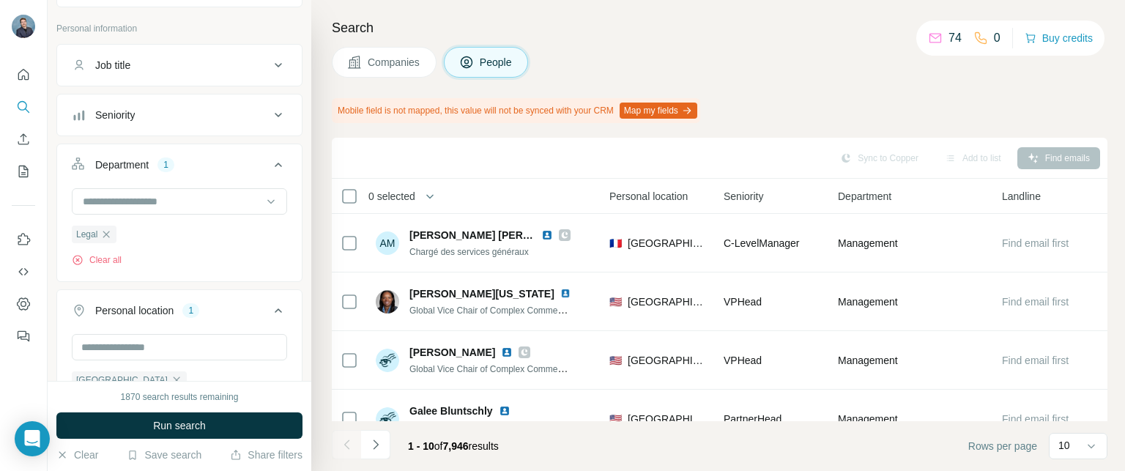
click at [191, 72] on button "Job title" at bounding box center [179, 65] width 245 height 35
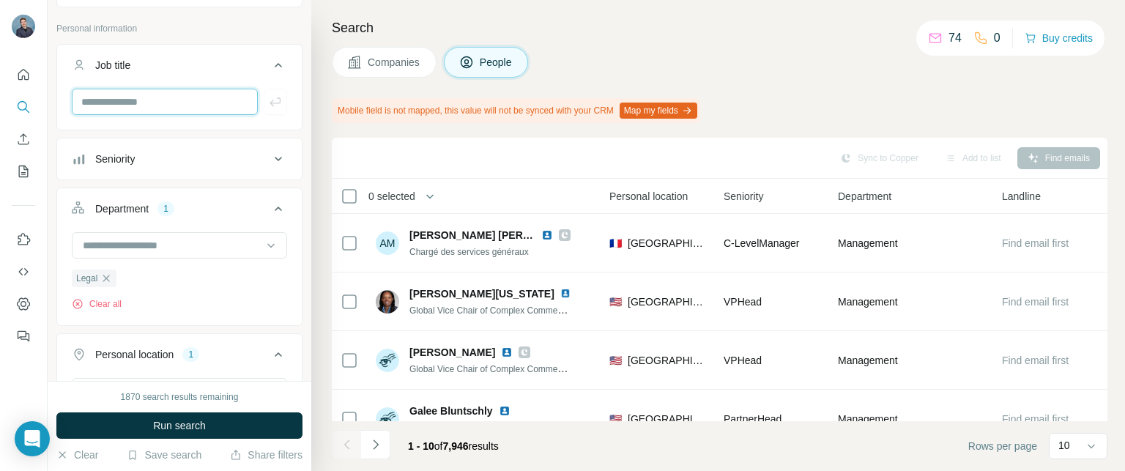
click at [189, 90] on input "text" at bounding box center [165, 102] width 186 height 26
click at [178, 166] on button "Seniority" at bounding box center [179, 158] width 245 height 35
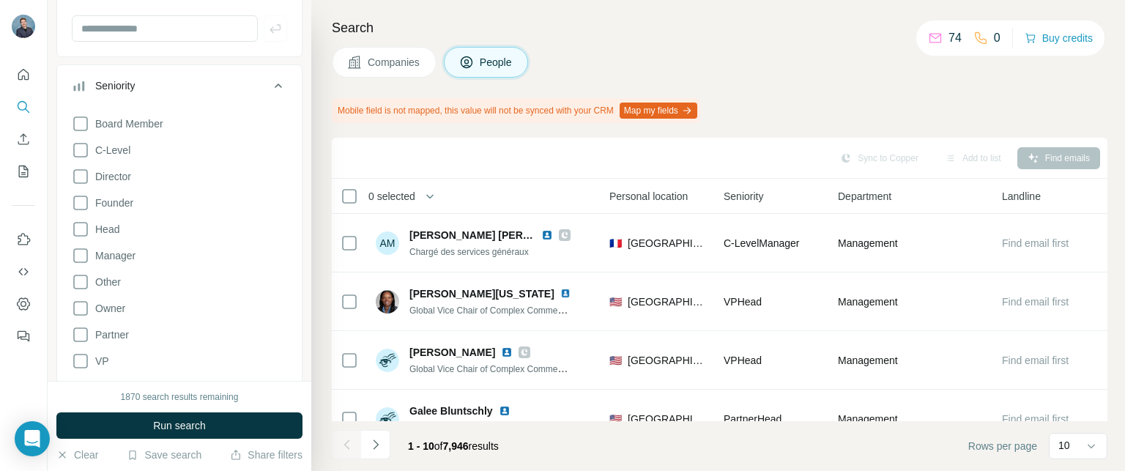
scroll to position [220, 0]
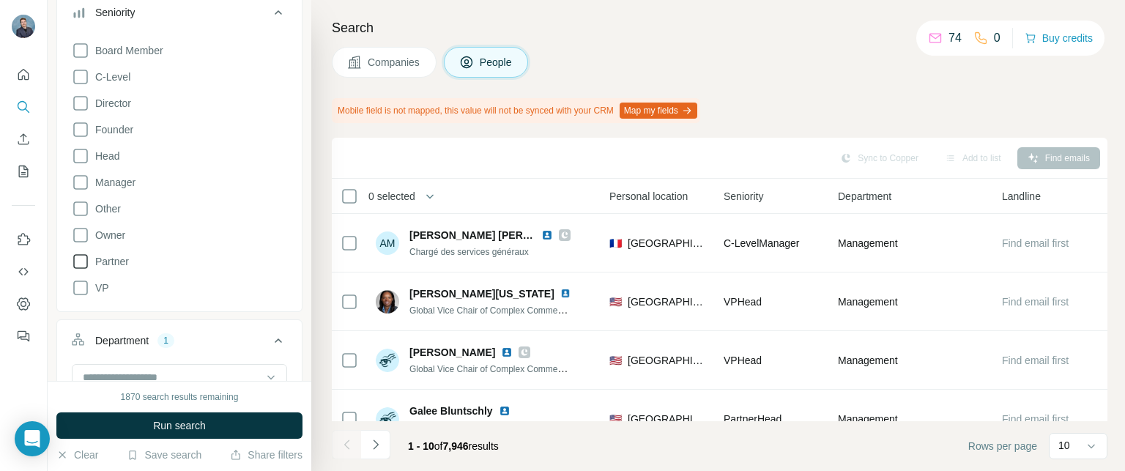
click at [79, 257] on icon at bounding box center [81, 262] width 18 height 18
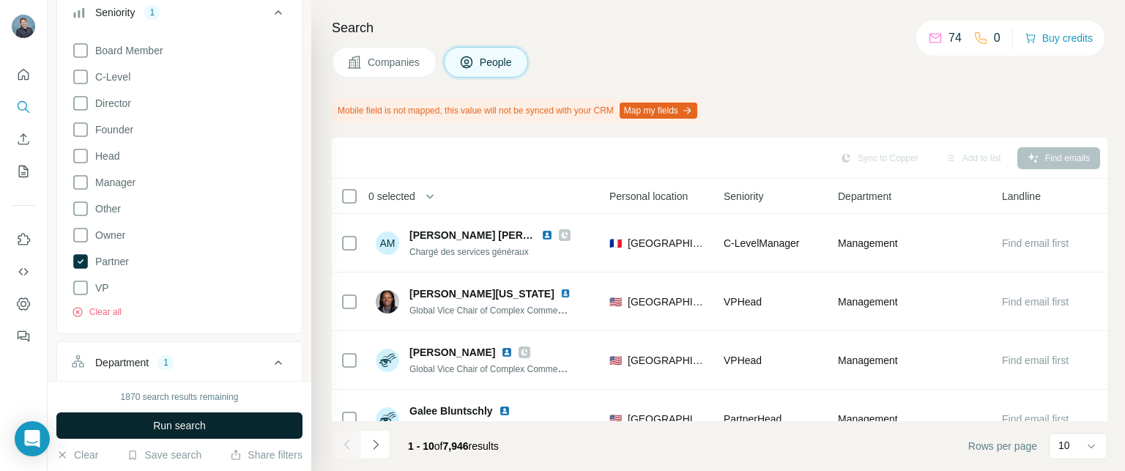
click at [185, 431] on span "Run search" at bounding box center [179, 425] width 53 height 15
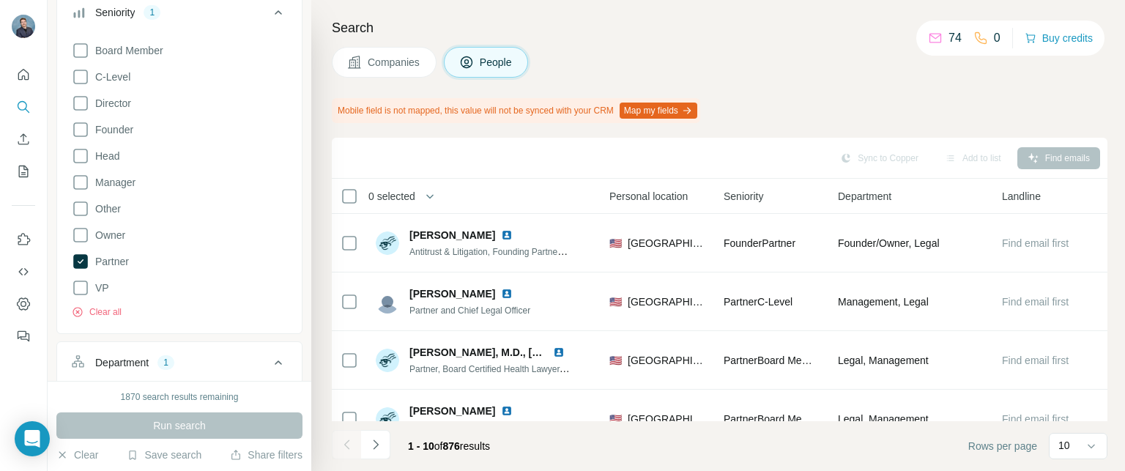
click at [596, 43] on div "Search Companies People Mobile field is not mapped, this value will not be sync…" at bounding box center [718, 235] width 814 height 471
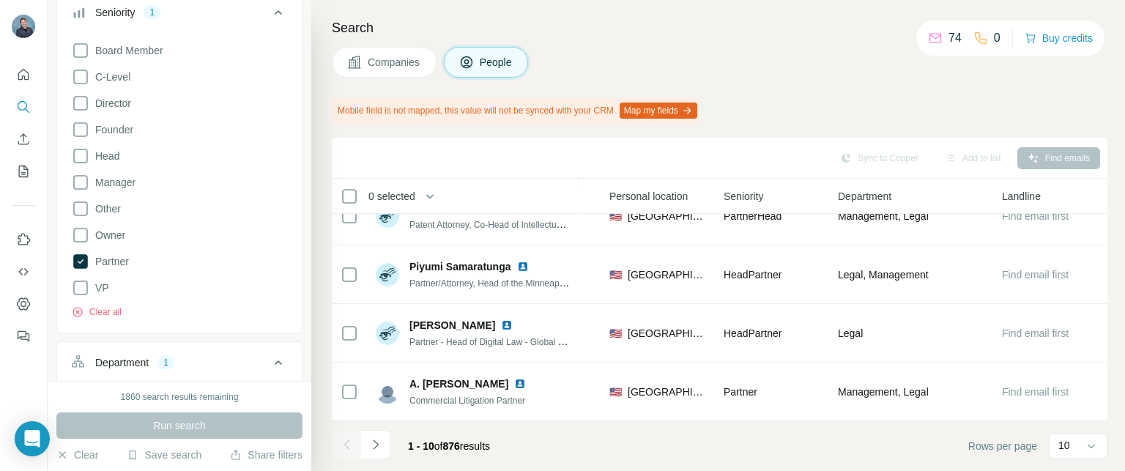
scroll to position [385, 486]
click at [1070, 442] on div "10" at bounding box center [1076, 445] width 37 height 15
click at [1071, 333] on p "60" at bounding box center [1067, 334] width 12 height 15
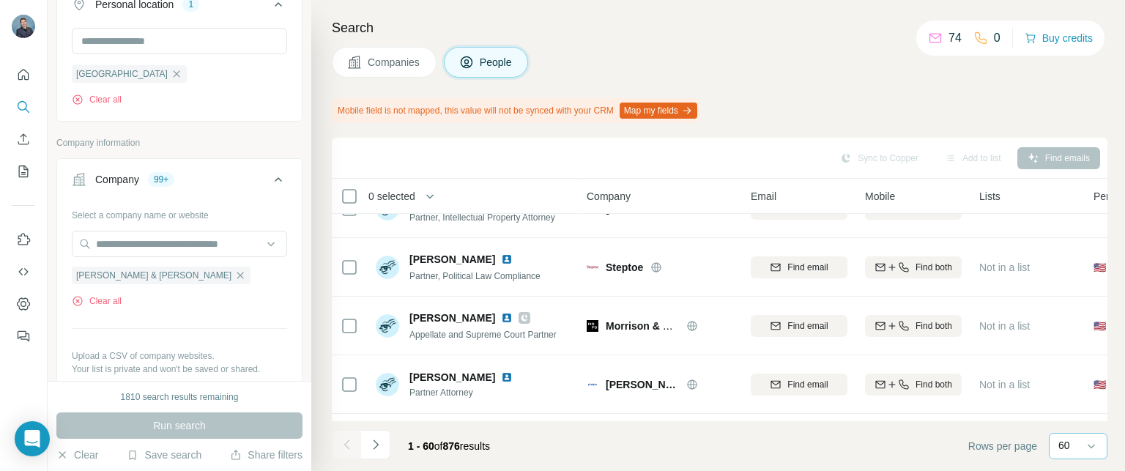
scroll to position [733, 0]
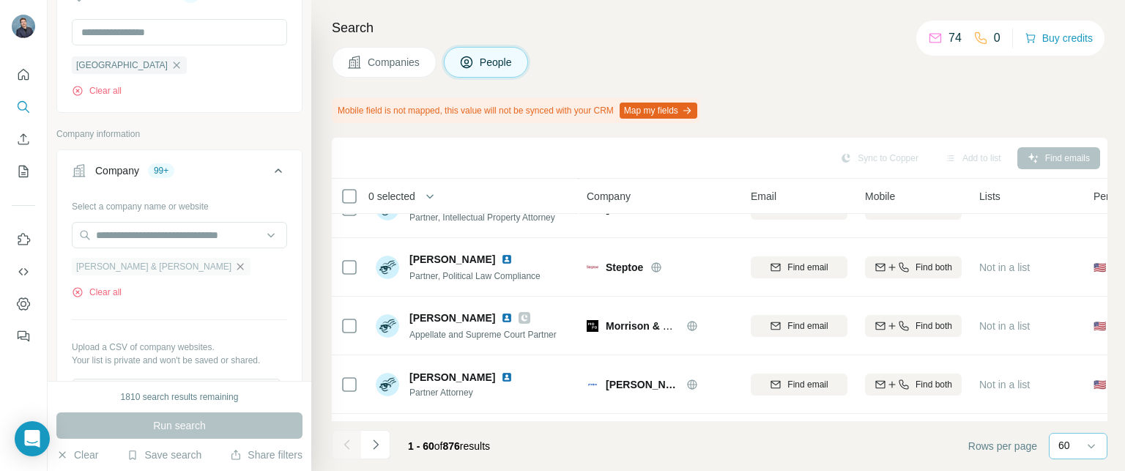
click at [234, 268] on icon "button" at bounding box center [240, 267] width 12 height 12
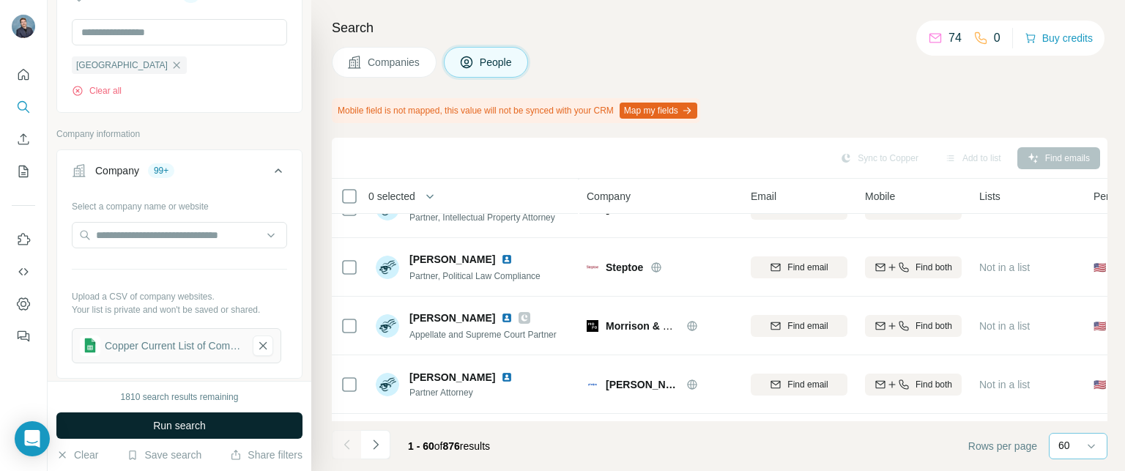
click at [199, 424] on span "Run search" at bounding box center [179, 425] width 53 height 15
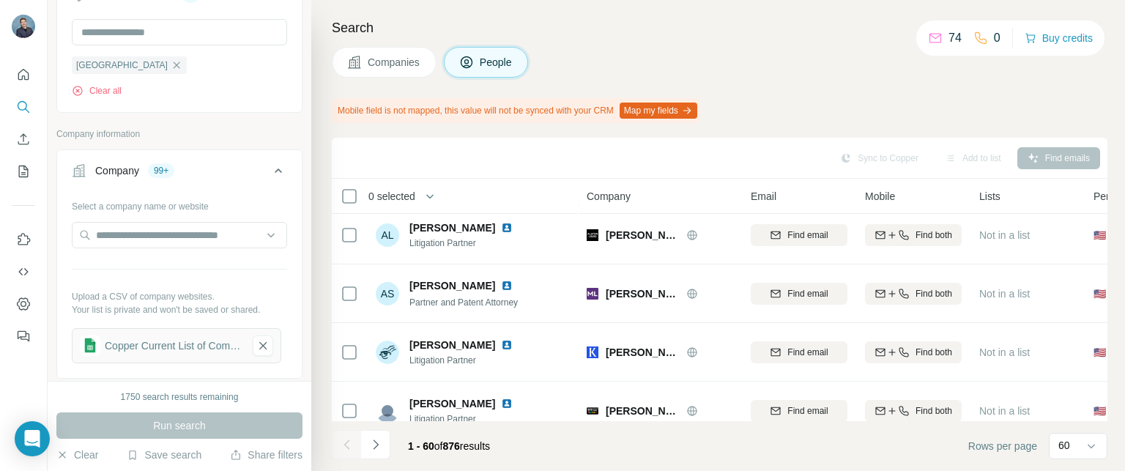
scroll to position [1045, 0]
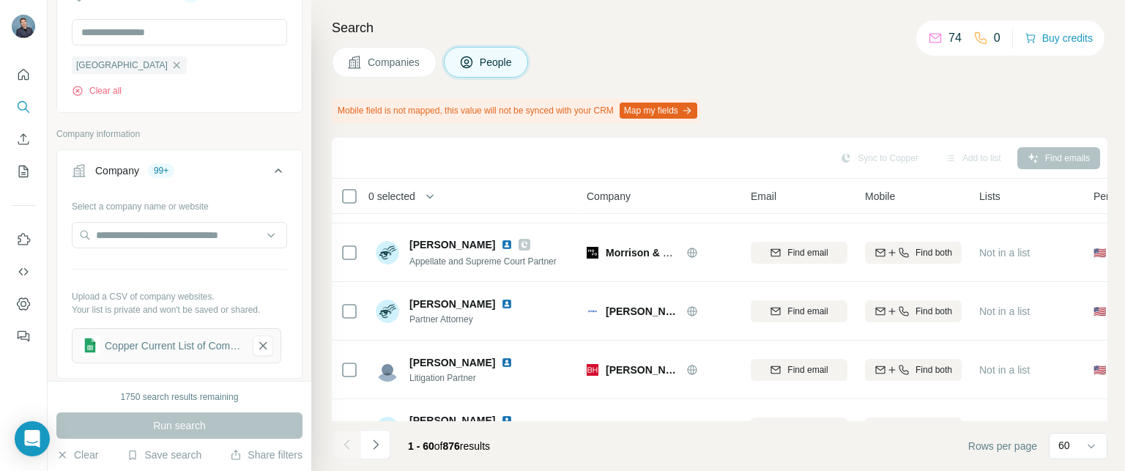
click at [415, 193] on span "0 selected" at bounding box center [391, 196] width 47 height 15
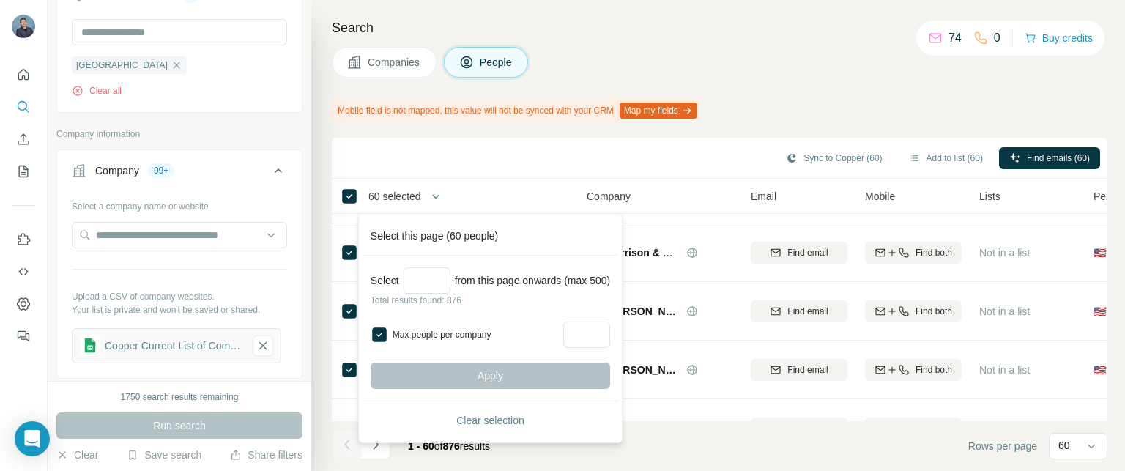
click at [513, 303] on p "Total results found: 876" at bounding box center [491, 300] width 240 height 13
click at [428, 275] on input "Select a number (up to 500)" at bounding box center [427, 280] width 47 height 26
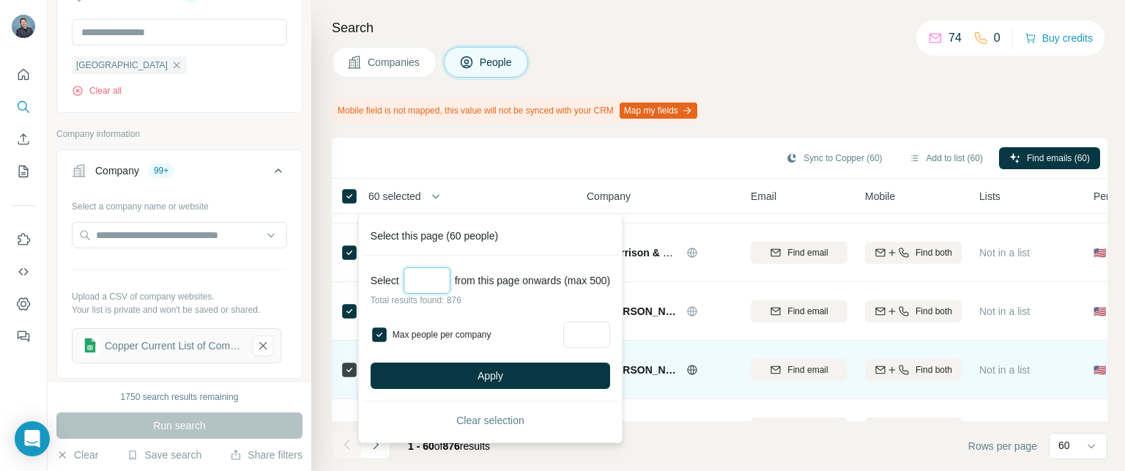
type input "***"
click at [608, 383] on button "Apply" at bounding box center [491, 376] width 240 height 26
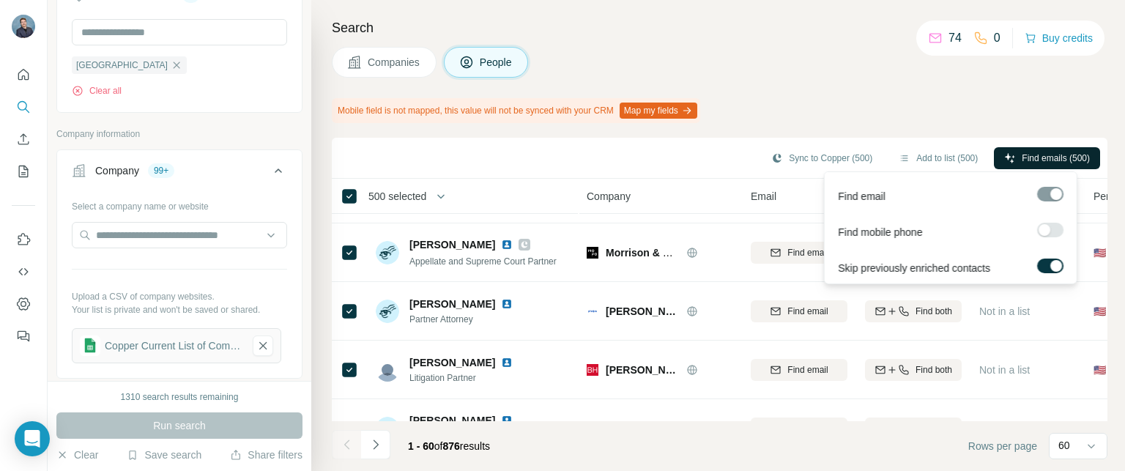
click at [1022, 152] on span "Find emails (500)" at bounding box center [1056, 158] width 68 height 13
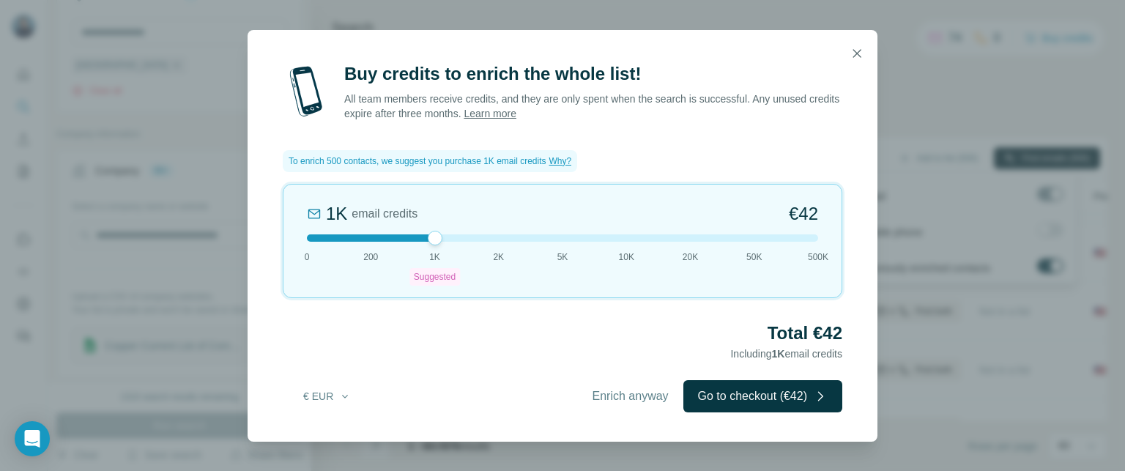
click at [431, 240] on div at bounding box center [435, 238] width 15 height 15
click at [862, 53] on icon "button" at bounding box center [857, 53] width 15 height 15
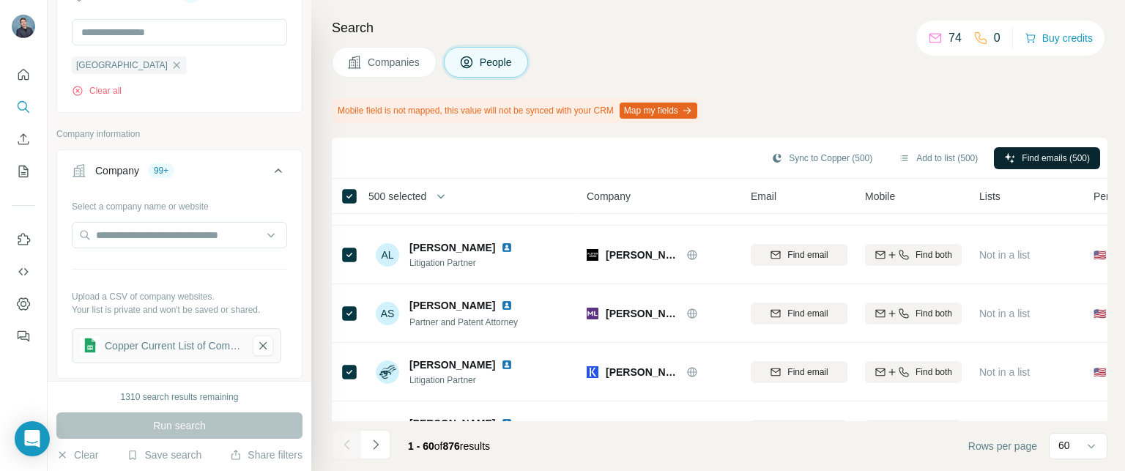
scroll to position [1412, 0]
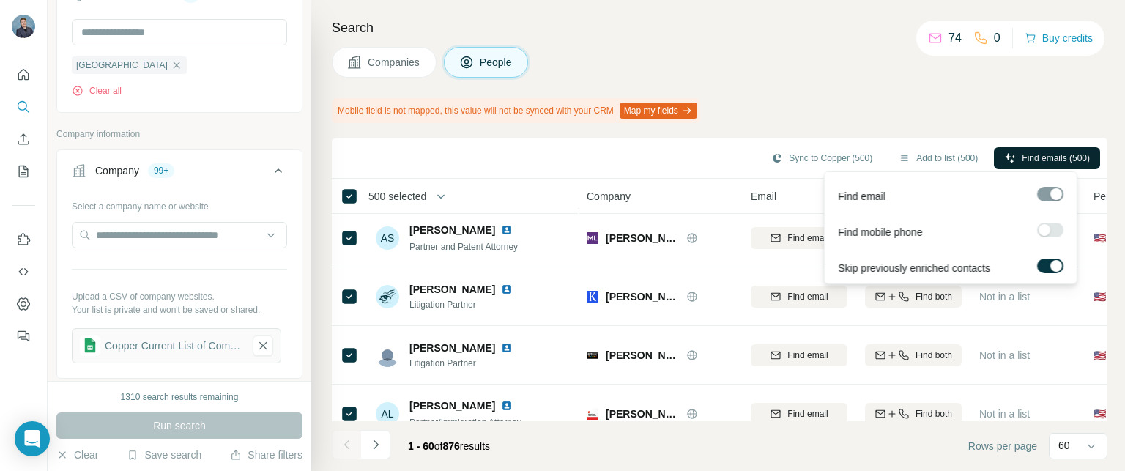
click at [1053, 152] on span "Find emails (500)" at bounding box center [1056, 158] width 68 height 13
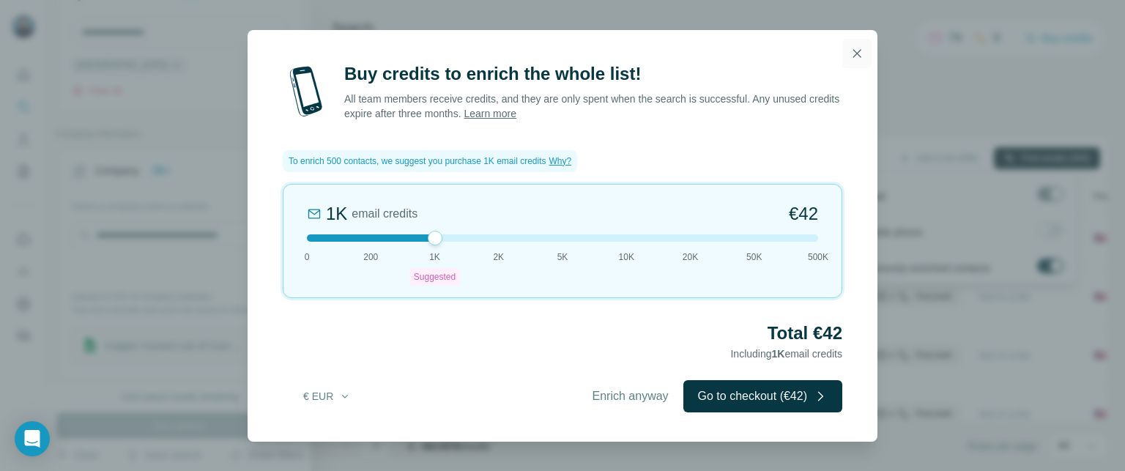
click at [855, 53] on icon "button" at bounding box center [857, 53] width 15 height 15
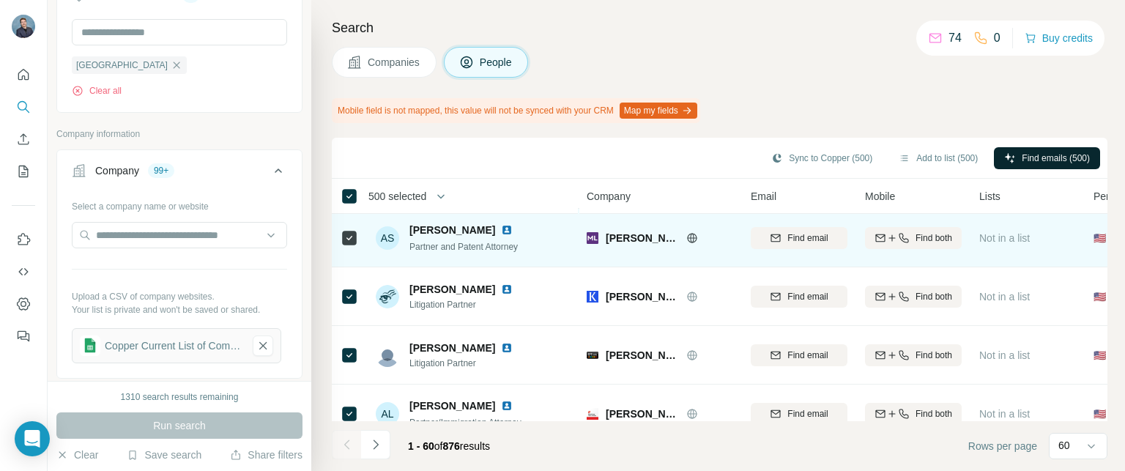
scroll to position [1045, 0]
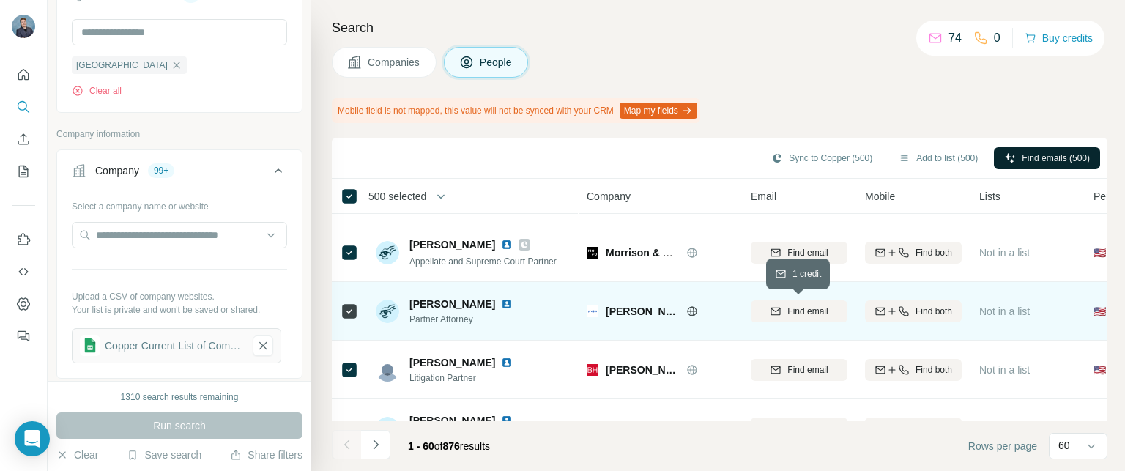
click at [793, 313] on span "Find email" at bounding box center [807, 311] width 40 height 13
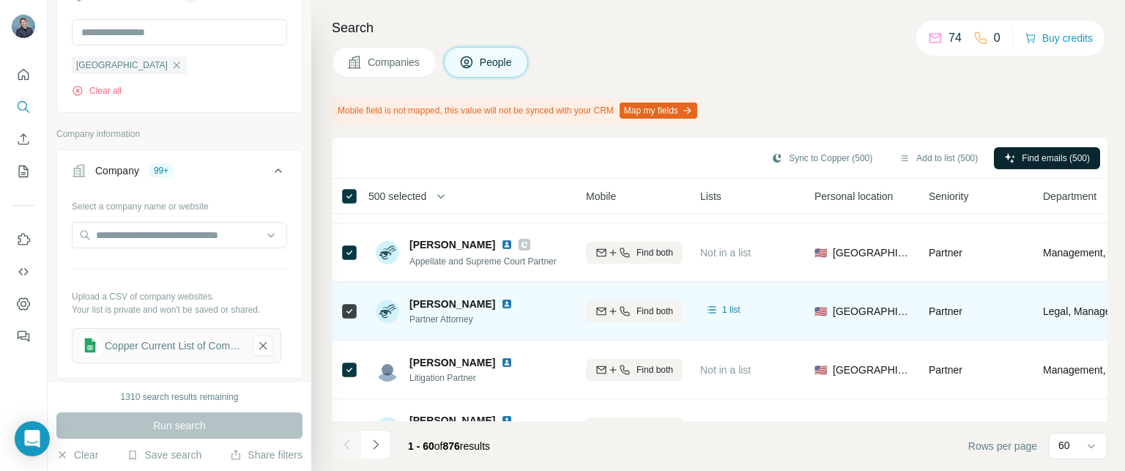
scroll to position [1045, 492]
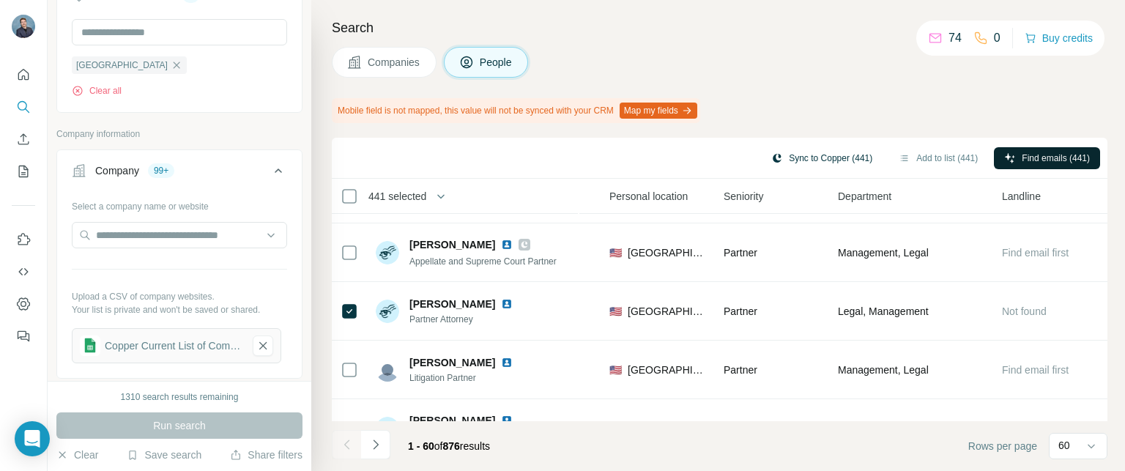
click at [796, 160] on button "Sync to Copper (441)" at bounding box center [822, 158] width 122 height 22
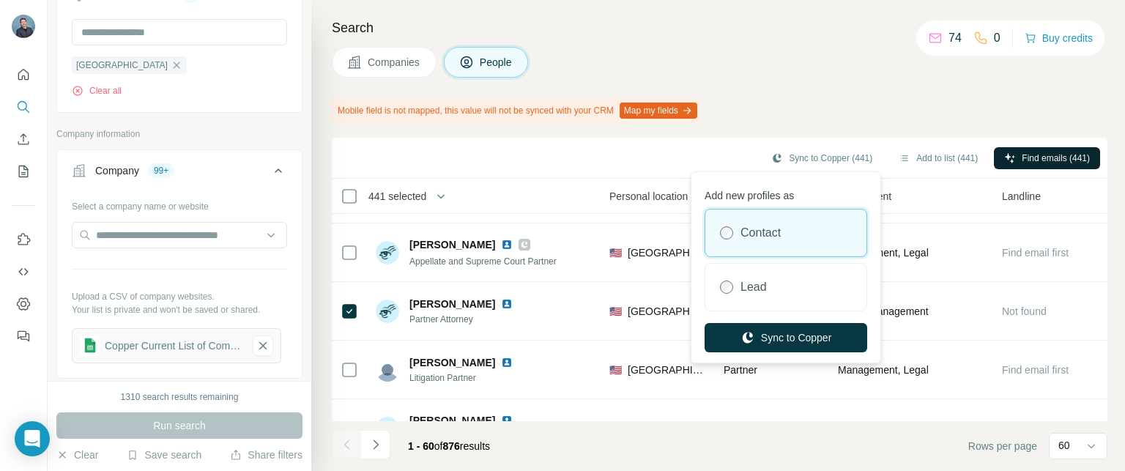
click at [793, 109] on div "Mobile field is not mapped, this value will not be synced with your CRM Map my …" at bounding box center [720, 110] width 776 height 25
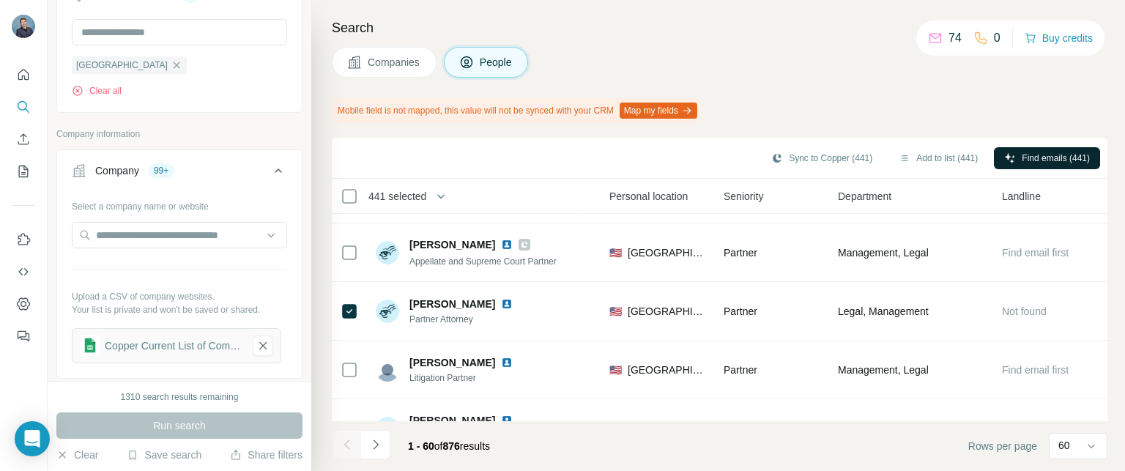
click at [396, 196] on span "441 selected" at bounding box center [397, 196] width 58 height 15
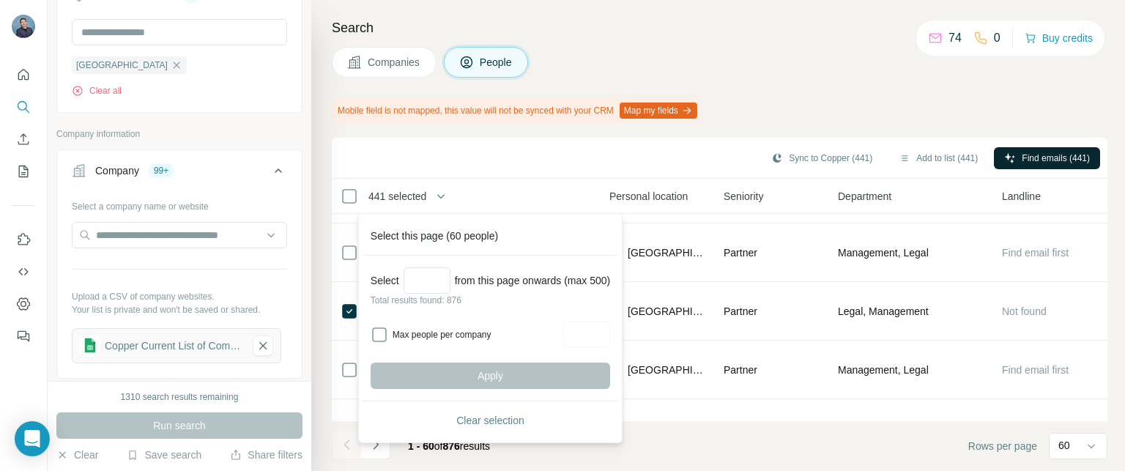
click at [396, 196] on span "441 selected" at bounding box center [397, 196] width 58 height 15
click at [417, 164] on div "Sync to Copper (441) Add to list (441) Find emails (441)" at bounding box center [719, 158] width 761 height 26
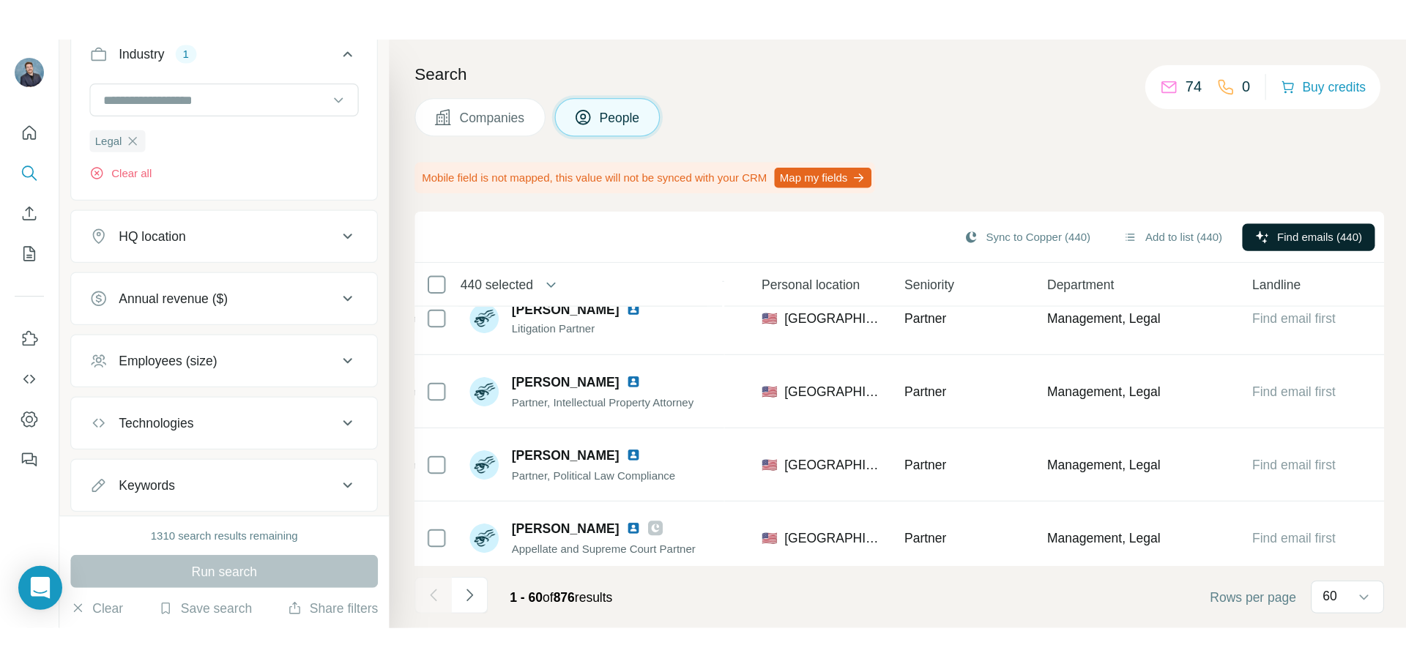
scroll to position [1099, 0]
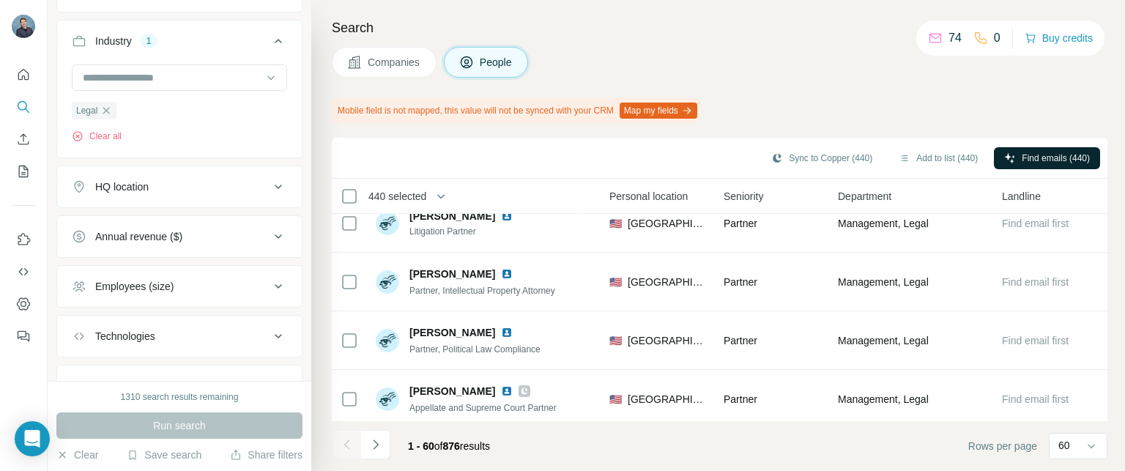
click at [658, 54] on div "Companies People" at bounding box center [720, 62] width 776 height 31
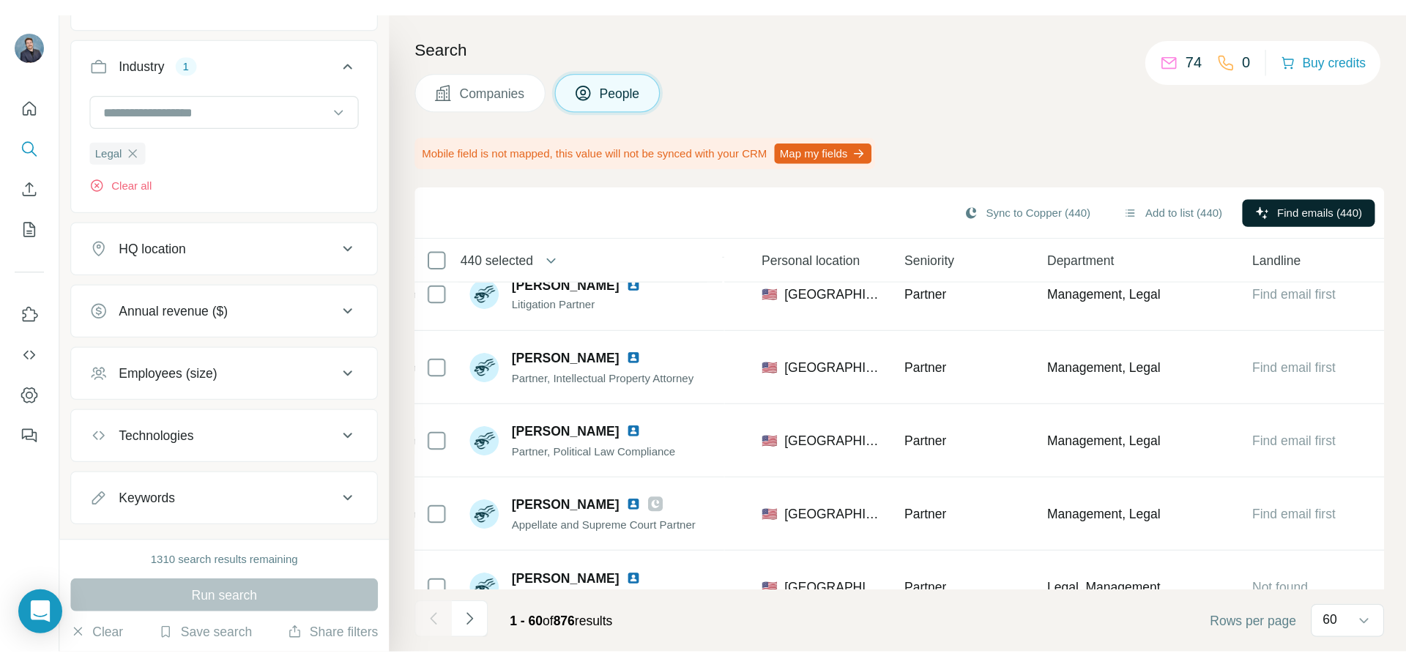
scroll to position [220, 0]
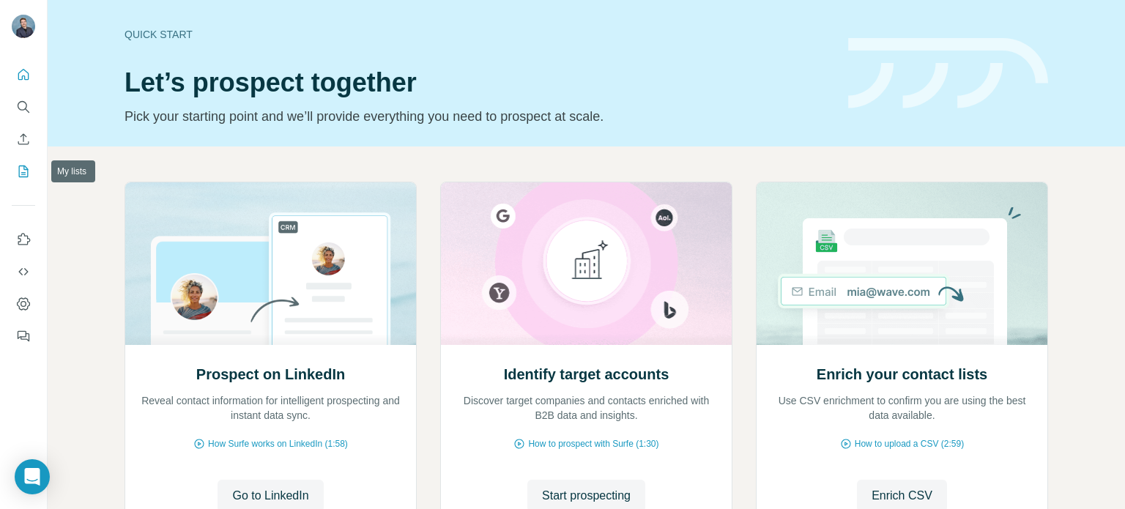
click at [18, 177] on icon "My lists" at bounding box center [23, 171] width 15 height 15
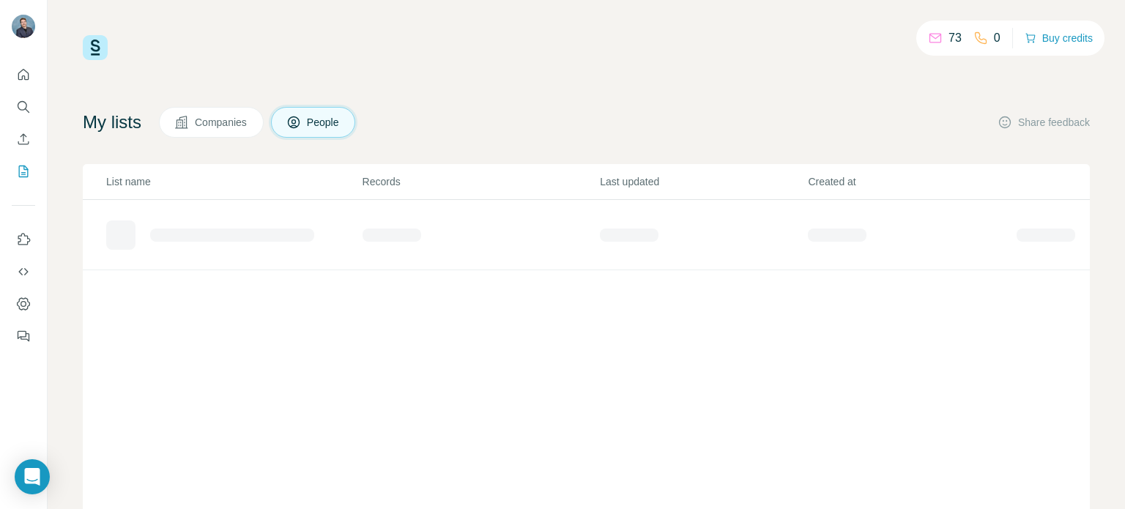
scroll to position [73, 0]
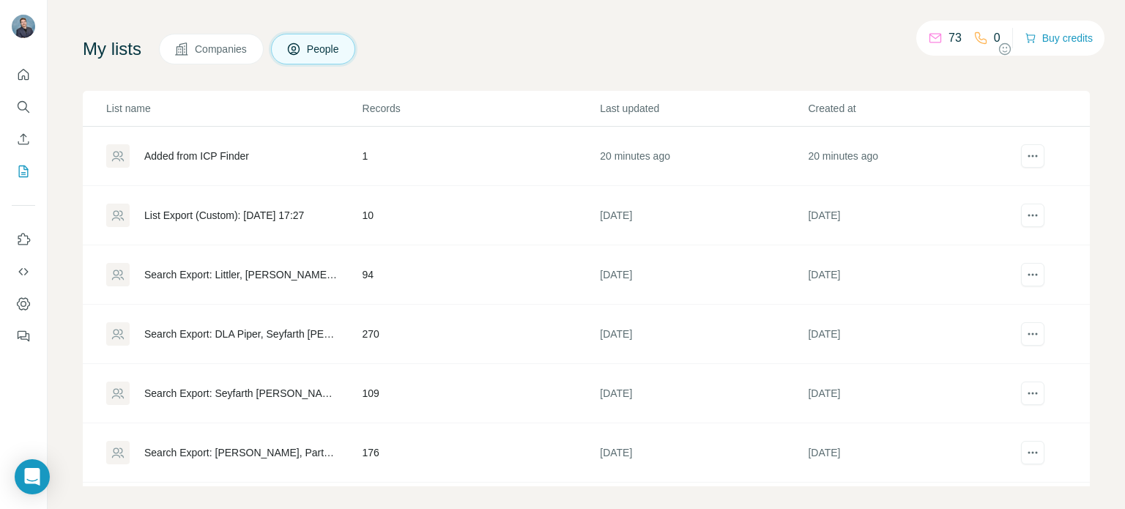
click at [235, 386] on div "Search Export: Seyfarth Shaw LLP, Ogletree Deakins, DLA Piper, Quarles & Brady …" at bounding box center [240, 393] width 193 height 15
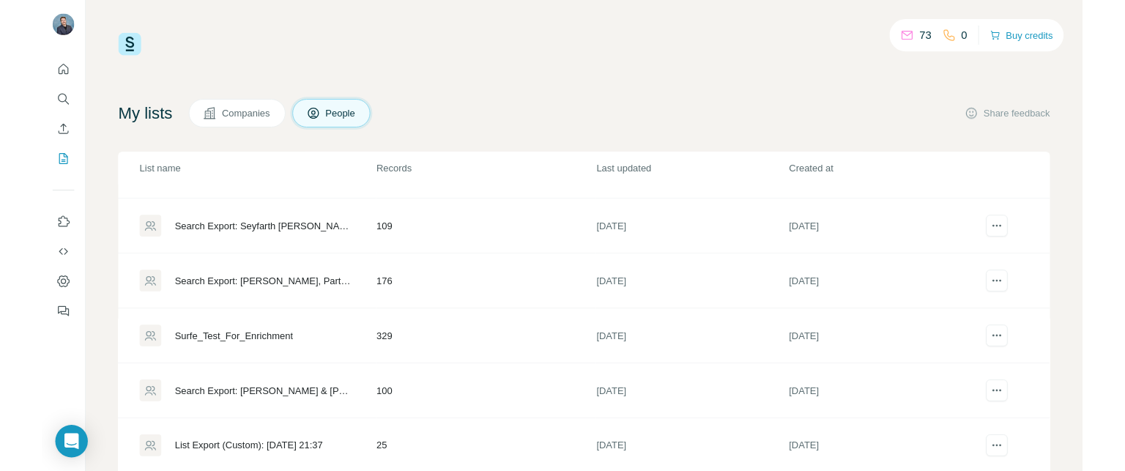
scroll to position [231, 0]
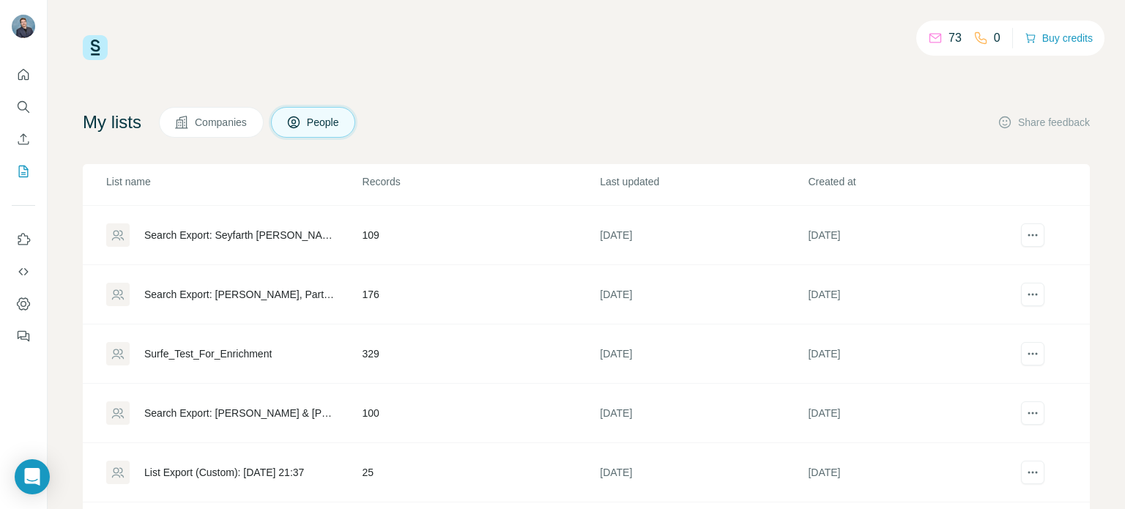
click at [268, 284] on div "Search Export: Perkins Coie, Partner, Managing Partner, Director of Research De…" at bounding box center [233, 294] width 255 height 23
